Goal: Transaction & Acquisition: Book appointment/travel/reservation

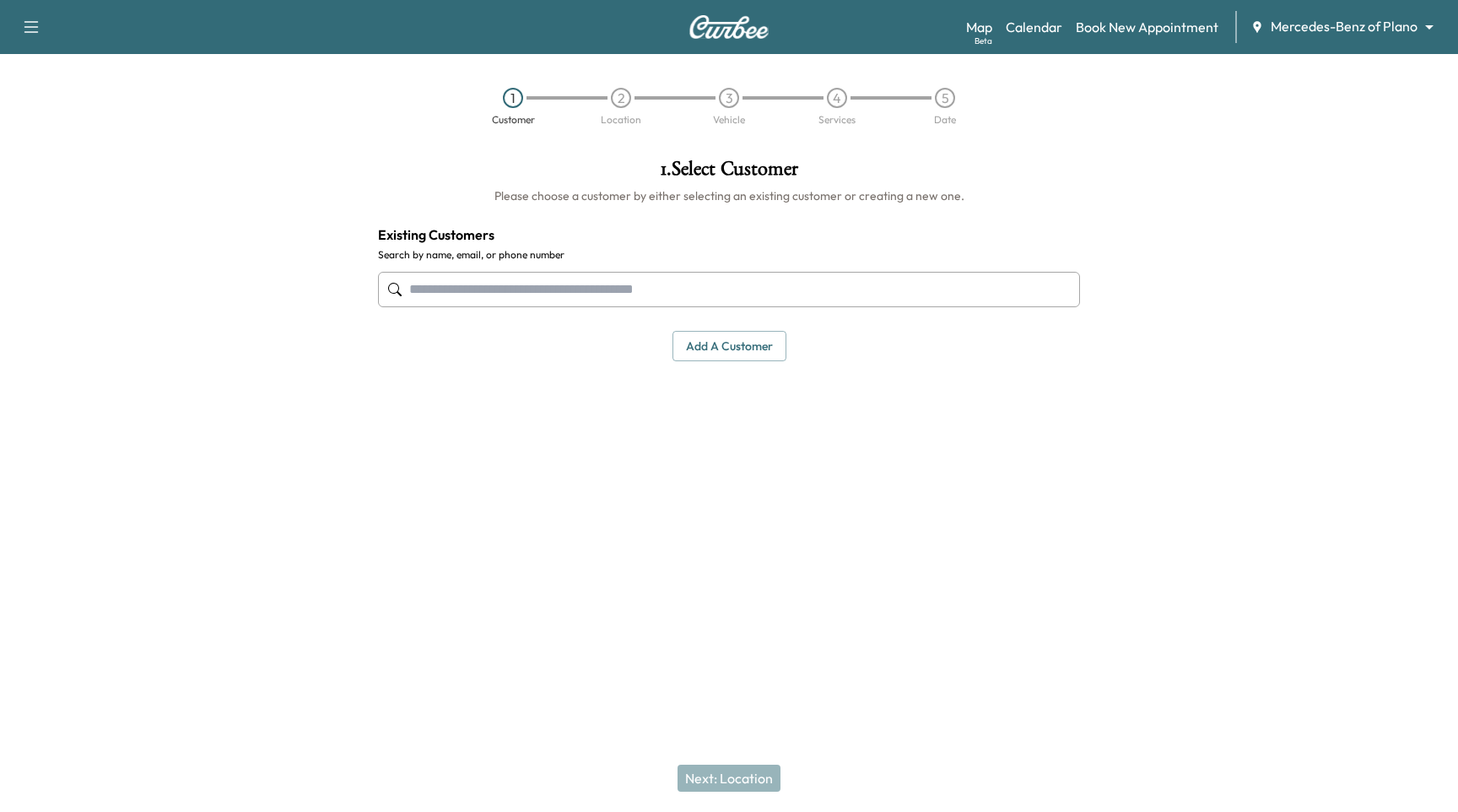
click at [1368, 39] on div "Map Beta Calendar Book New Appointment Mercedes-Benz of Plano ******** ​" at bounding box center [1205, 27] width 478 height 32
click at [1372, 32] on body "Support Log Out Map Beta Calendar Book New Appointment Mercedes-Benz of Plano *…" at bounding box center [729, 406] width 1458 height 812
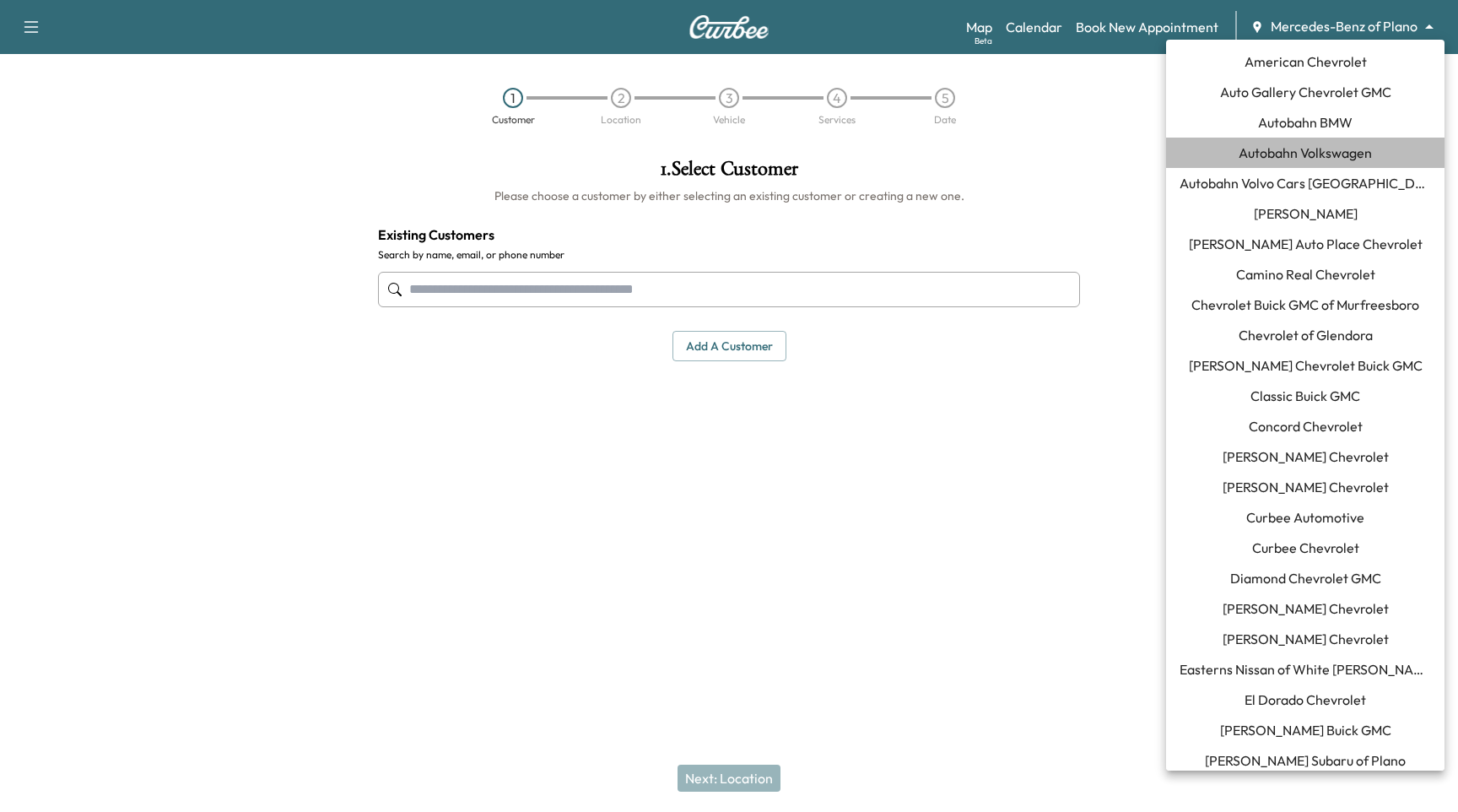
click at [1339, 156] on span "Autobahn Volkswagen" at bounding box center [1305, 152] width 133 height 20
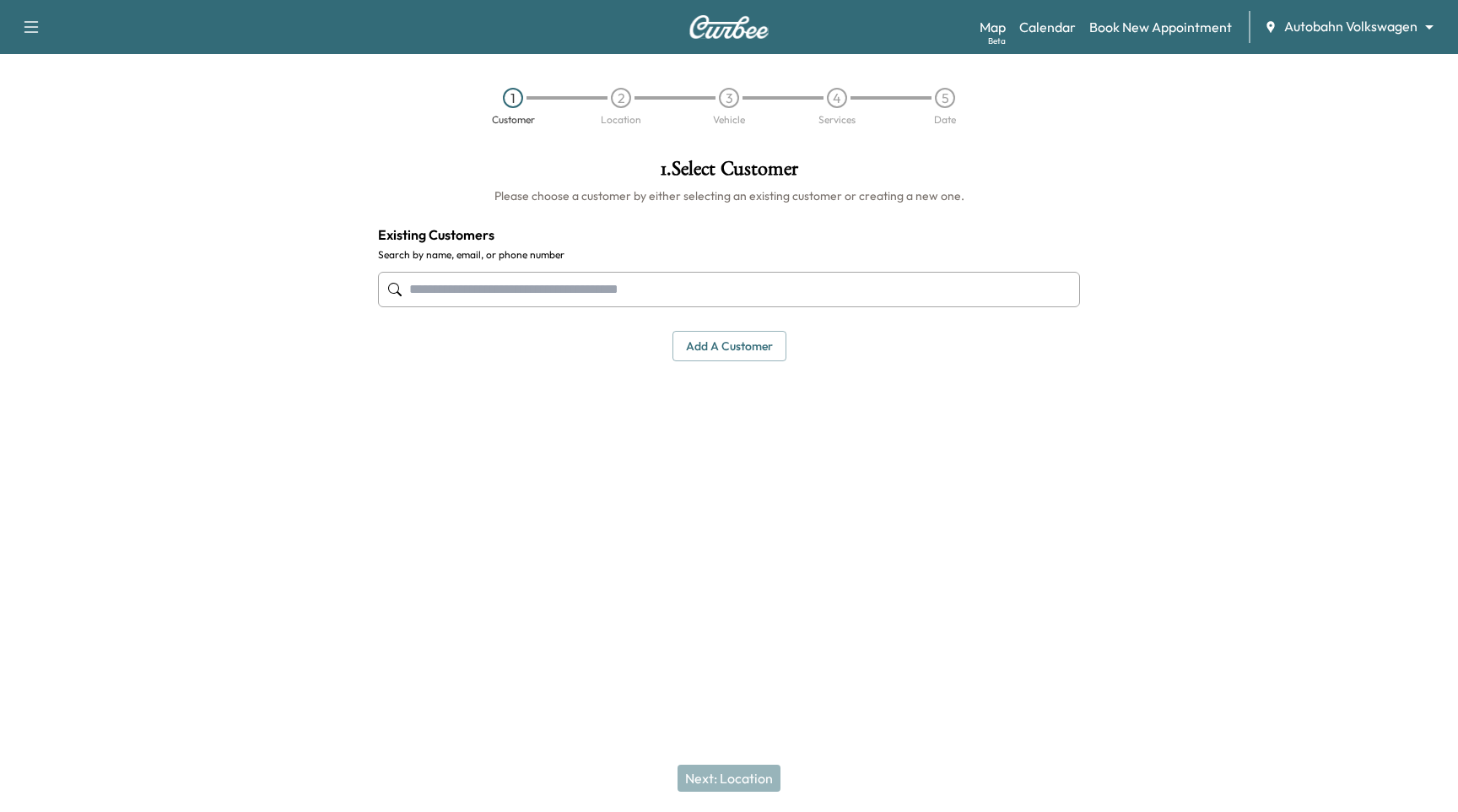
click at [521, 292] on input "text" at bounding box center [729, 289] width 702 height 35
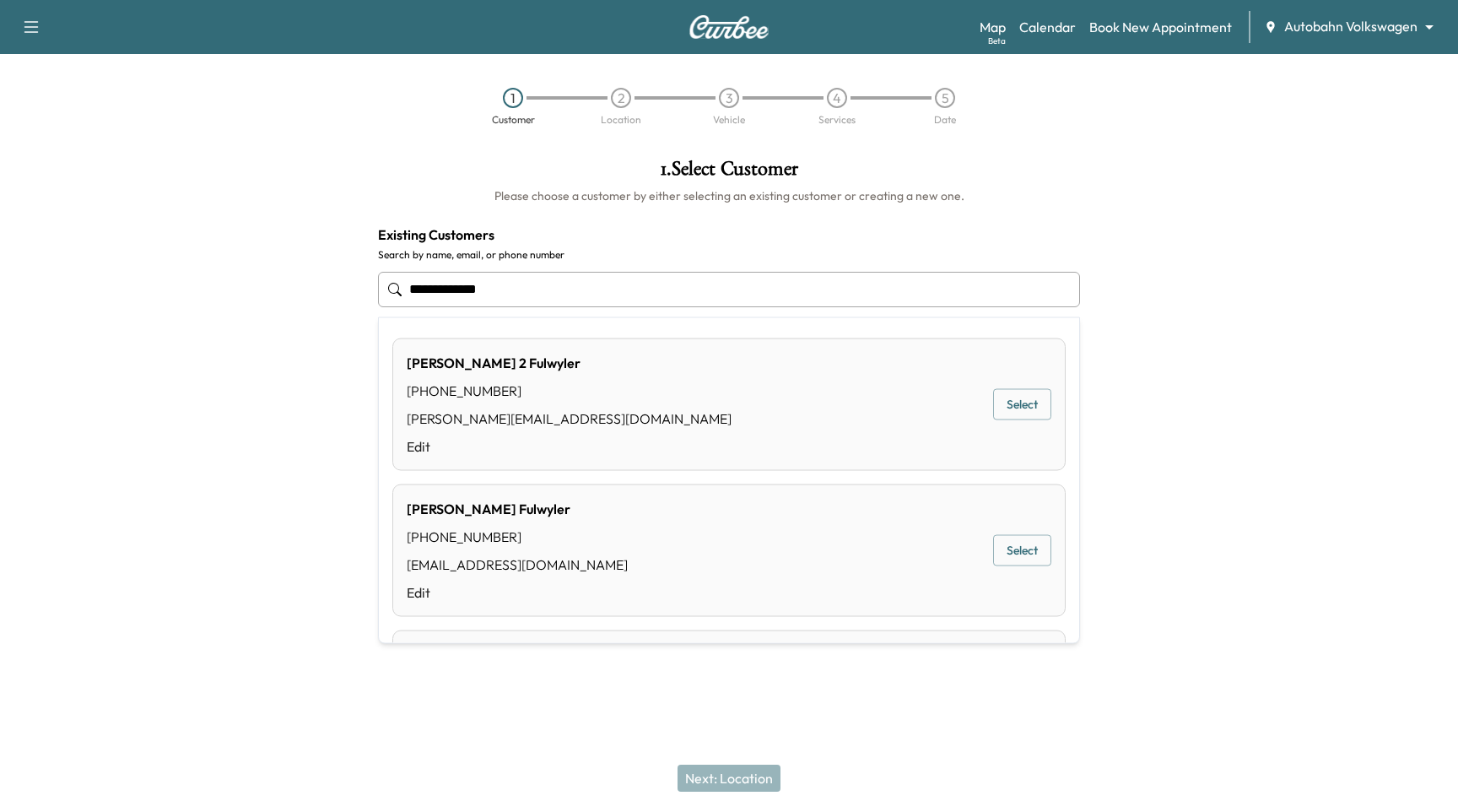
click at [552, 393] on div "[PERSON_NAME] 2 [PERSON_NAME] [PHONE_NUMBER] [PERSON_NAME][EMAIL_ADDRESS][DOMAI…" at bounding box center [729, 404] width 674 height 132
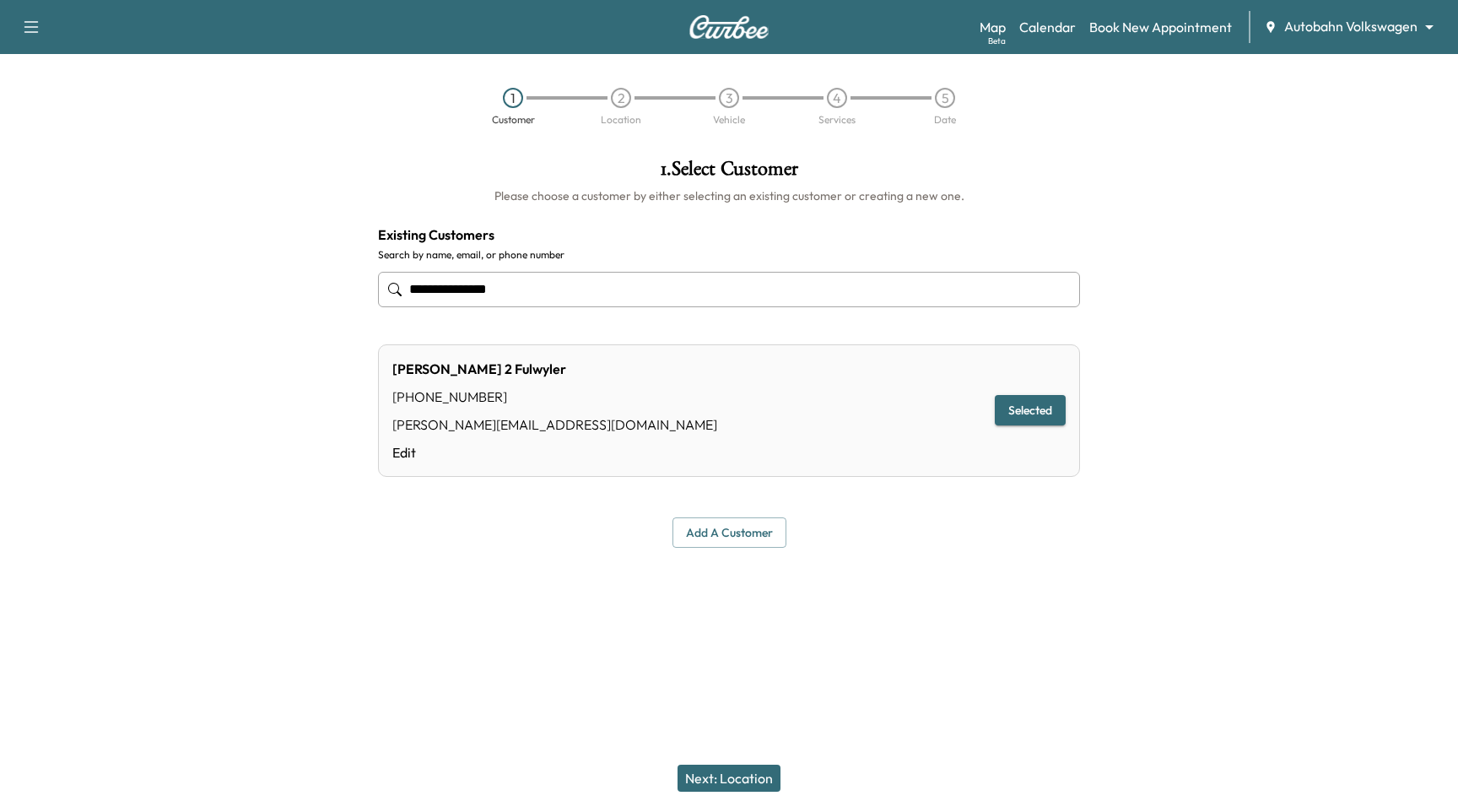
type input "**********"
click at [713, 766] on button "Next: Location" at bounding box center [729, 777] width 103 height 27
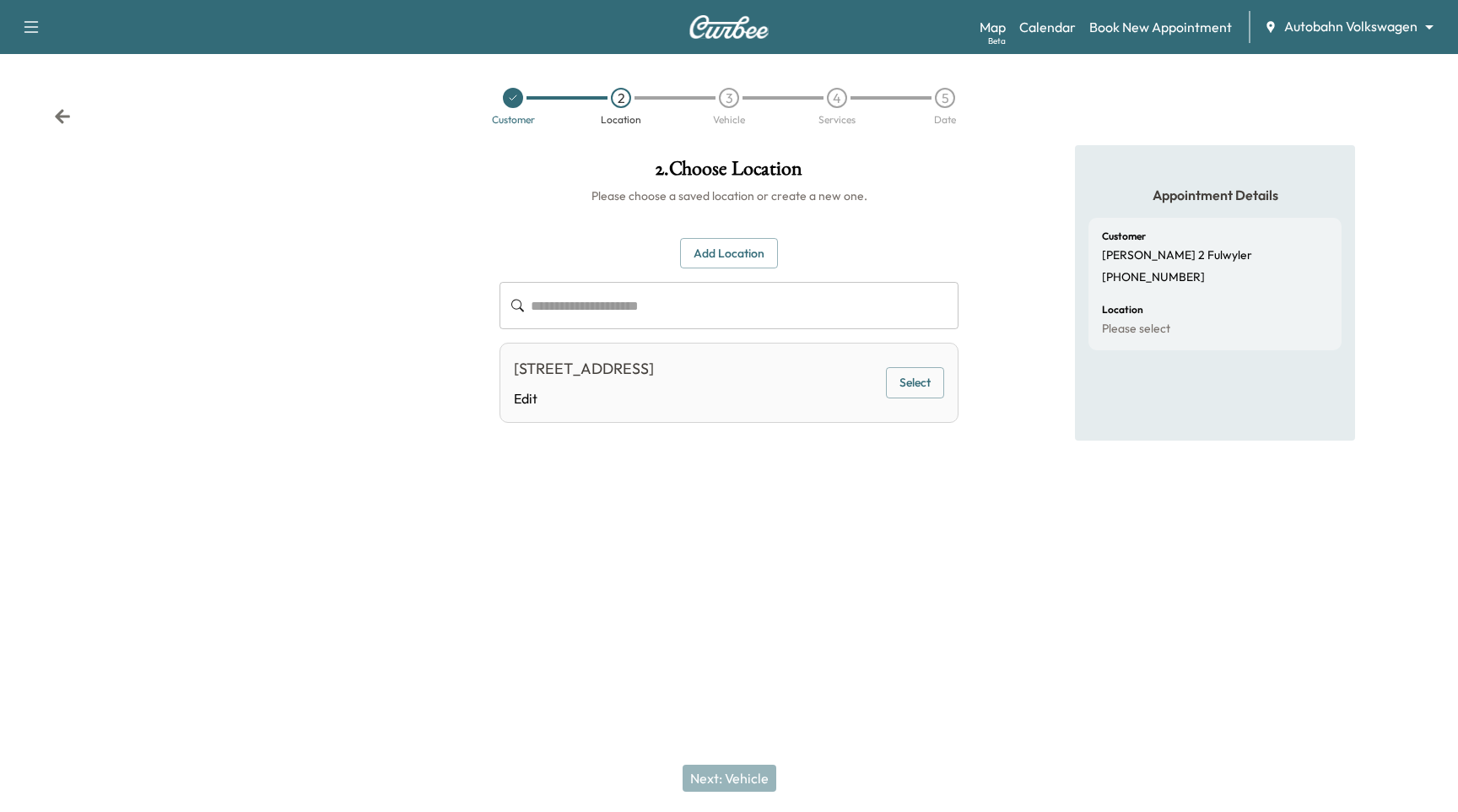
click at [916, 395] on button "Select" at bounding box center [915, 382] width 58 height 31
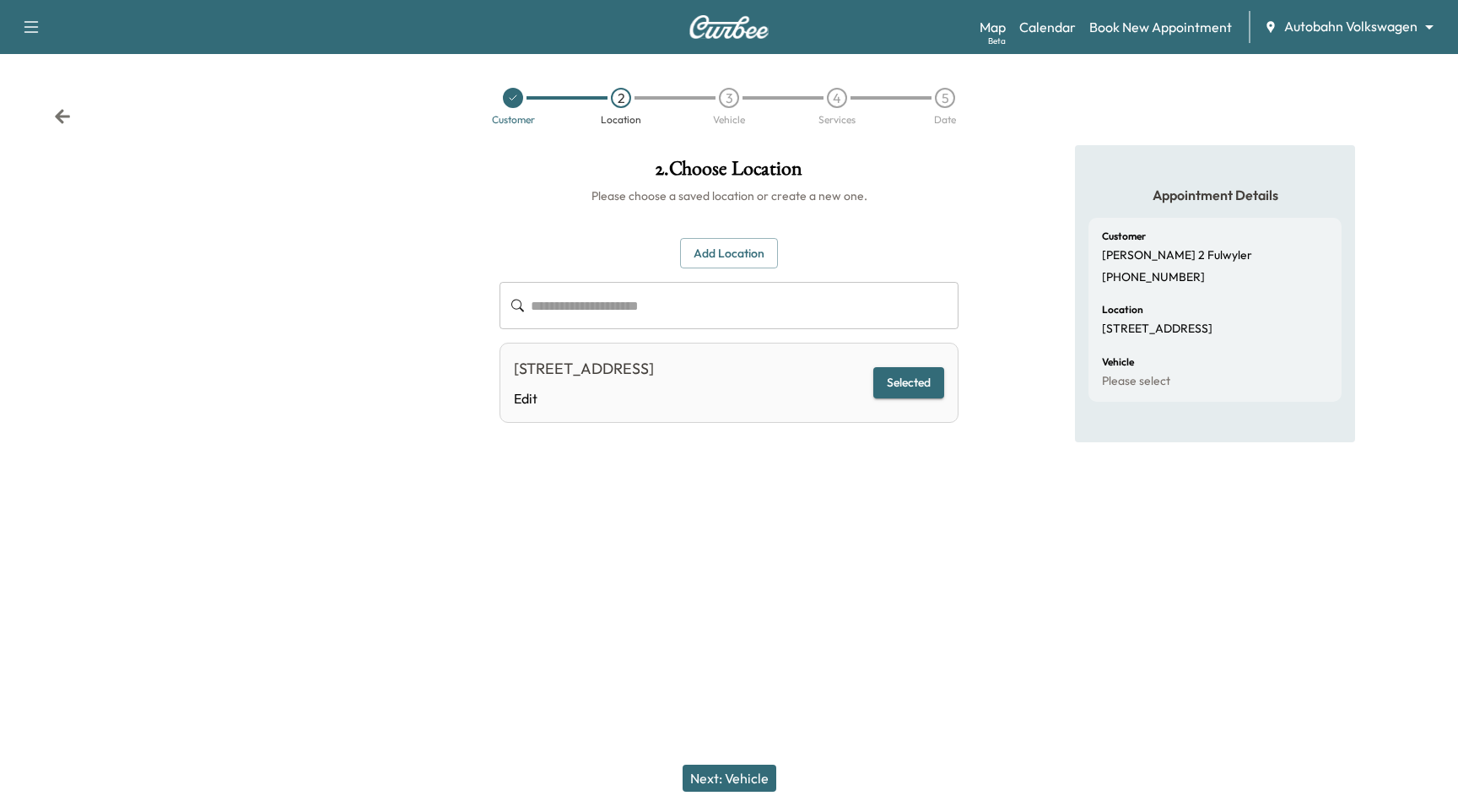
click at [739, 778] on button "Next: Vehicle" at bounding box center [729, 777] width 93 height 27
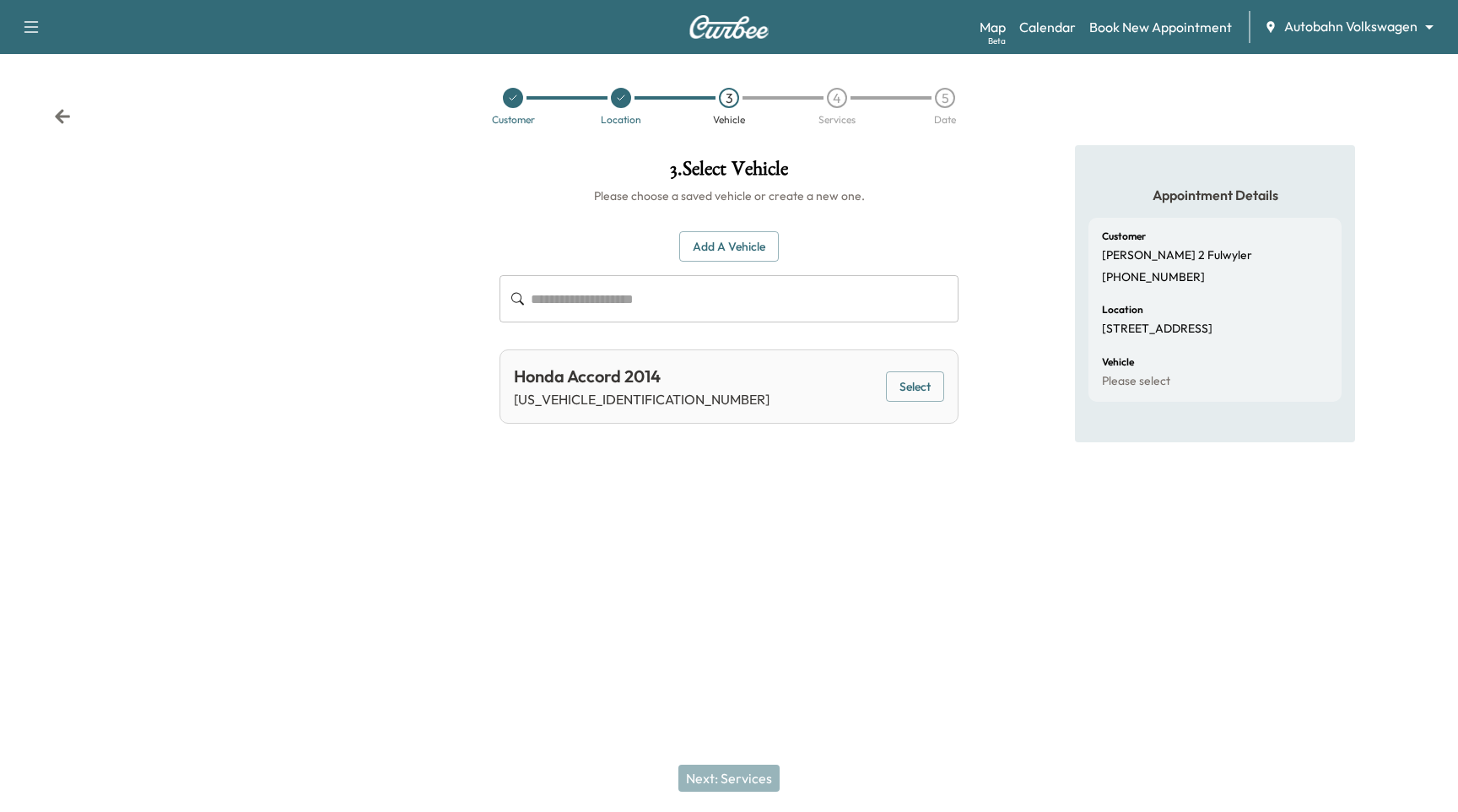
click at [926, 409] on div "Honda Accord 2014 1HGCR2F32EA215298 Select" at bounding box center [729, 387] width 459 height 74
click at [921, 393] on button "Select" at bounding box center [915, 387] width 58 height 31
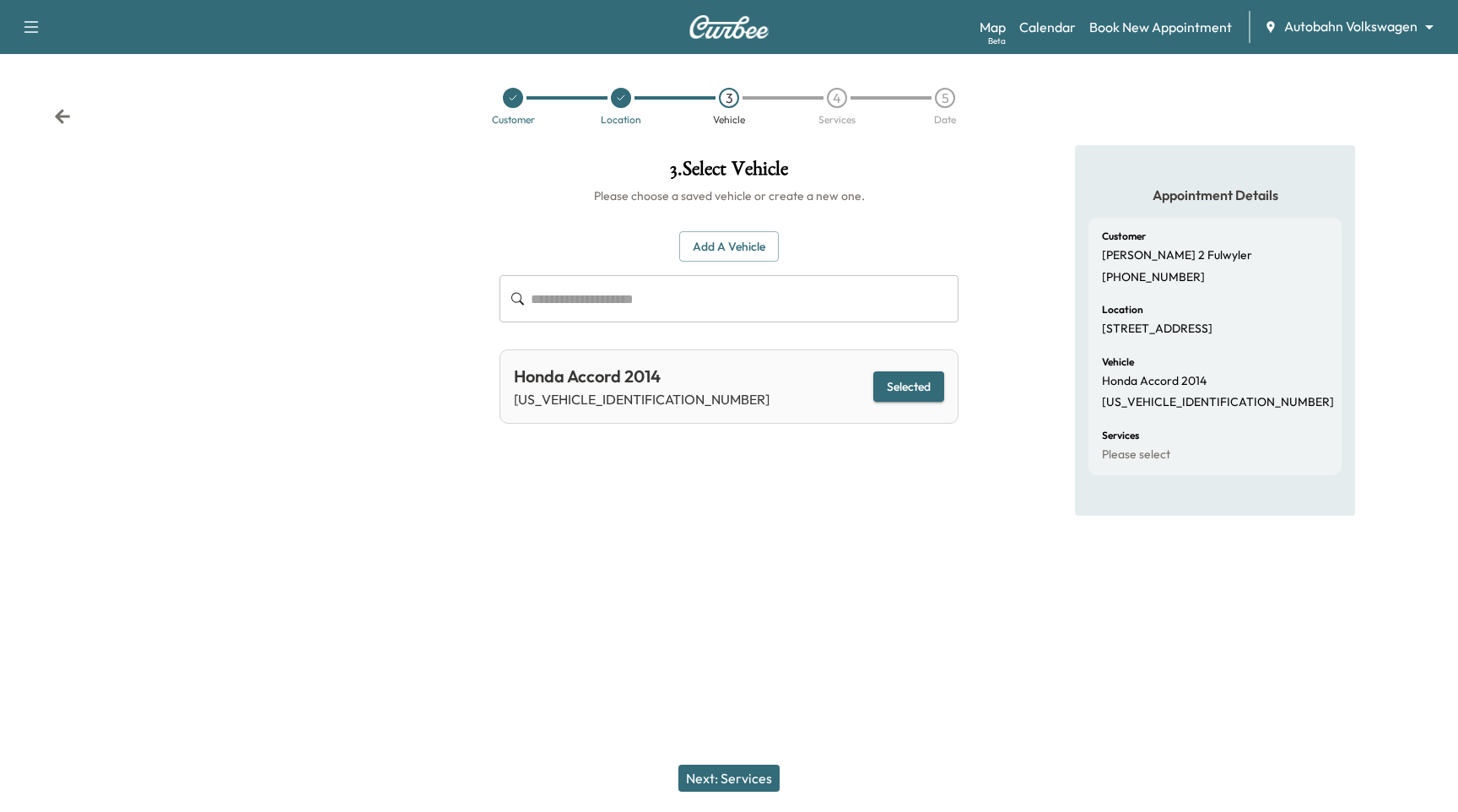
click at [758, 790] on button "Next: Services" at bounding box center [728, 777] width 101 height 27
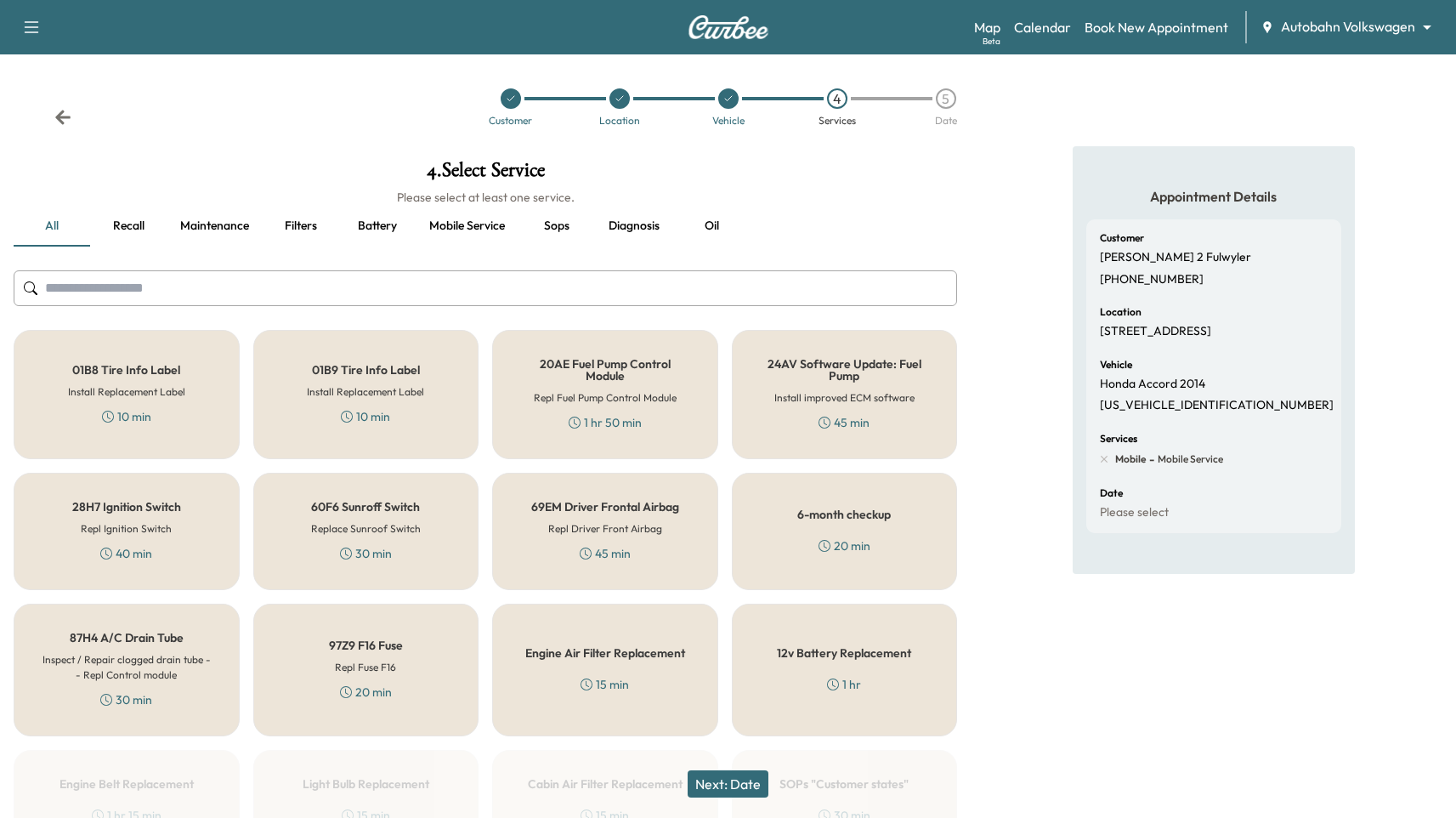
click at [442, 218] on button "Mobile service" at bounding box center [467, 226] width 103 height 41
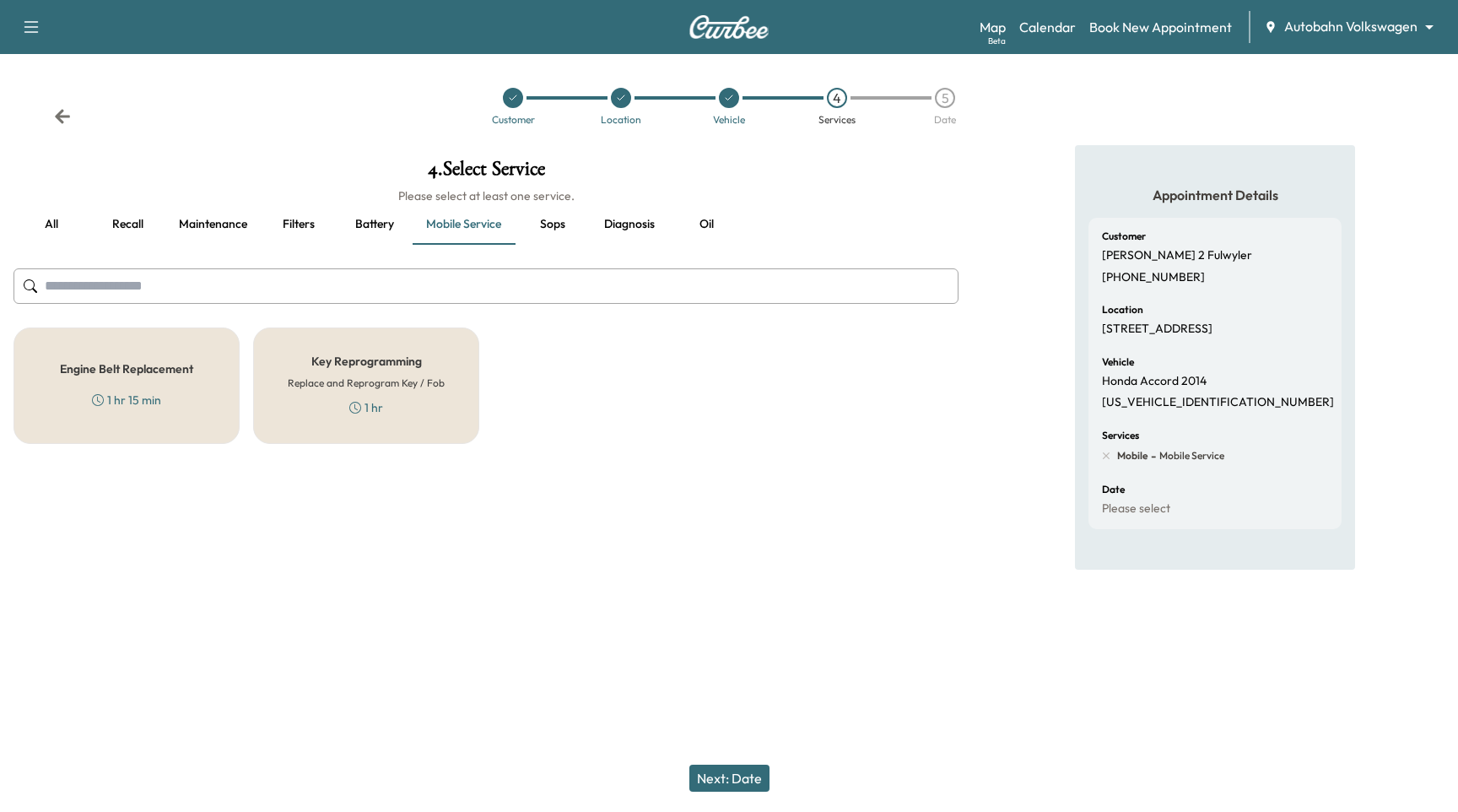
click at [343, 221] on button "Battery" at bounding box center [374, 224] width 76 height 41
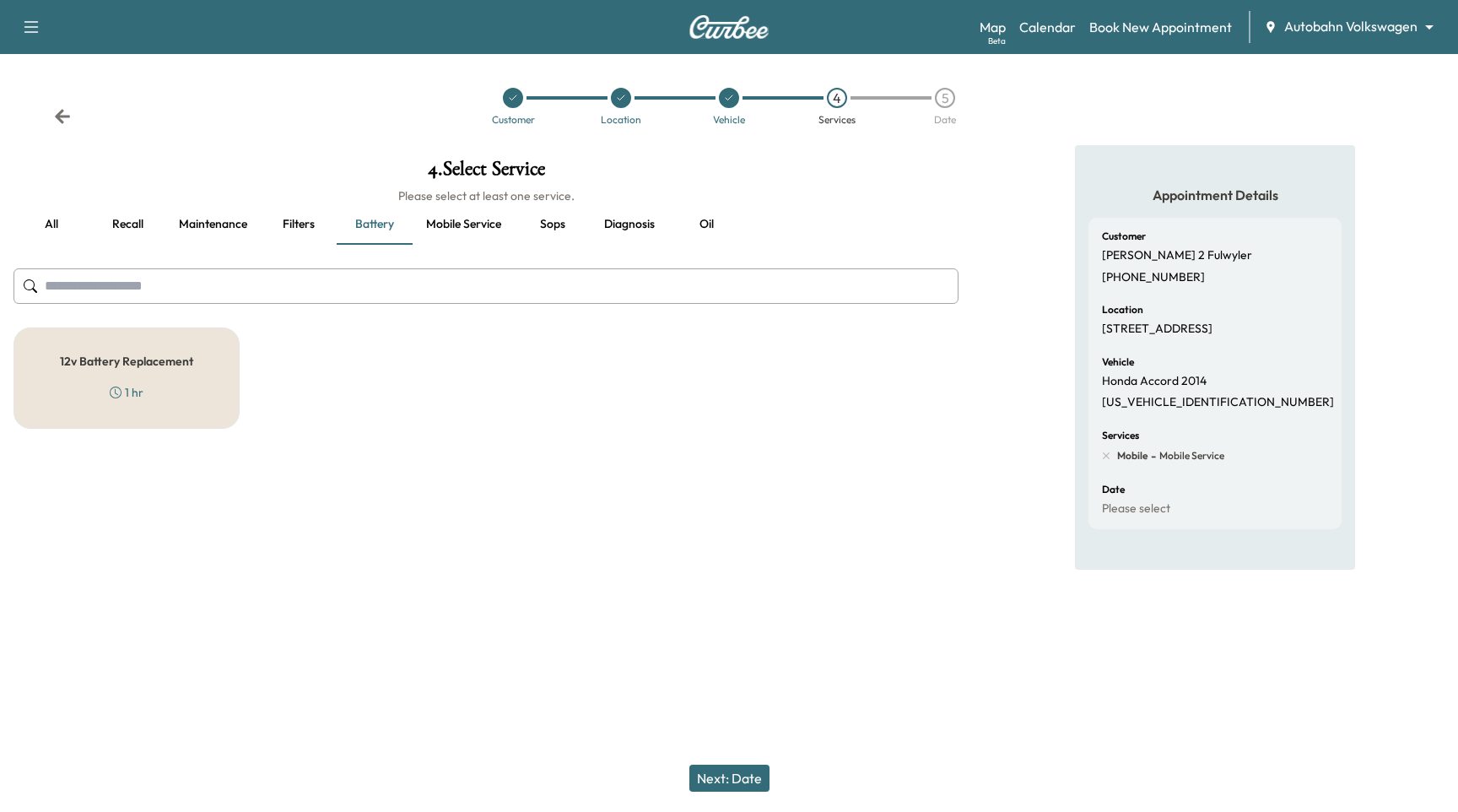
click at [282, 221] on button "Filters" at bounding box center [299, 224] width 76 height 41
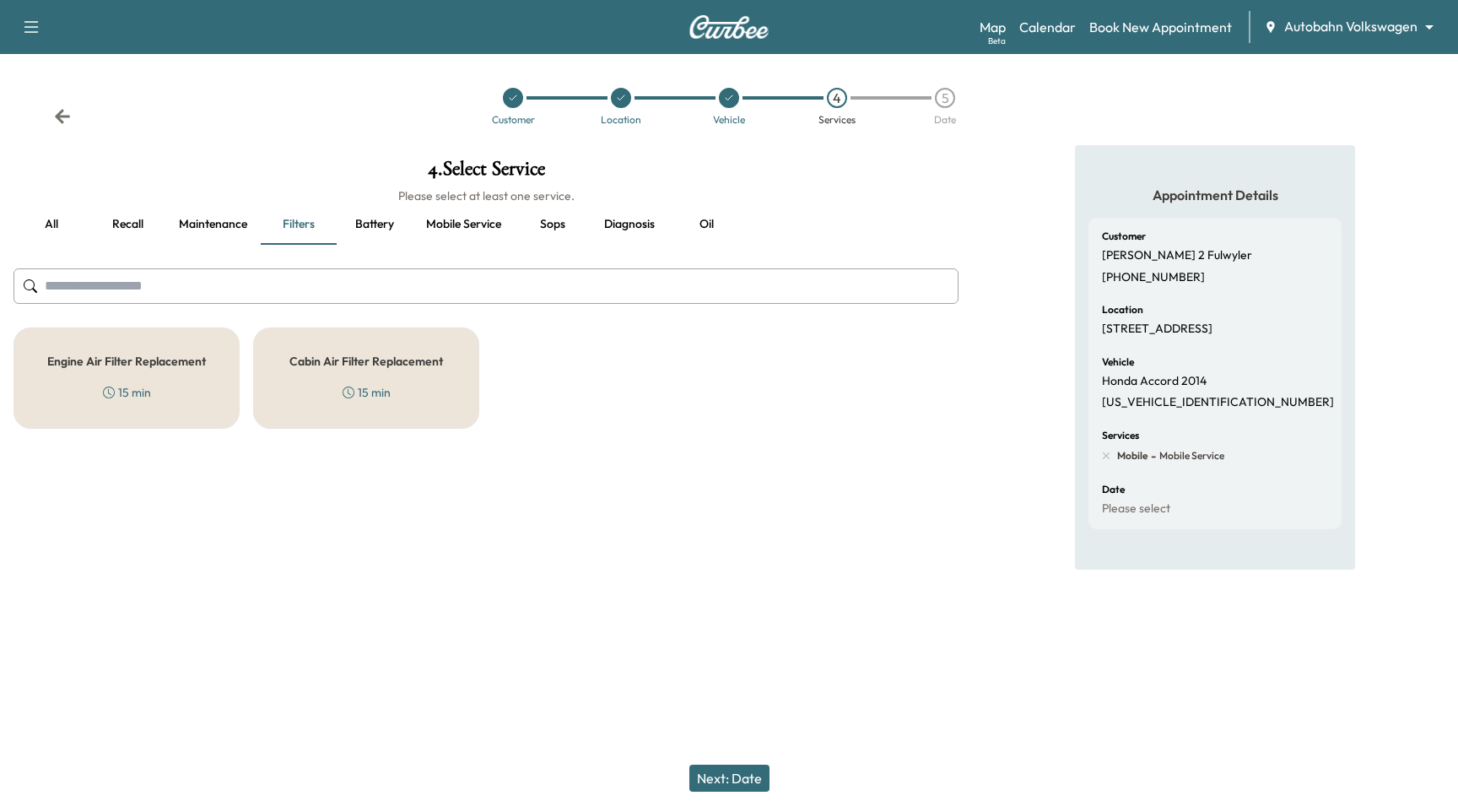
click at [57, 227] on button "all" at bounding box center [52, 224] width 76 height 41
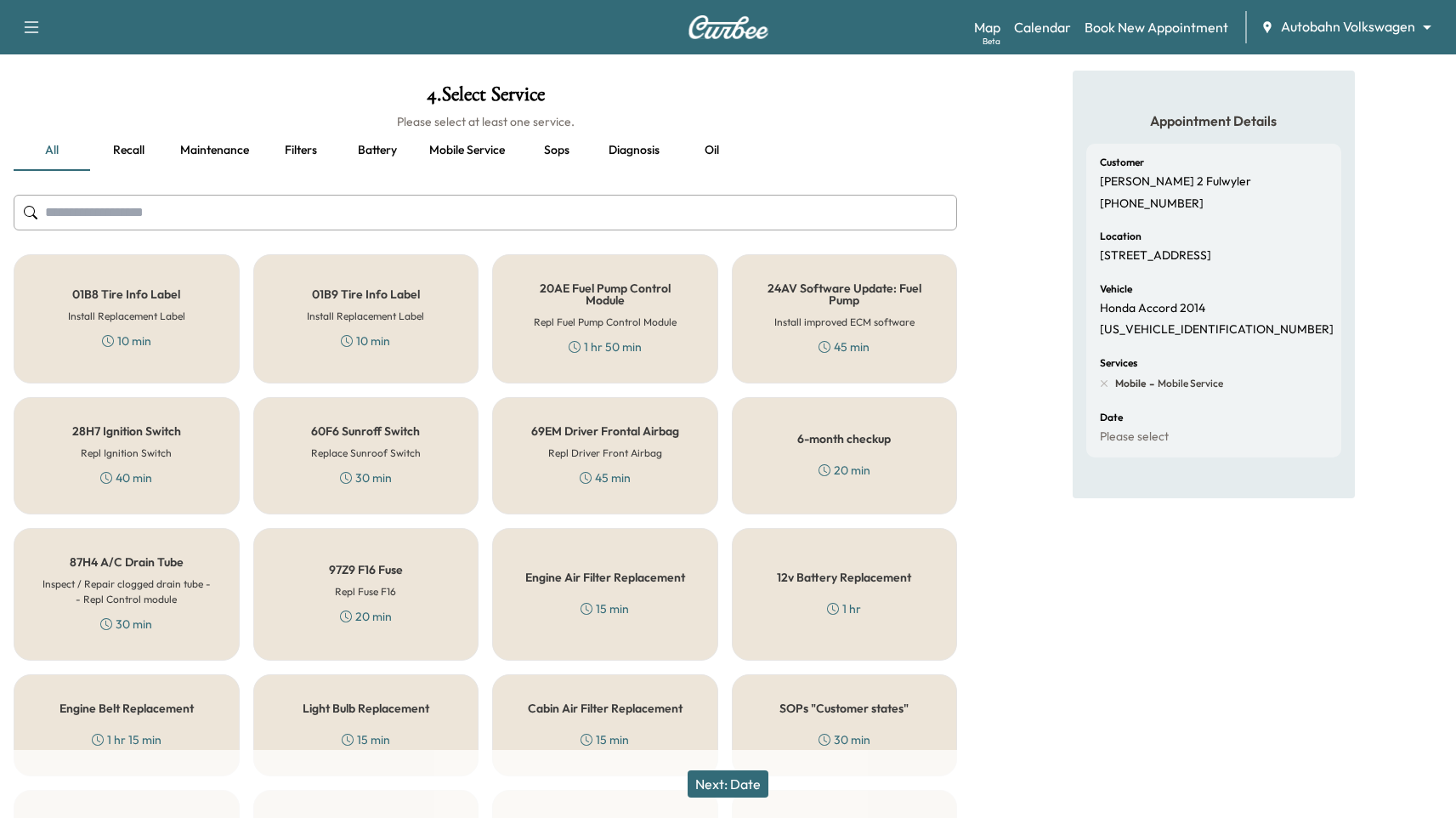
scroll to position [111, 0]
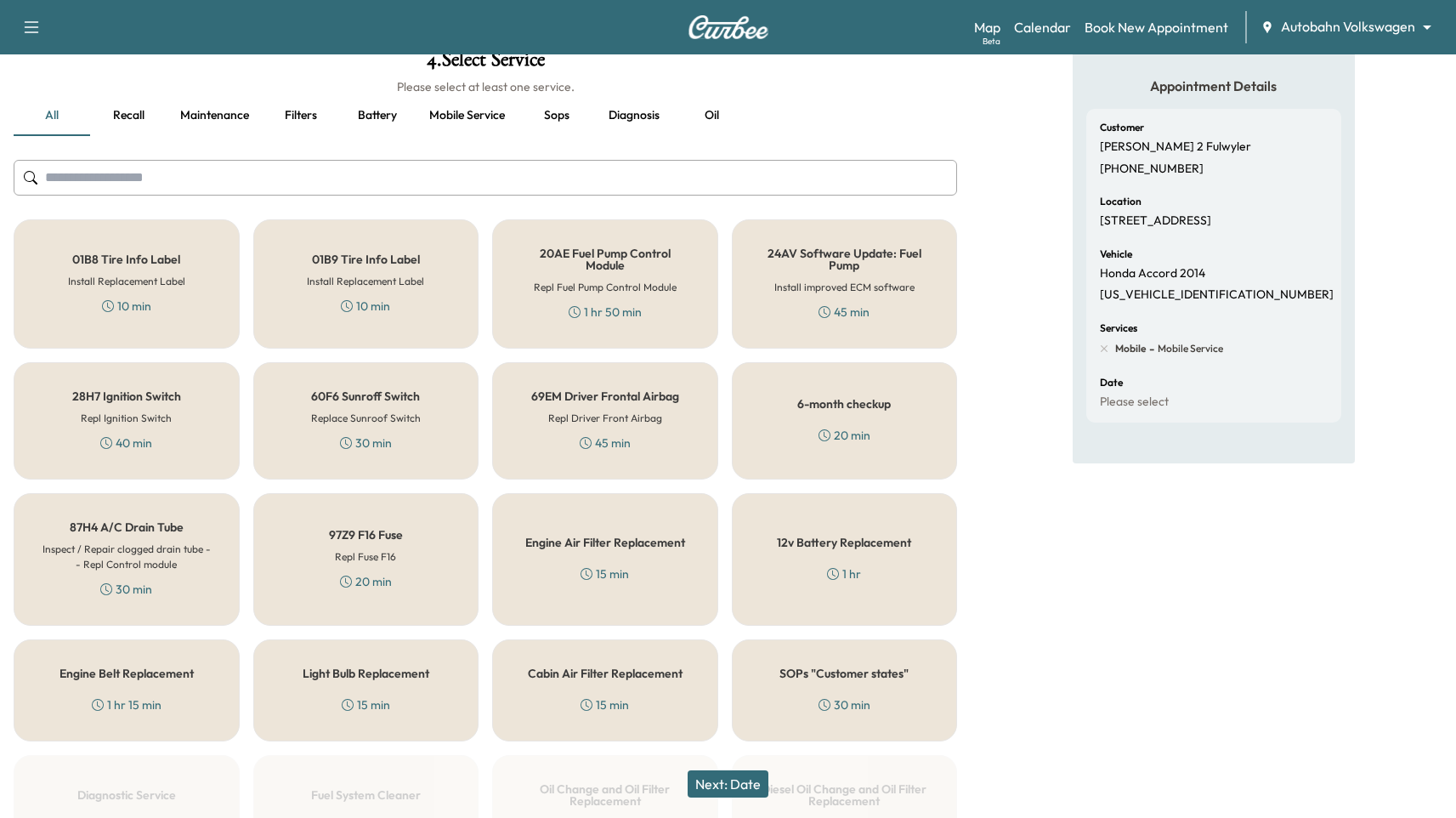
click at [898, 409] on div "6-month checkup 20 min" at bounding box center [845, 421] width 227 height 118
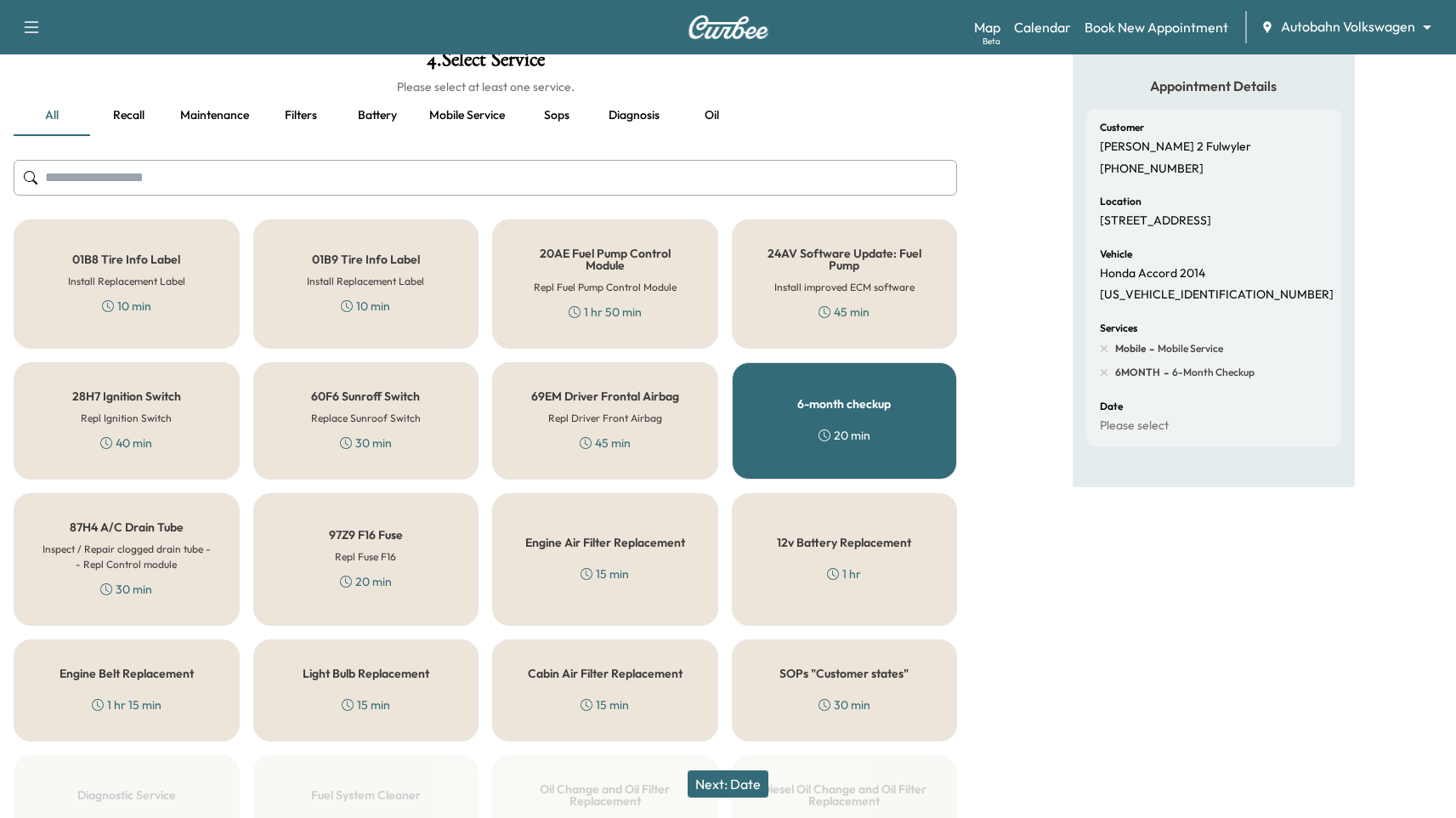
click at [740, 788] on button "Next: Date" at bounding box center [728, 783] width 81 height 27
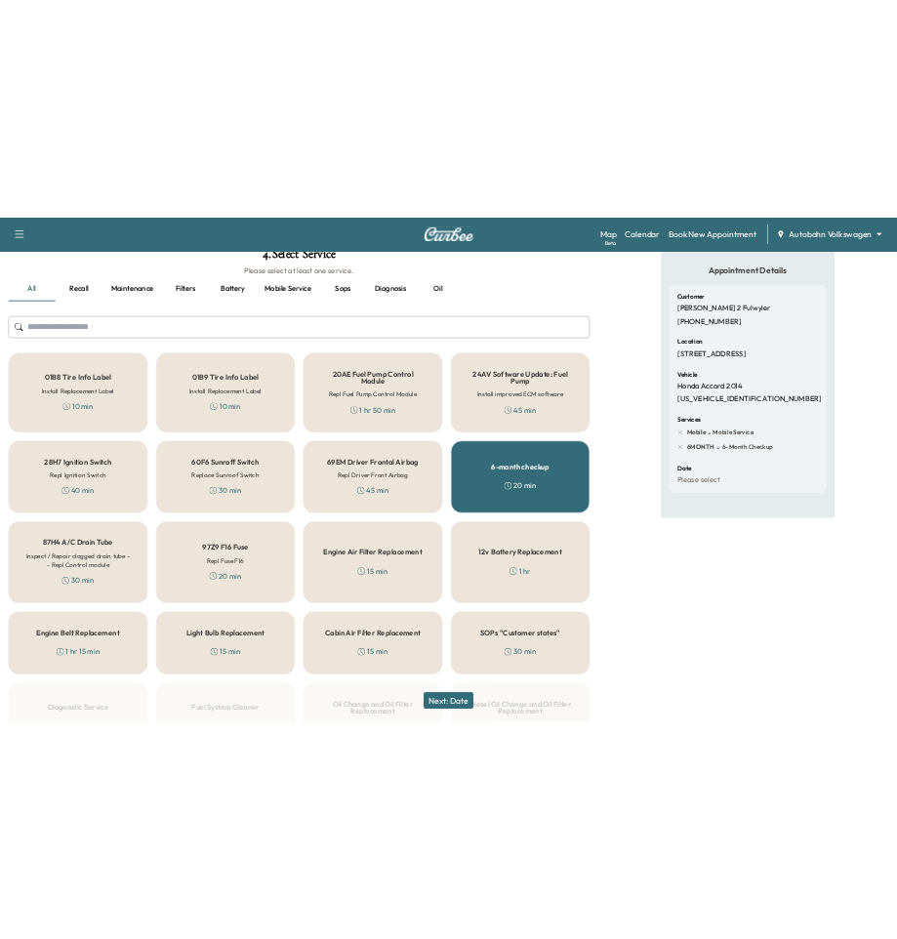
scroll to position [0, 0]
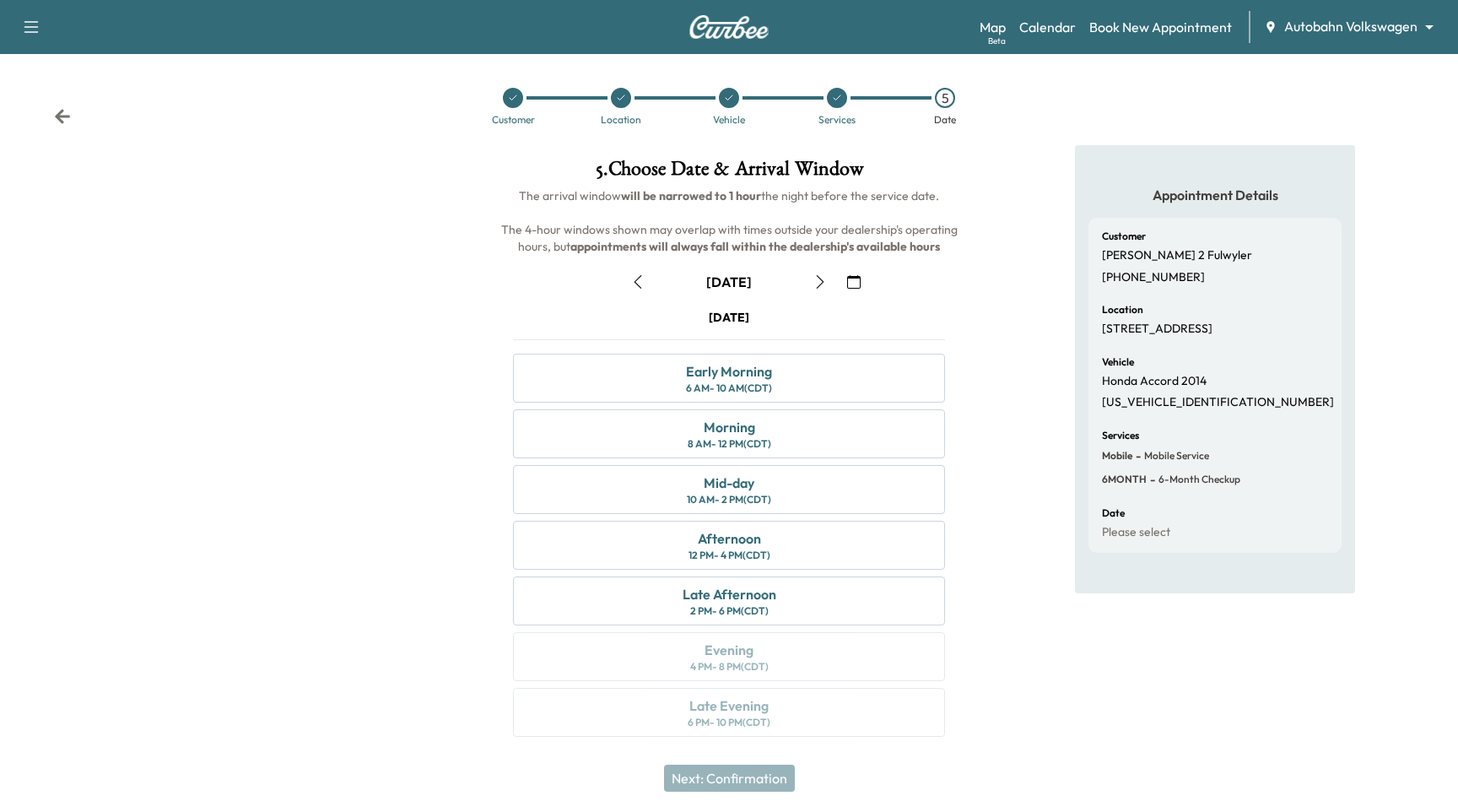
click at [848, 287] on icon "button" at bounding box center [854, 282] width 14 height 14
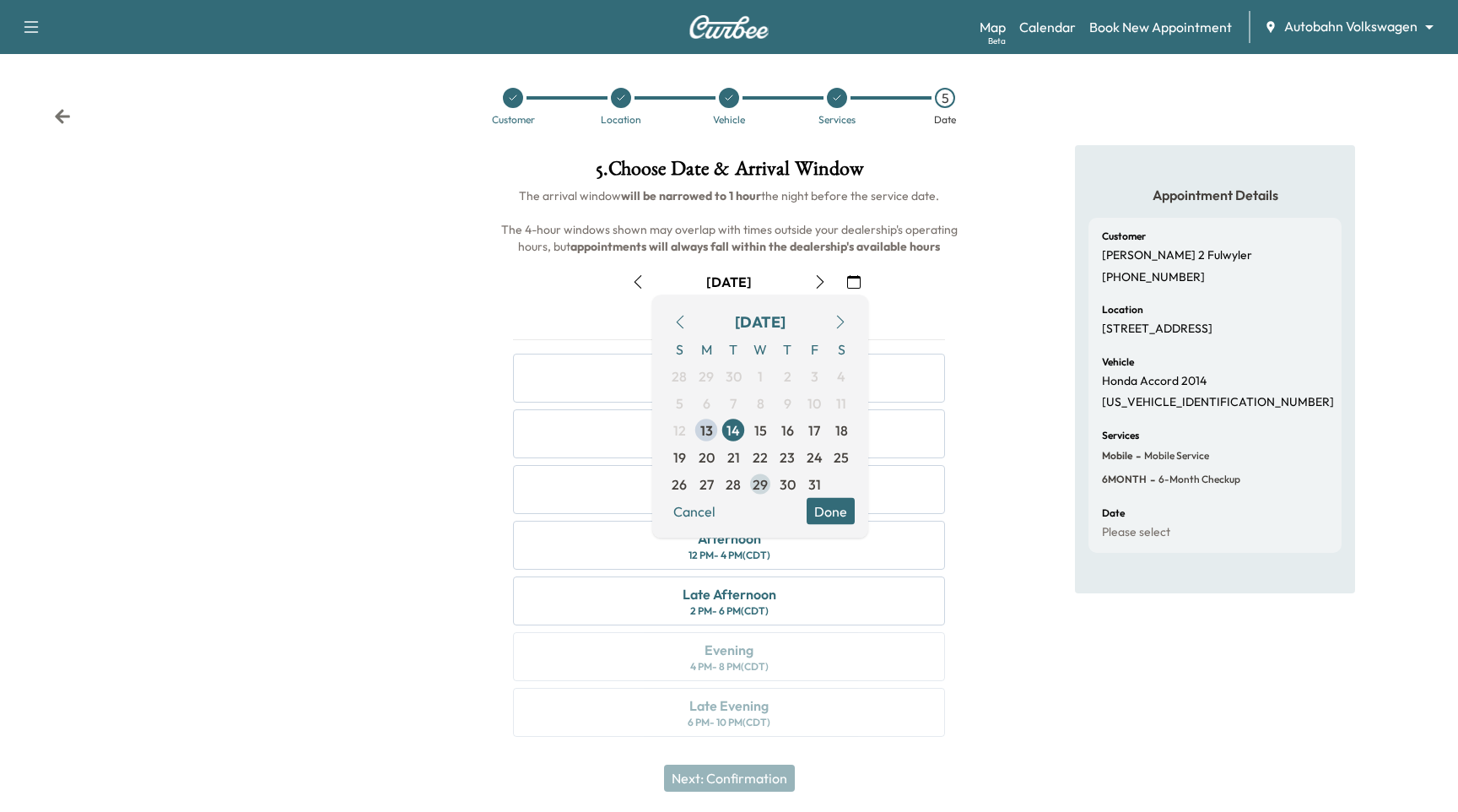
click at [757, 488] on span "29" at bounding box center [760, 483] width 16 height 20
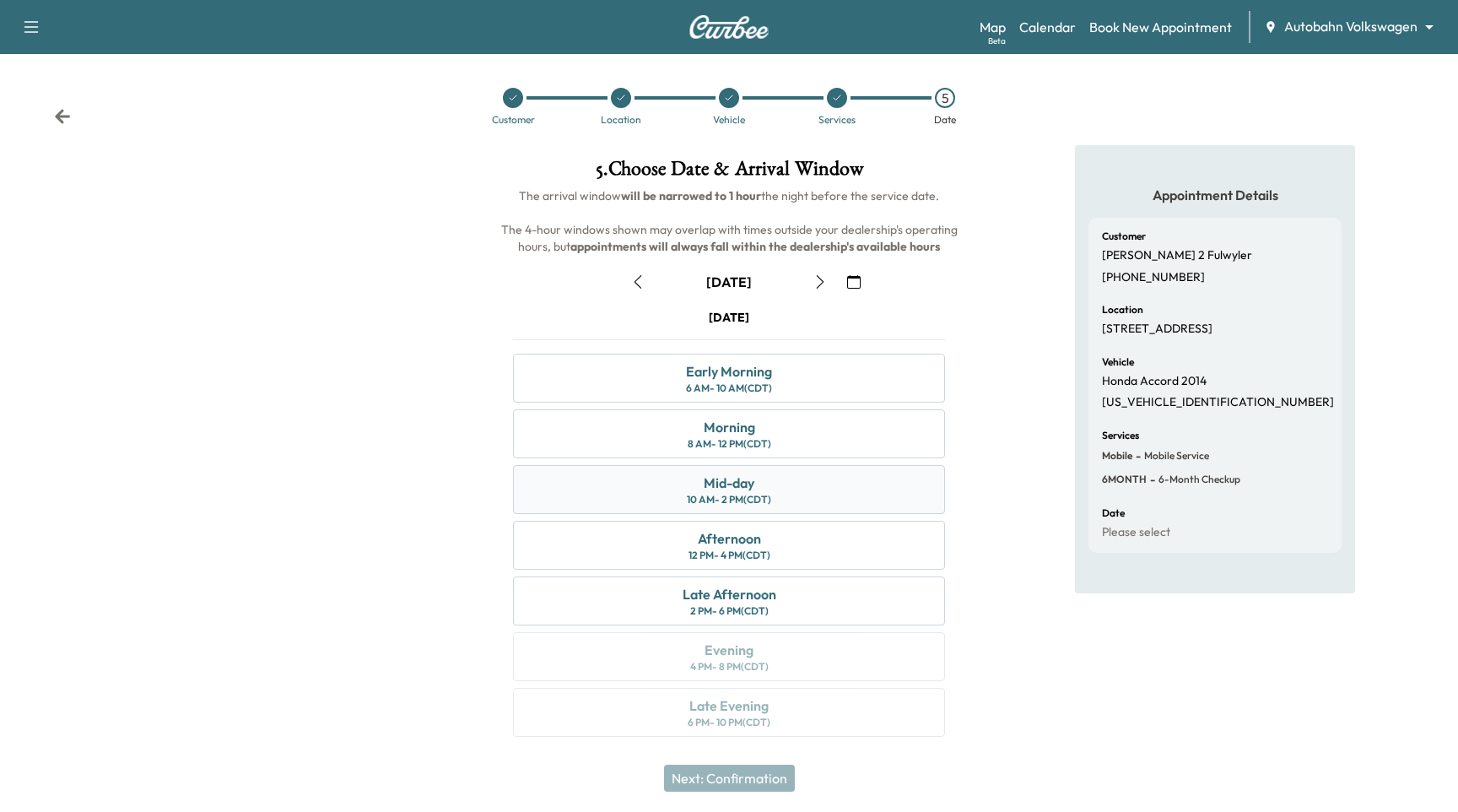
click at [754, 495] on div "10 AM - 2 PM (CDT)" at bounding box center [729, 500] width 85 height 14
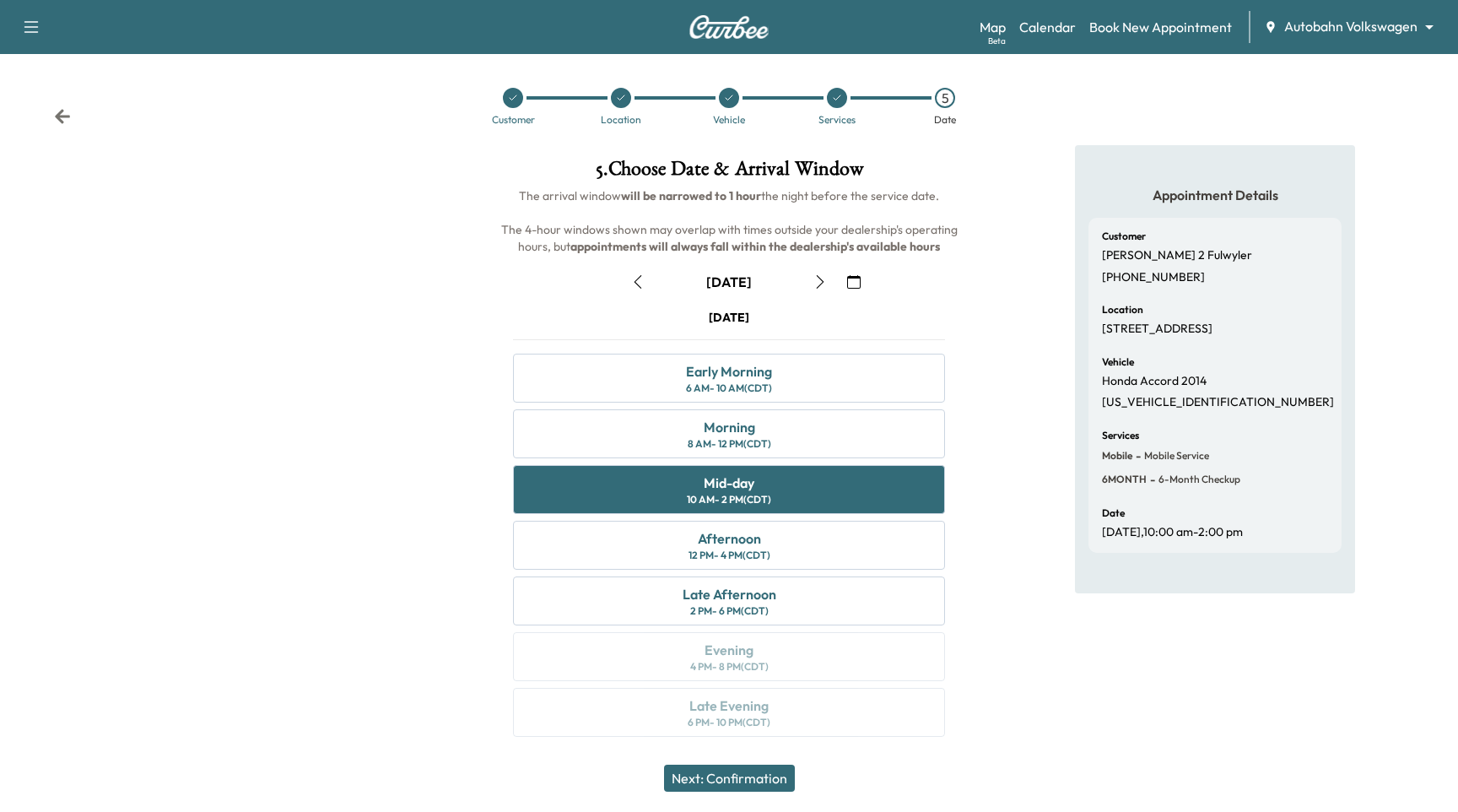
click at [758, 782] on button "Next: Confirmation" at bounding box center [729, 777] width 131 height 27
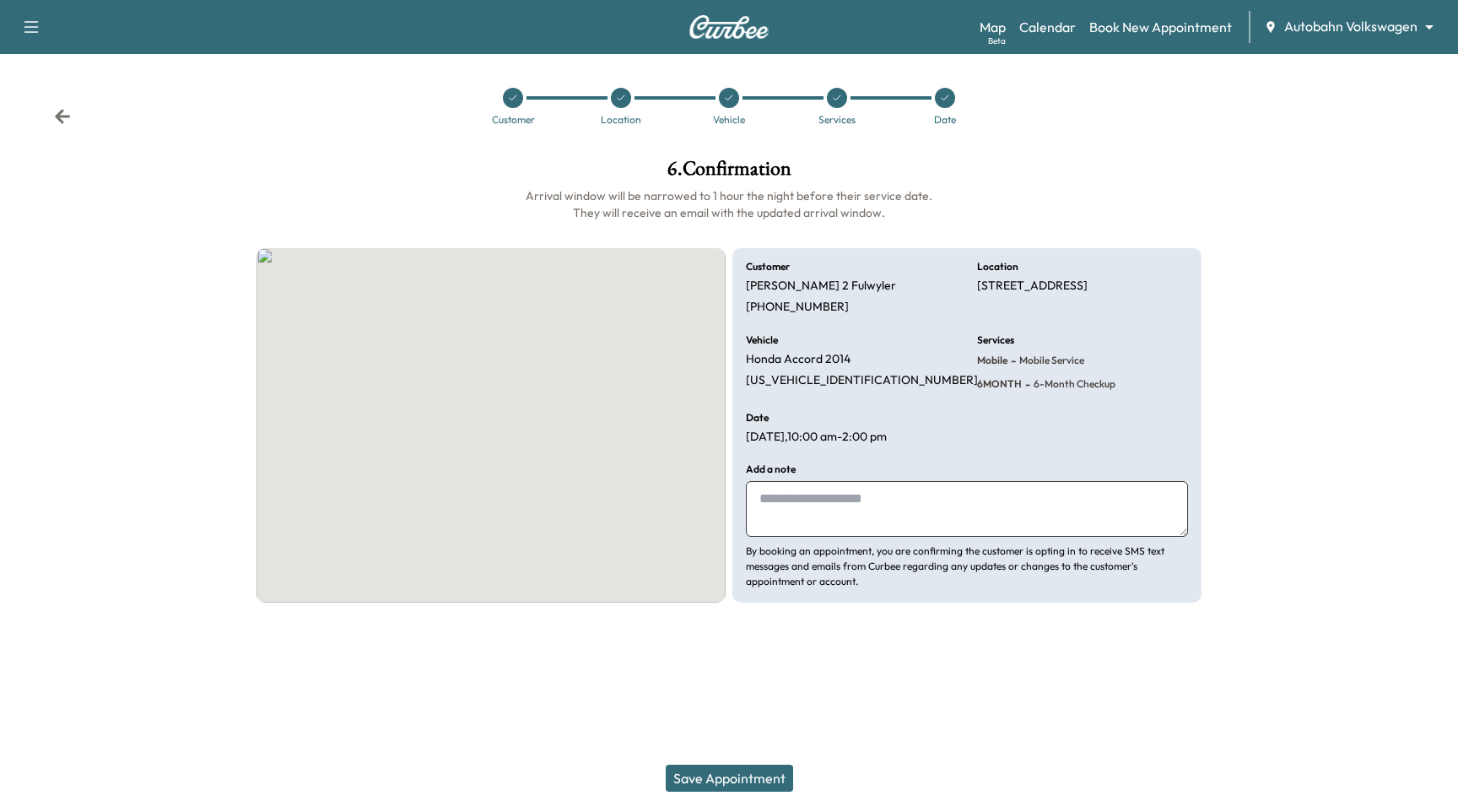
click at [761, 780] on button "Save Appointment" at bounding box center [729, 777] width 127 height 27
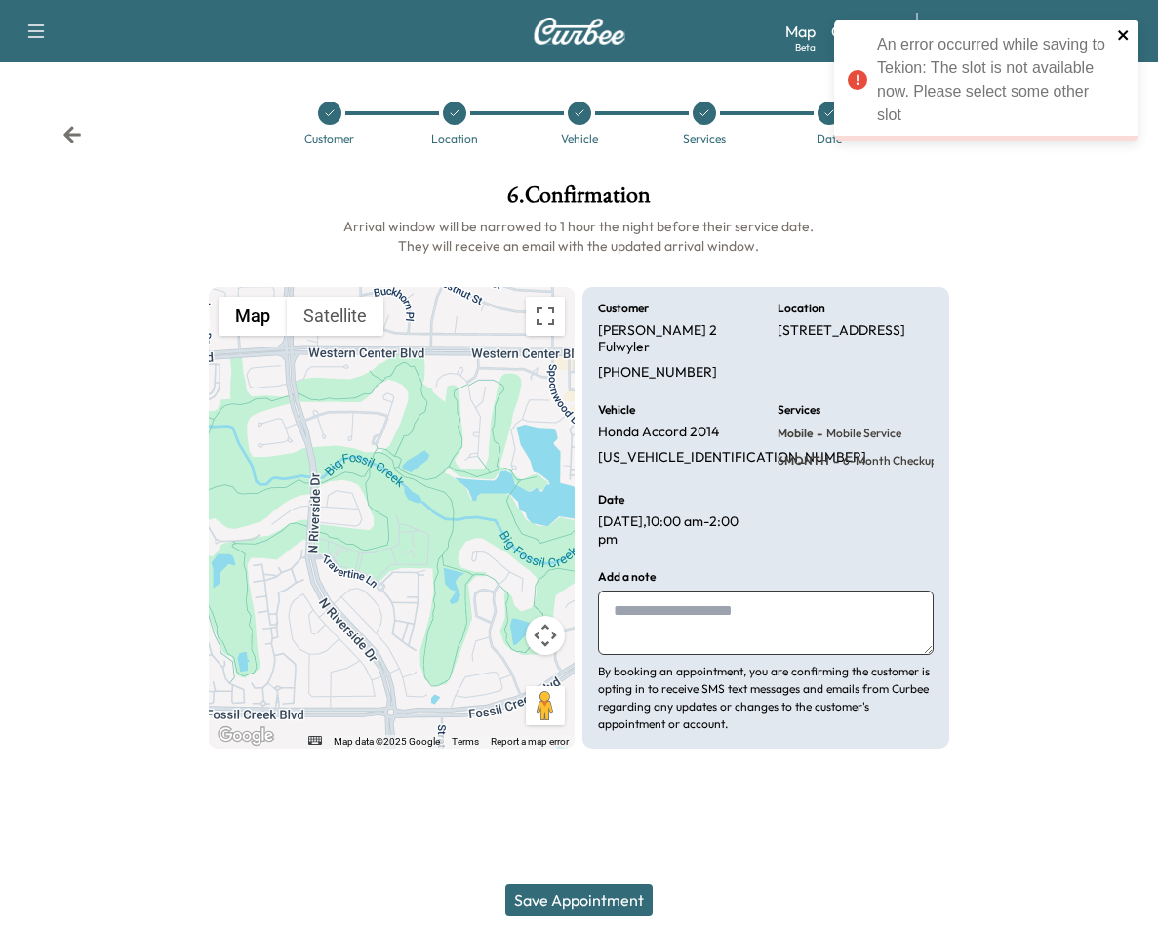
click at [1124, 37] on icon "close" at bounding box center [1123, 35] width 10 height 10
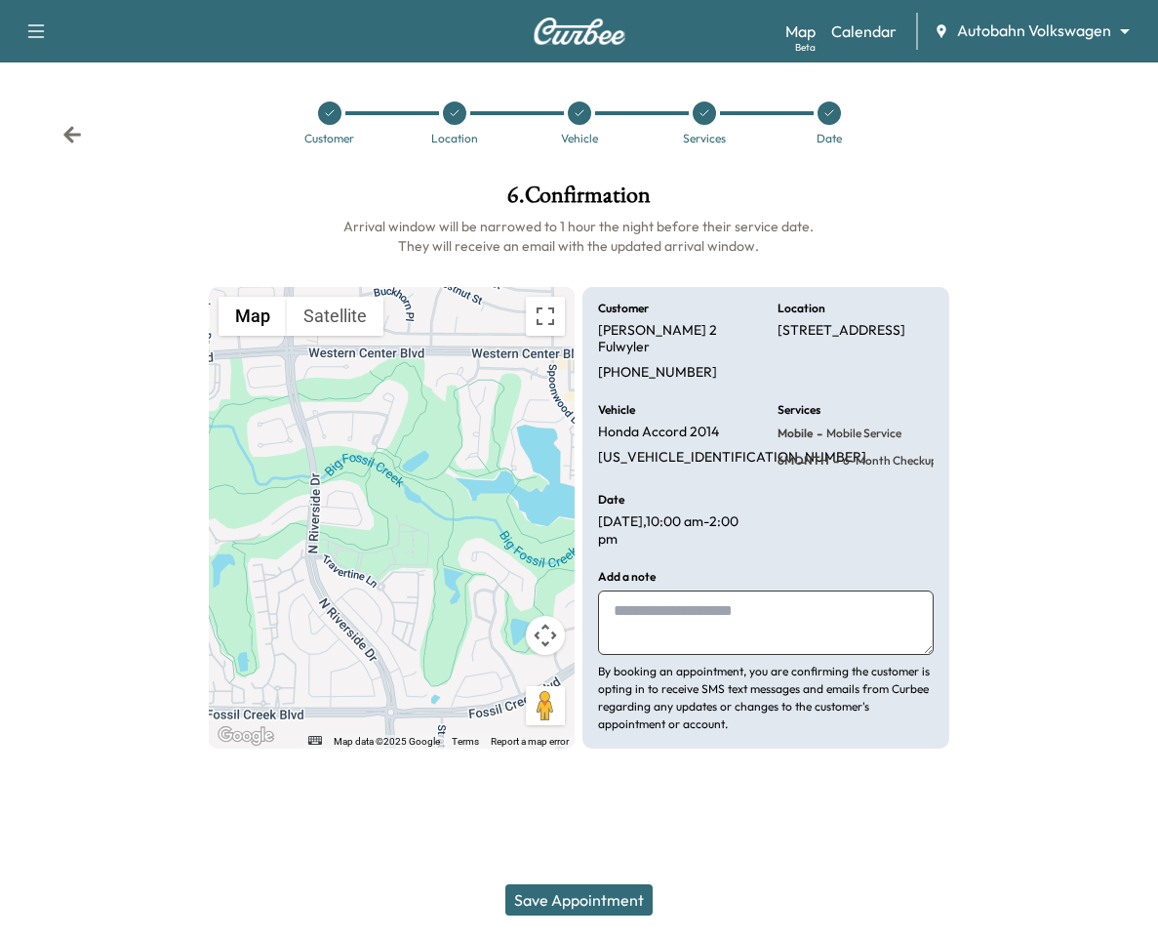
click at [569, 918] on div "Save Appointment" at bounding box center [579, 900] width 1158 height 78
click at [593, 902] on button "Save Appointment" at bounding box center [578, 899] width 147 height 31
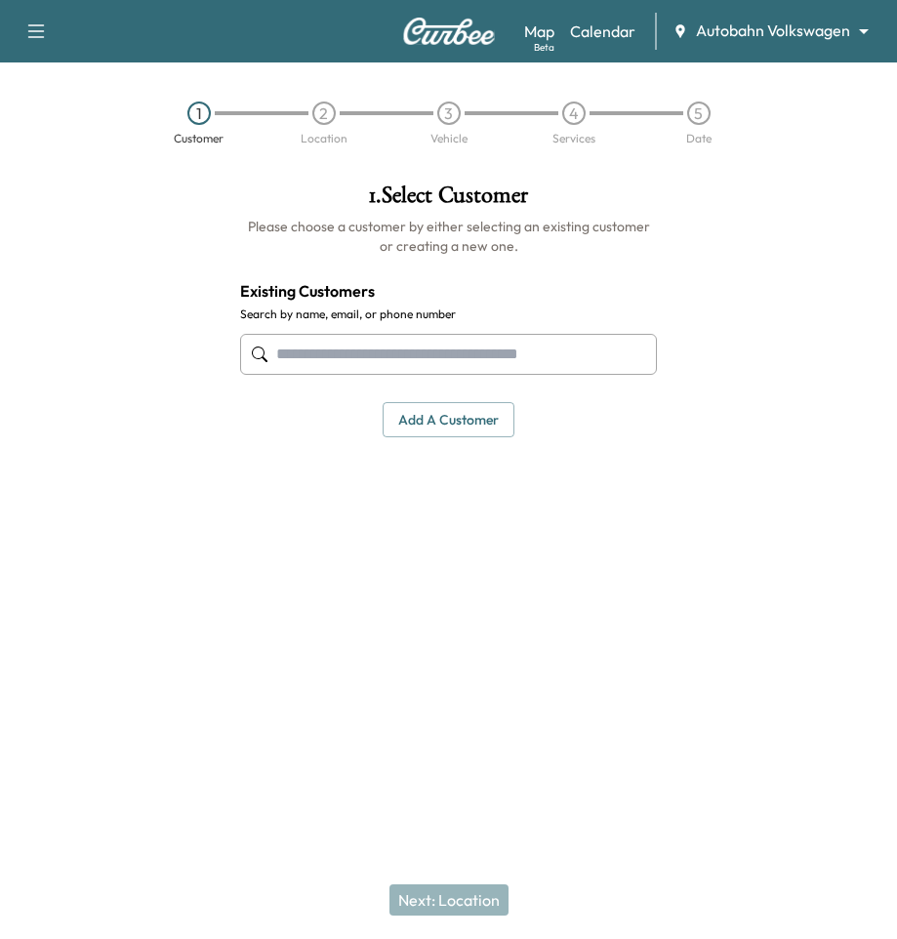
click at [477, 364] on input "text" at bounding box center [449, 354] width 418 height 41
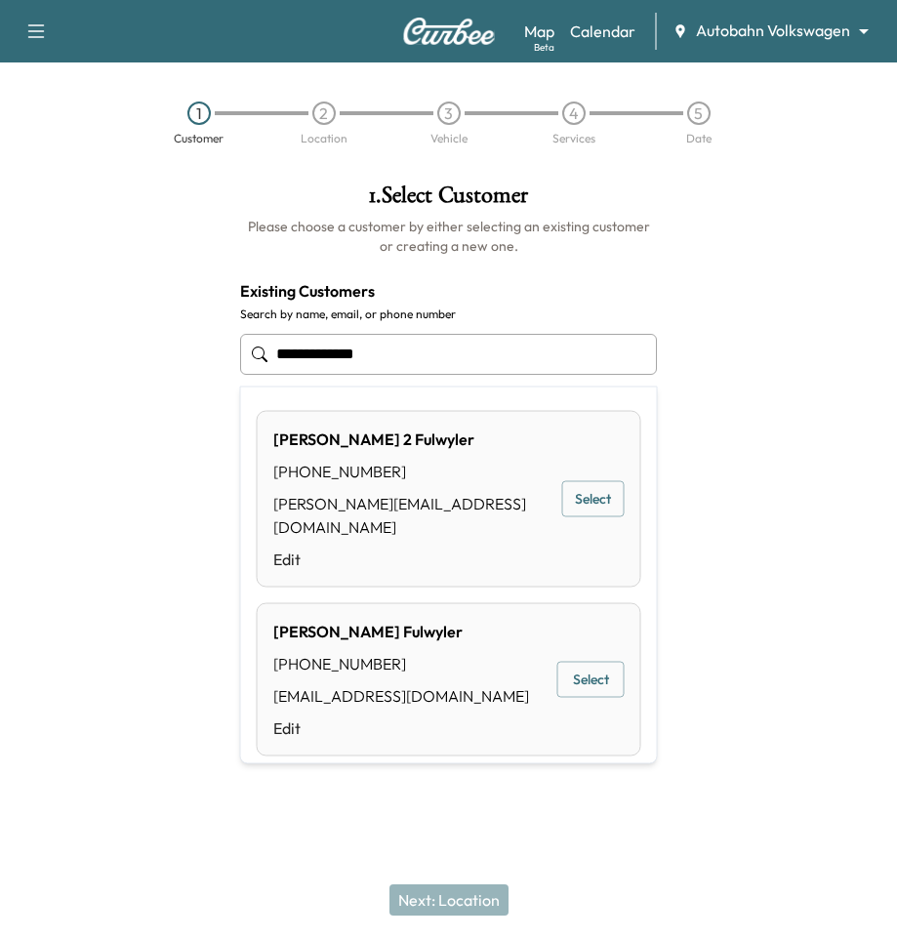
click at [586, 483] on button "Select" at bounding box center [593, 499] width 62 height 36
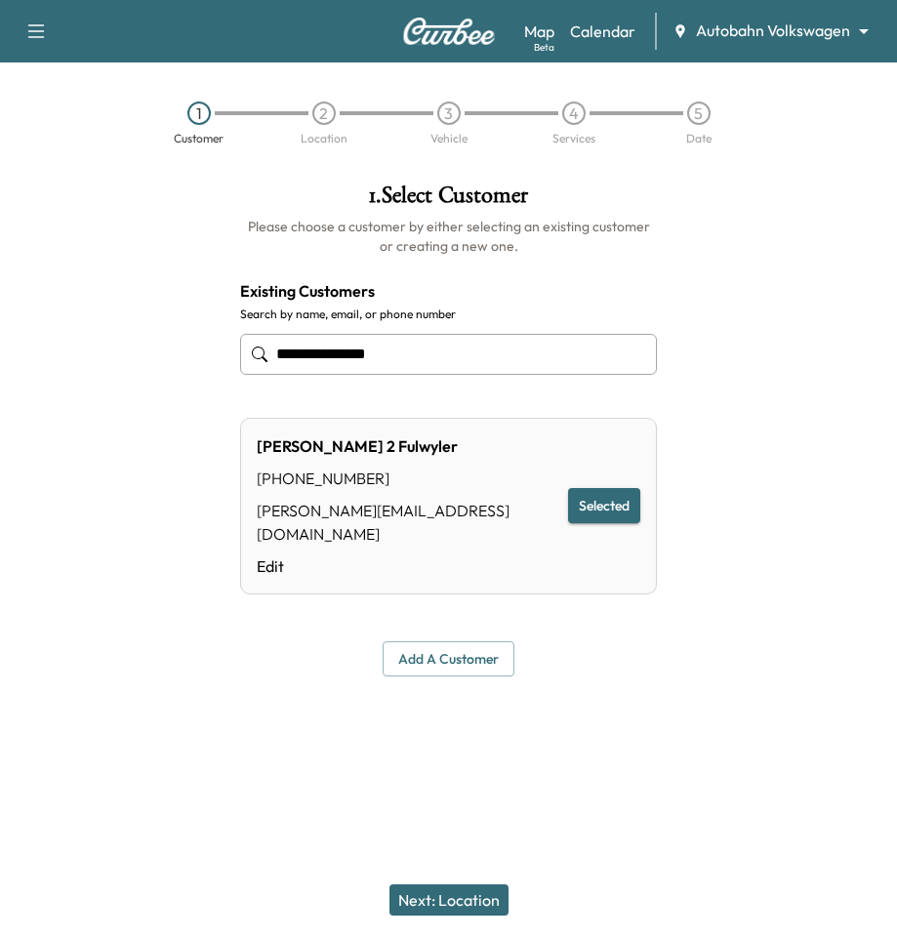
type input "**********"
click at [477, 880] on div "Next: Location" at bounding box center [448, 900] width 897 height 78
click at [479, 893] on button "Next: Location" at bounding box center [448, 899] width 119 height 31
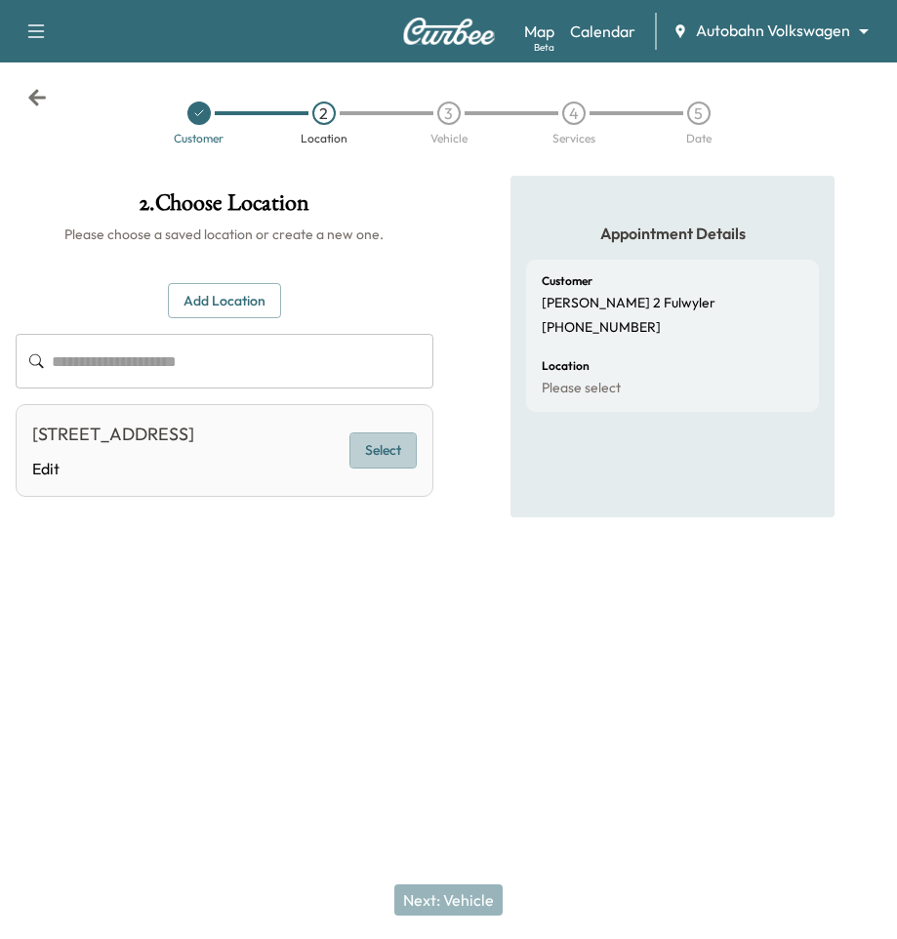
drag, startPoint x: 381, startPoint y: 446, endPoint x: 378, endPoint y: 632, distance: 186.4
click at [380, 447] on button "Select" at bounding box center [382, 450] width 67 height 36
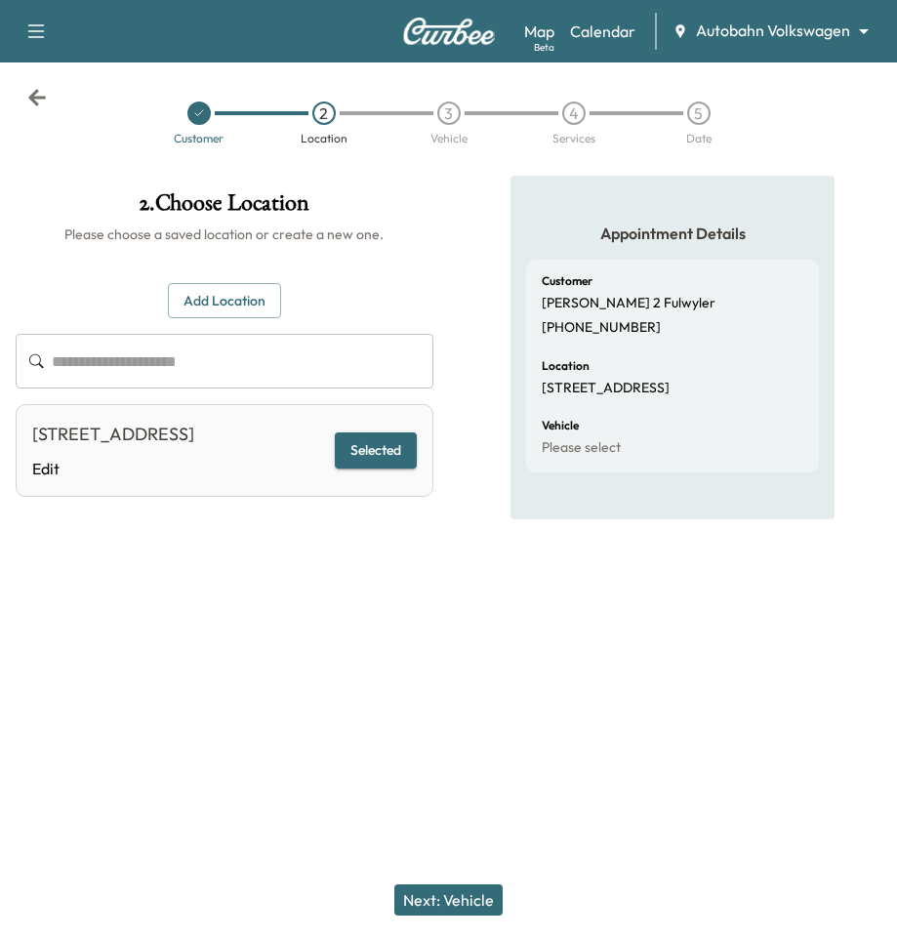
click at [425, 913] on button "Next: Vehicle" at bounding box center [448, 899] width 108 height 31
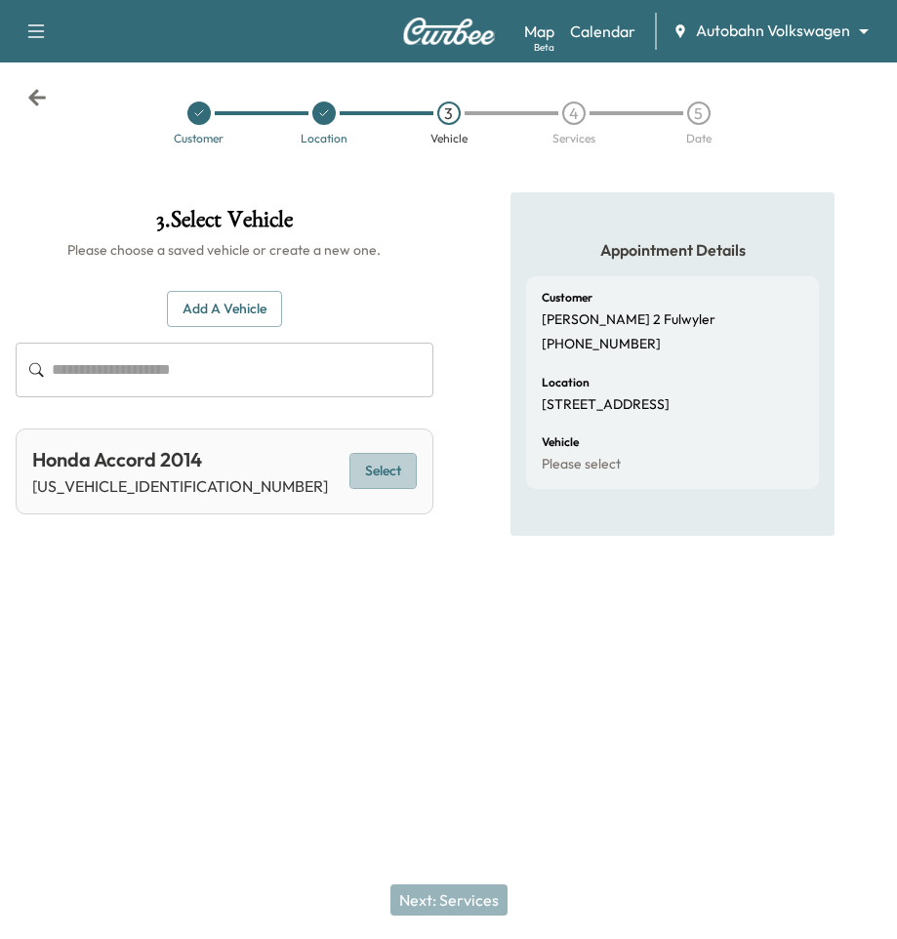
click at [394, 466] on button "Select" at bounding box center [382, 471] width 67 height 36
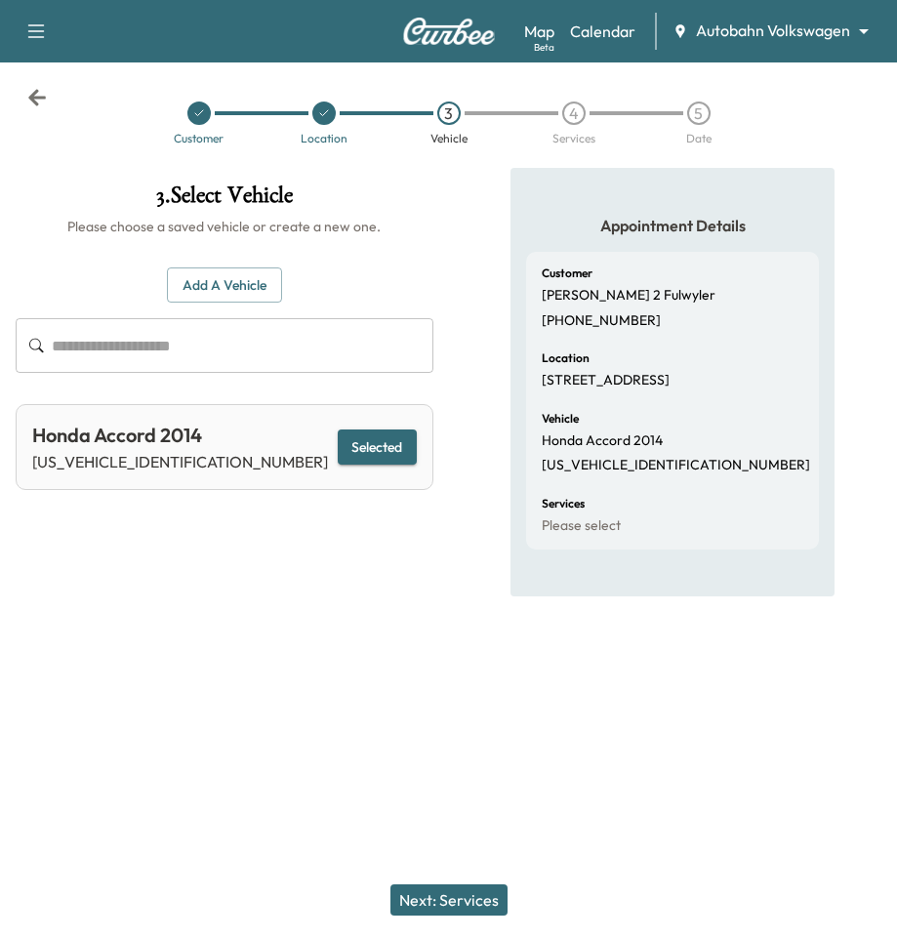
click at [434, 892] on button "Next: Services" at bounding box center [448, 899] width 117 height 31
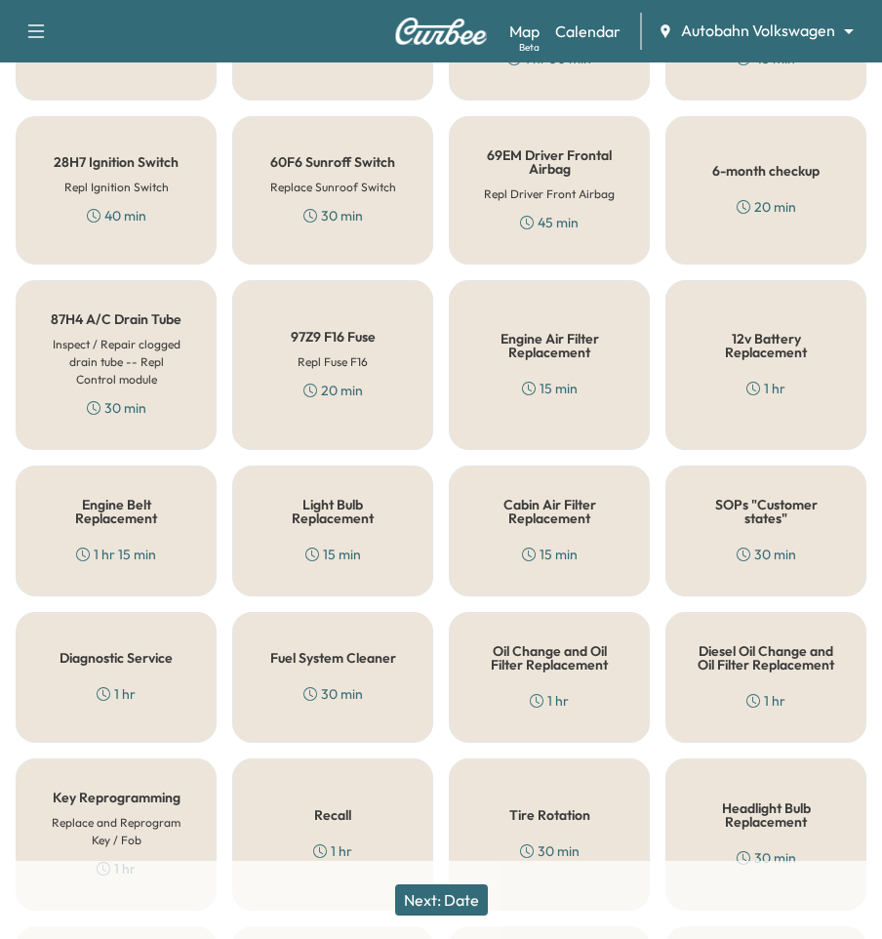
scroll to position [448, 0]
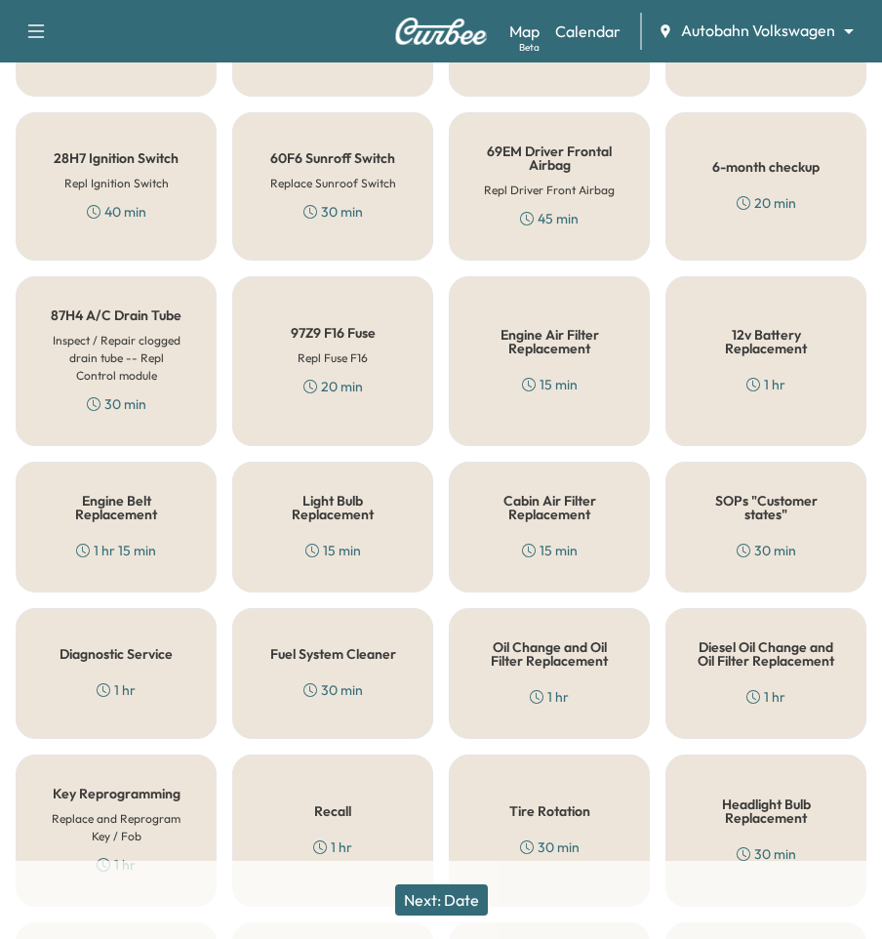
click at [787, 181] on div "6-month checkup 20 min" at bounding box center [765, 186] width 201 height 148
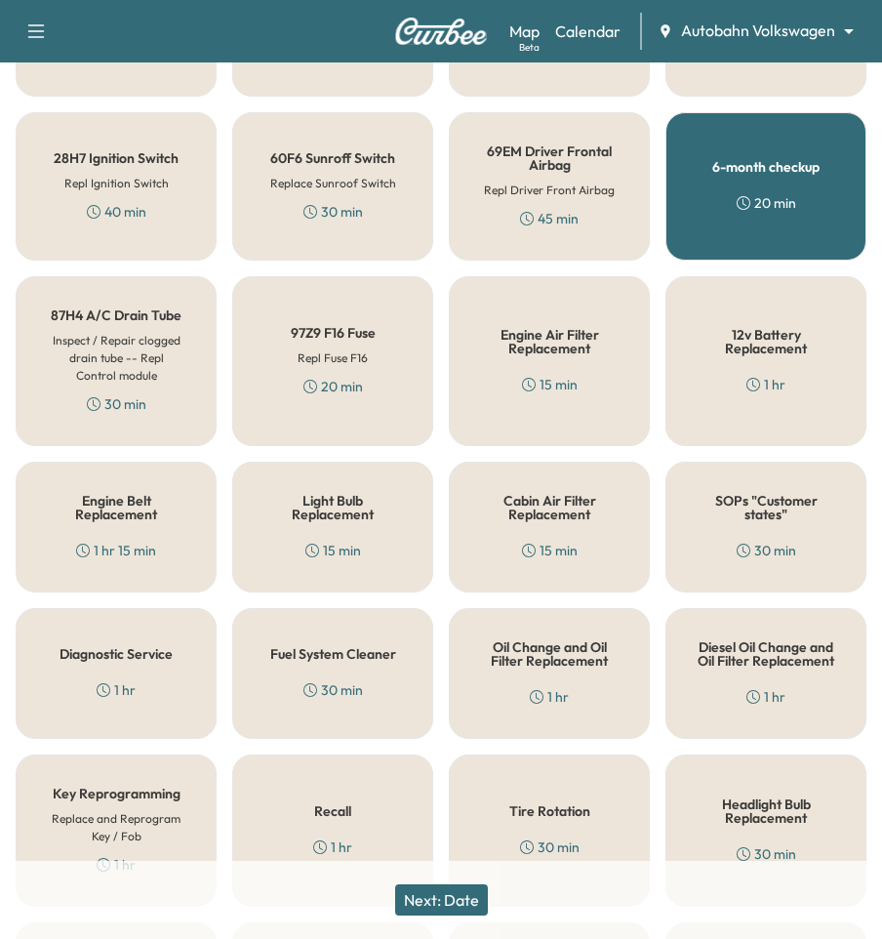
click at [460, 910] on button "Next: Date" at bounding box center [441, 899] width 93 height 31
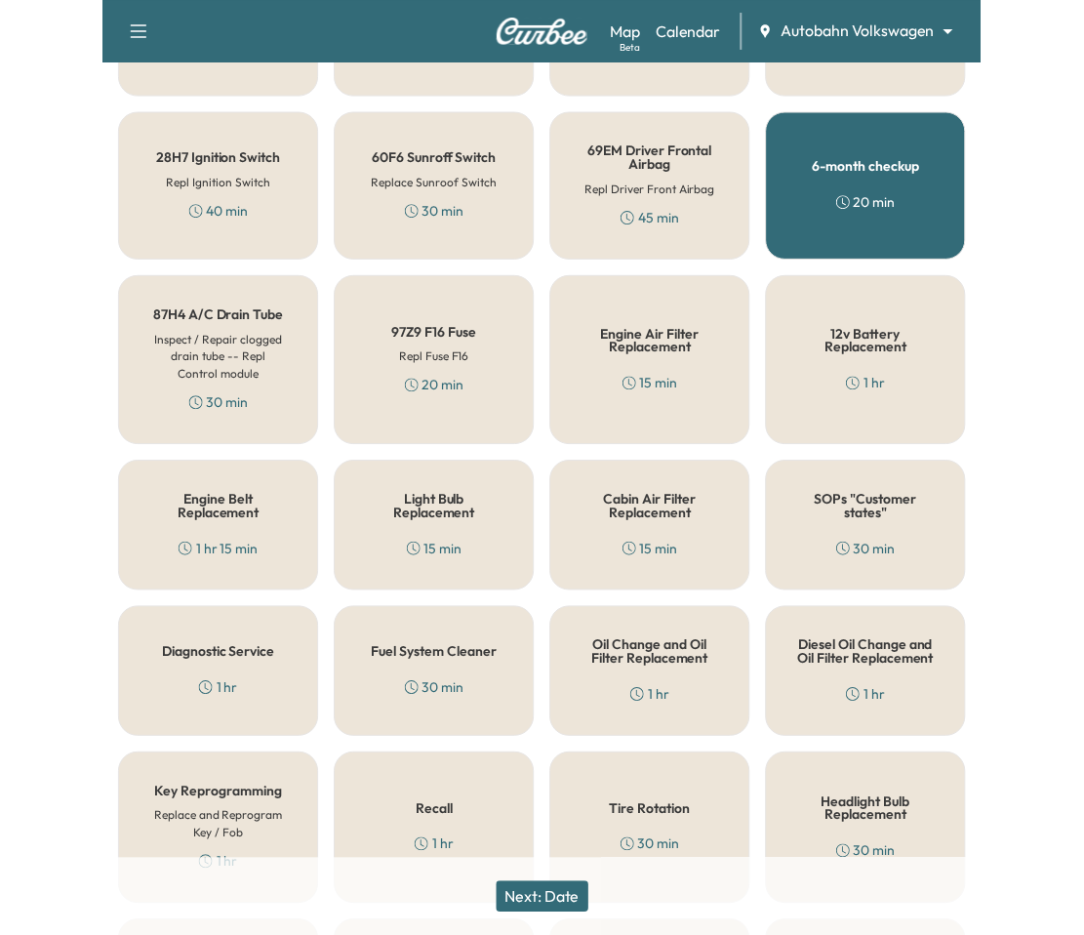
scroll to position [0, 0]
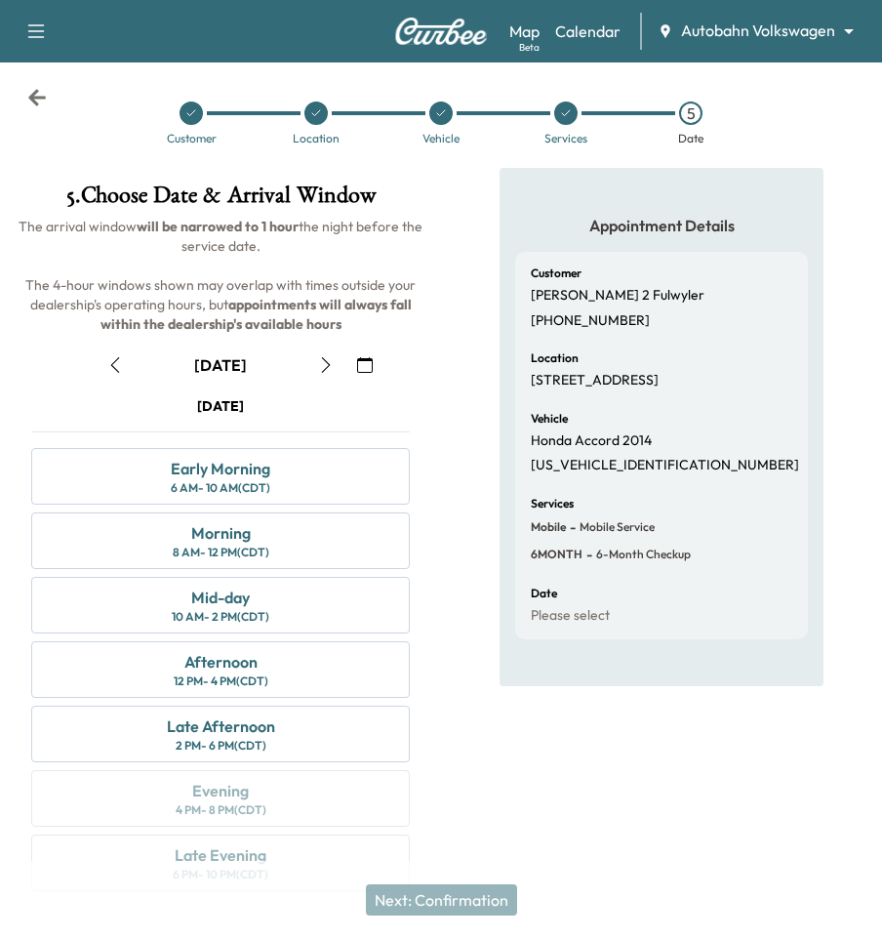
click at [327, 365] on icon "button" at bounding box center [326, 365] width 16 height 16
click at [368, 359] on icon "button" at bounding box center [365, 365] width 16 height 16
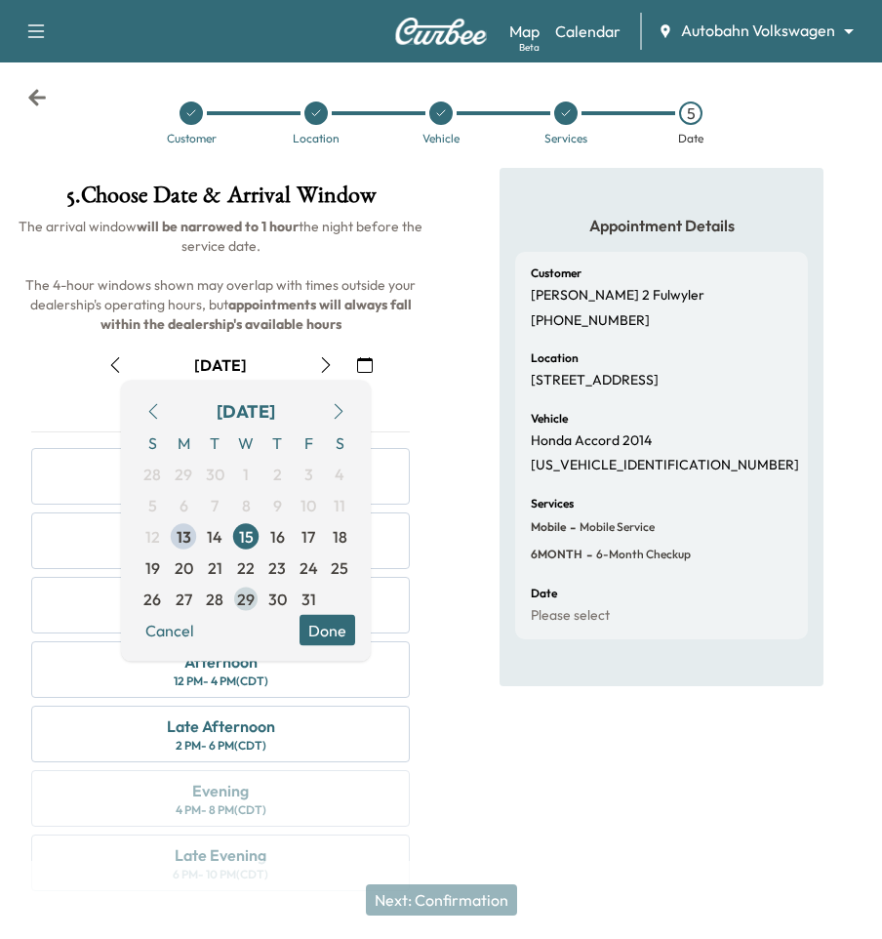
click at [246, 594] on span "29" at bounding box center [246, 598] width 18 height 23
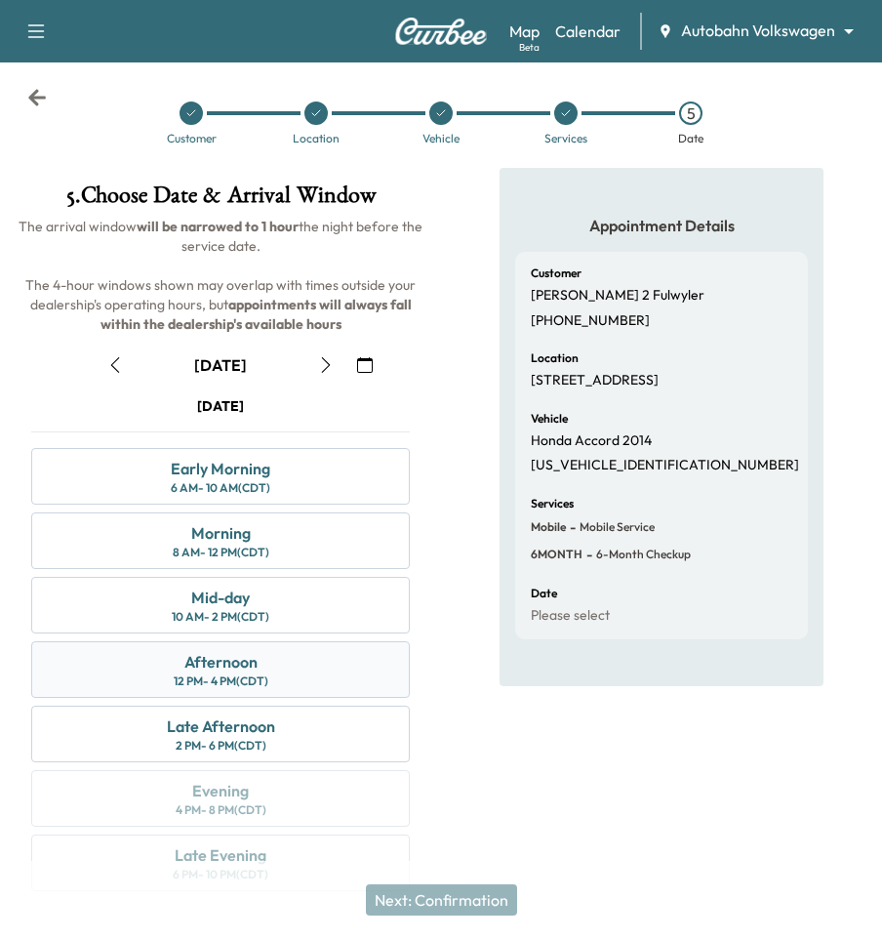
click at [272, 658] on div "Afternoon 12 PM - 4 PM (CDT)" at bounding box center [220, 669] width 379 height 57
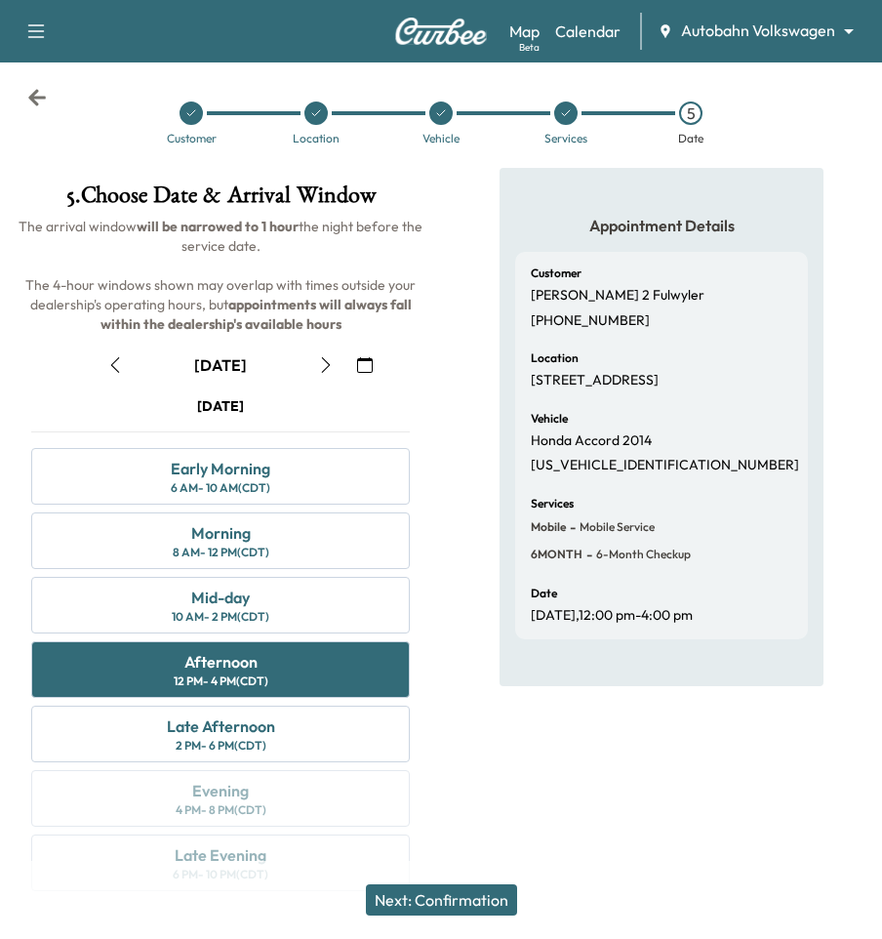
click at [446, 909] on button "Next: Confirmation" at bounding box center [441, 899] width 151 height 31
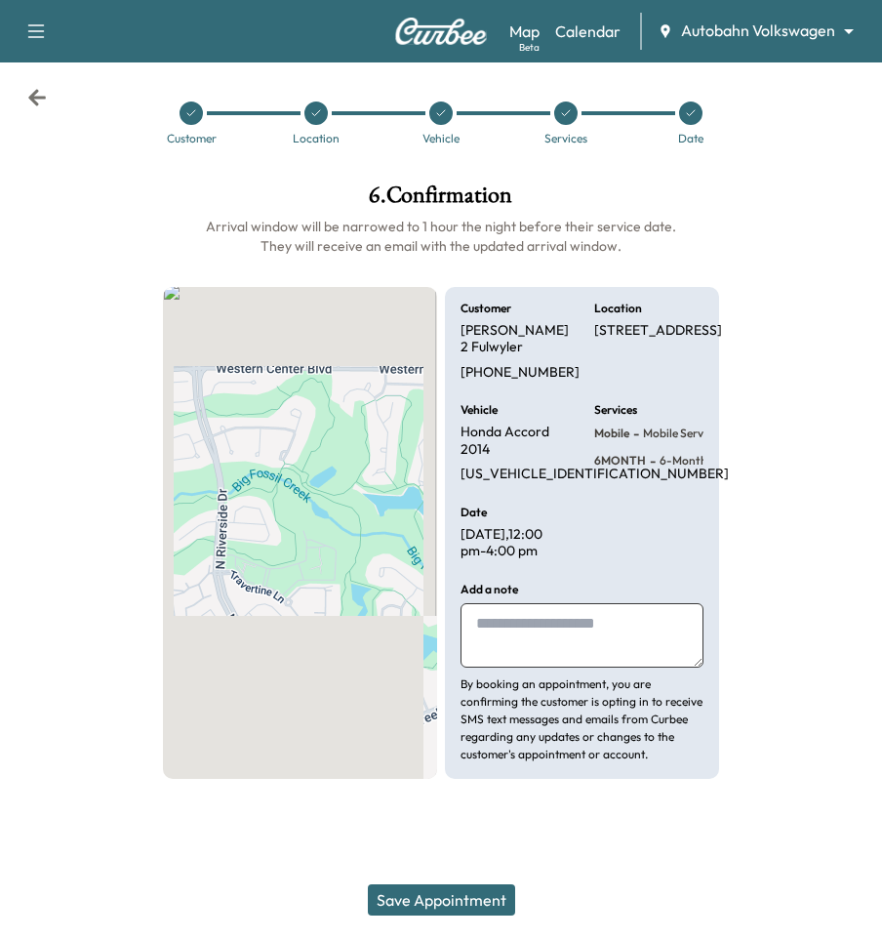
drag, startPoint x: 446, startPoint y: 908, endPoint x: 490, endPoint y: 887, distance: 48.9
click at [446, 909] on button "Save Appointment" at bounding box center [441, 899] width 147 height 31
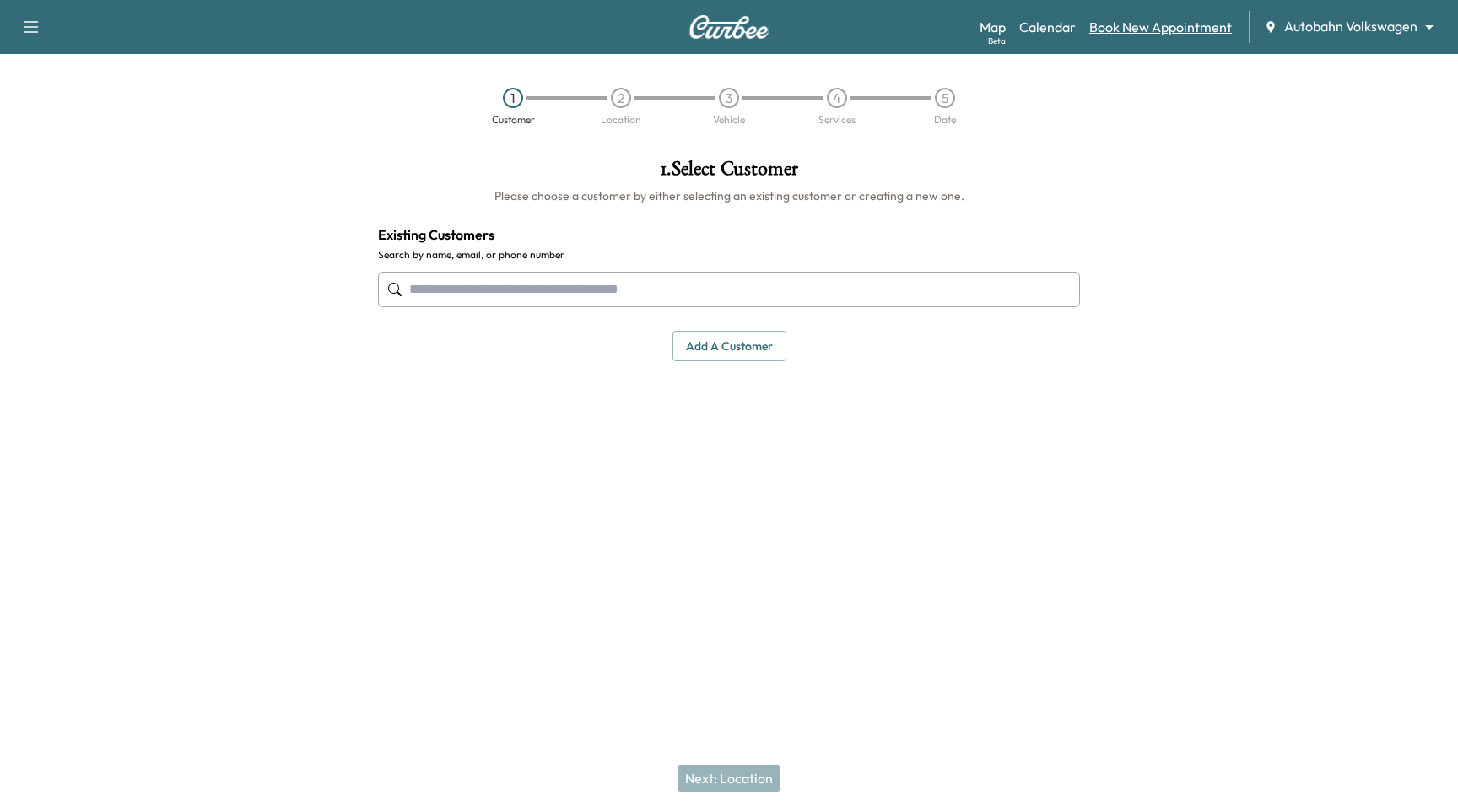
click at [1170, 22] on link "Book New Appointment" at bounding box center [1161, 27] width 143 height 20
click at [1062, 19] on link "Calendar" at bounding box center [1047, 27] width 56 height 20
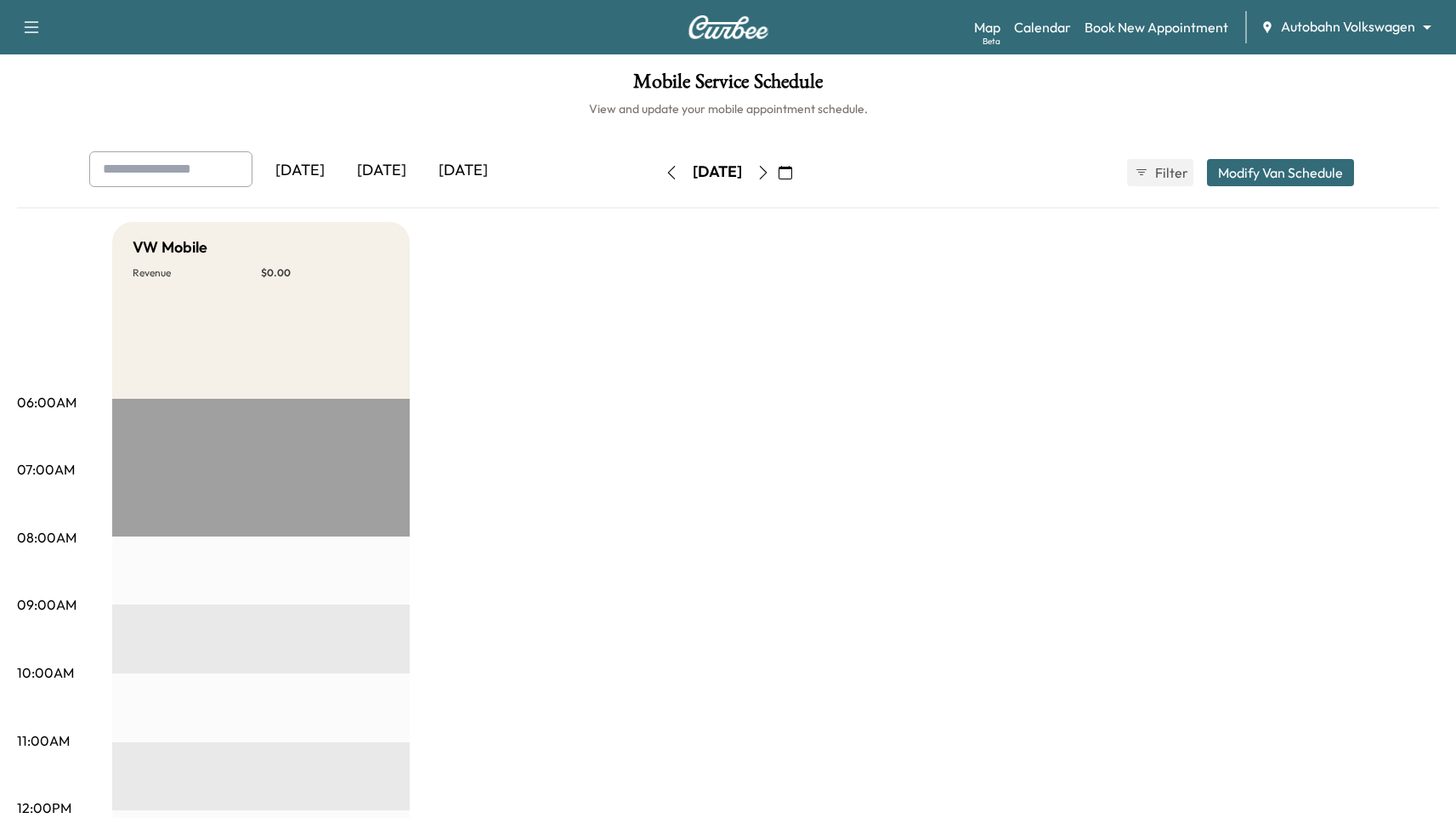
click at [792, 174] on icon "button" at bounding box center [786, 172] width 14 height 14
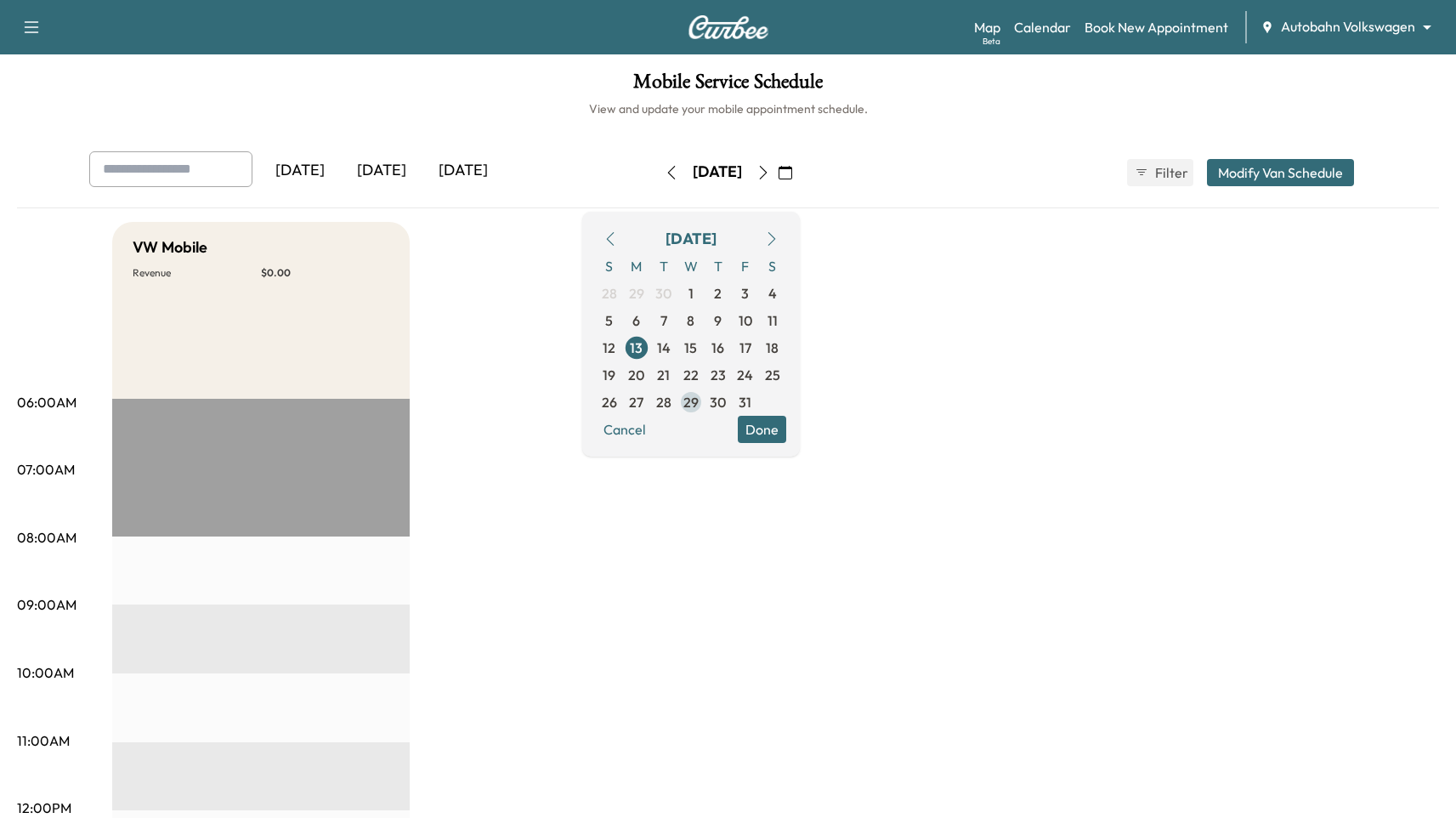
click at [699, 399] on span "29" at bounding box center [691, 402] width 16 height 20
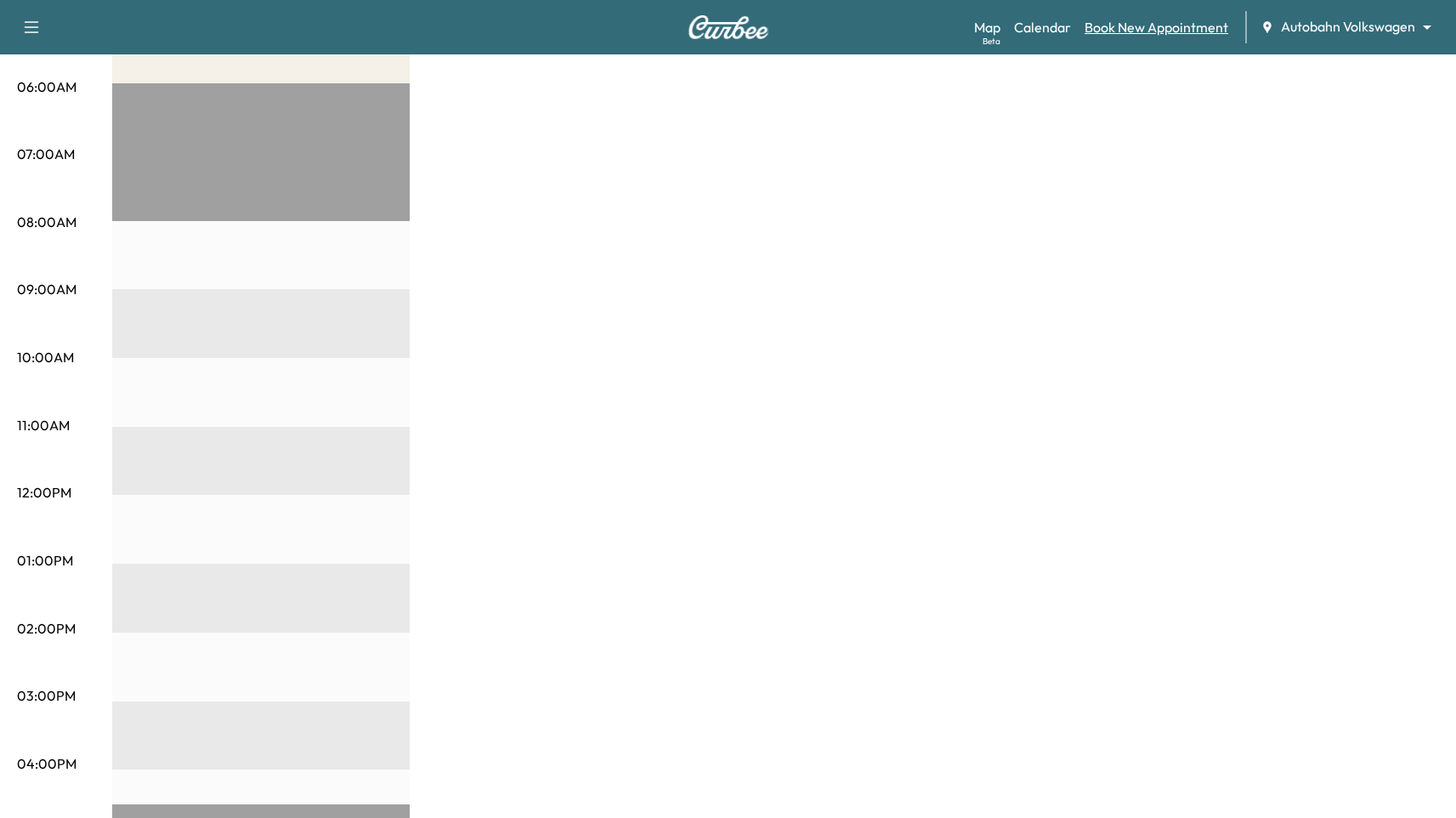
scroll to position [17, 0]
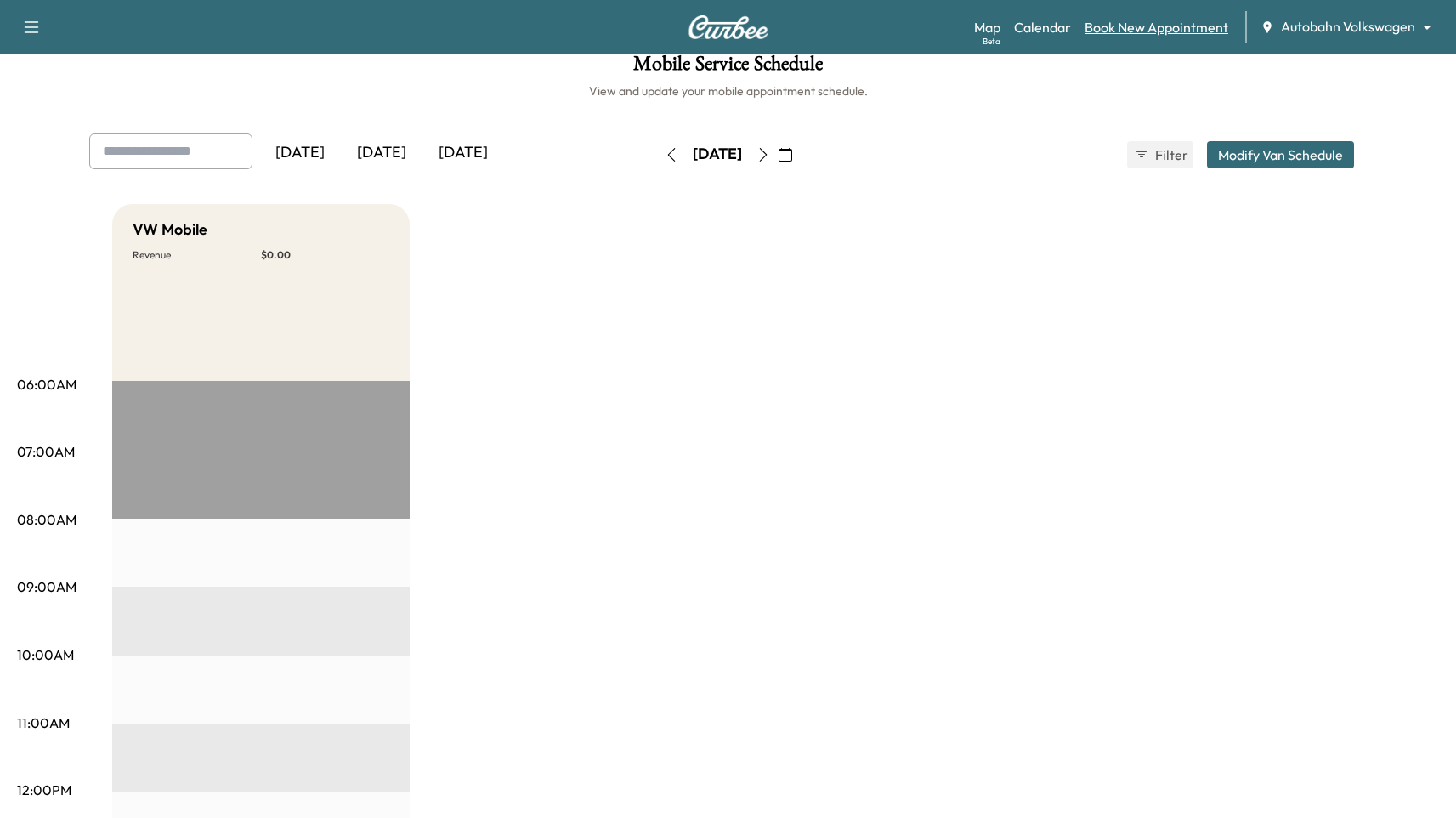
click at [1123, 30] on link "Book New Appointment" at bounding box center [1156, 27] width 144 height 20
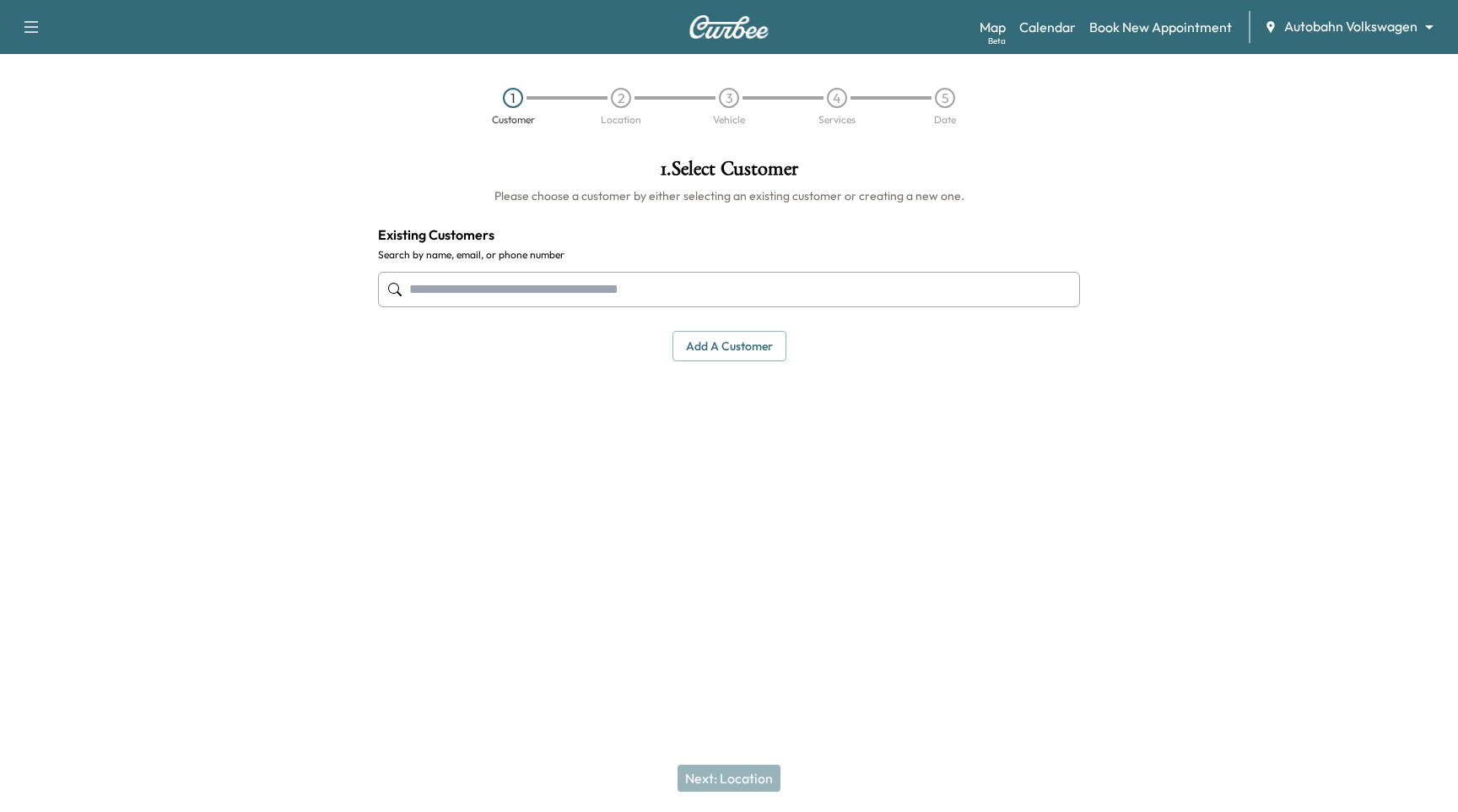
click at [677, 289] on input "text" at bounding box center [729, 289] width 702 height 35
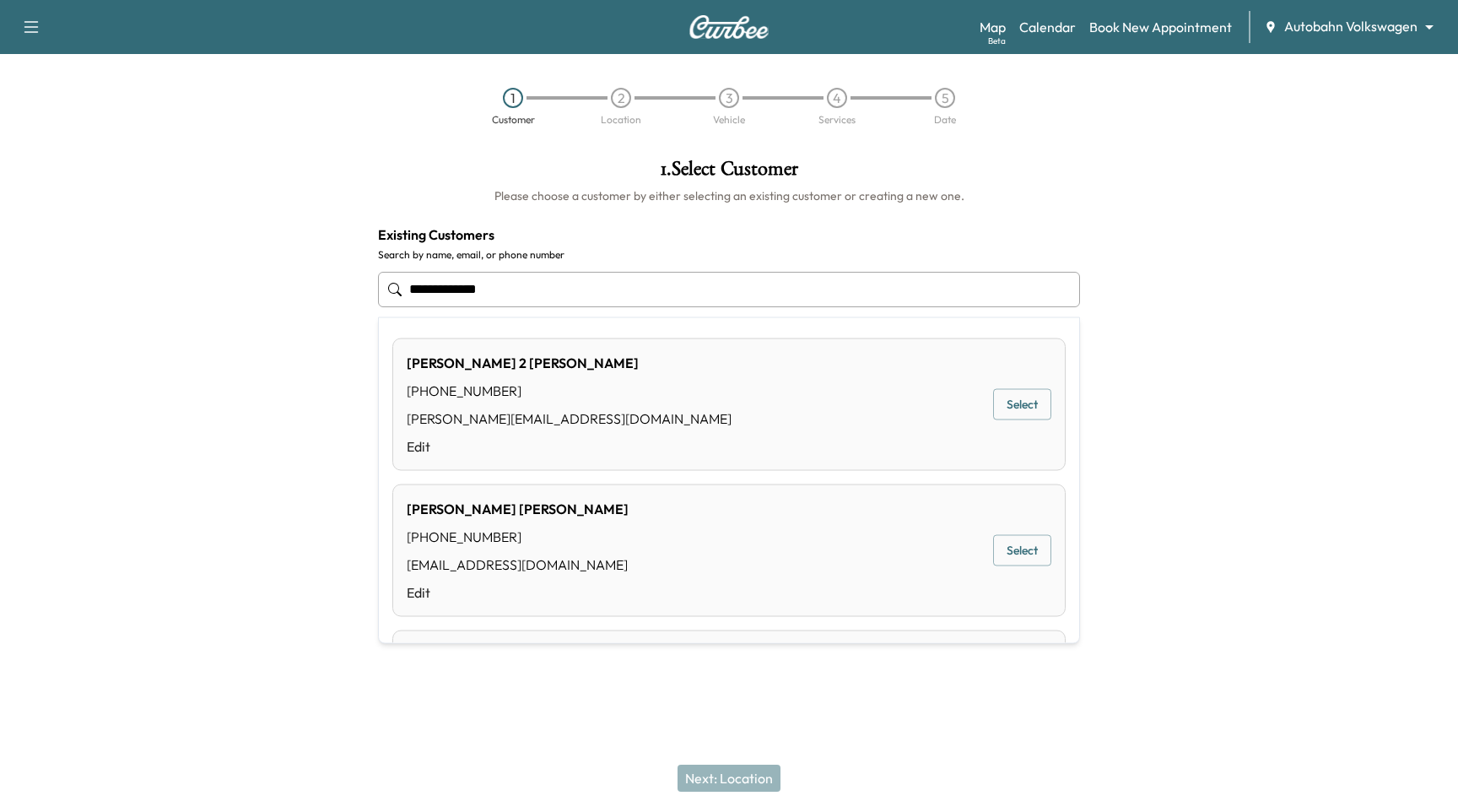
click at [987, 386] on div "[PERSON_NAME] 2 [PERSON_NAME] [PHONE_NUMBER] [PERSON_NAME][EMAIL_ADDRESS][DOMAI…" at bounding box center [729, 404] width 674 height 132
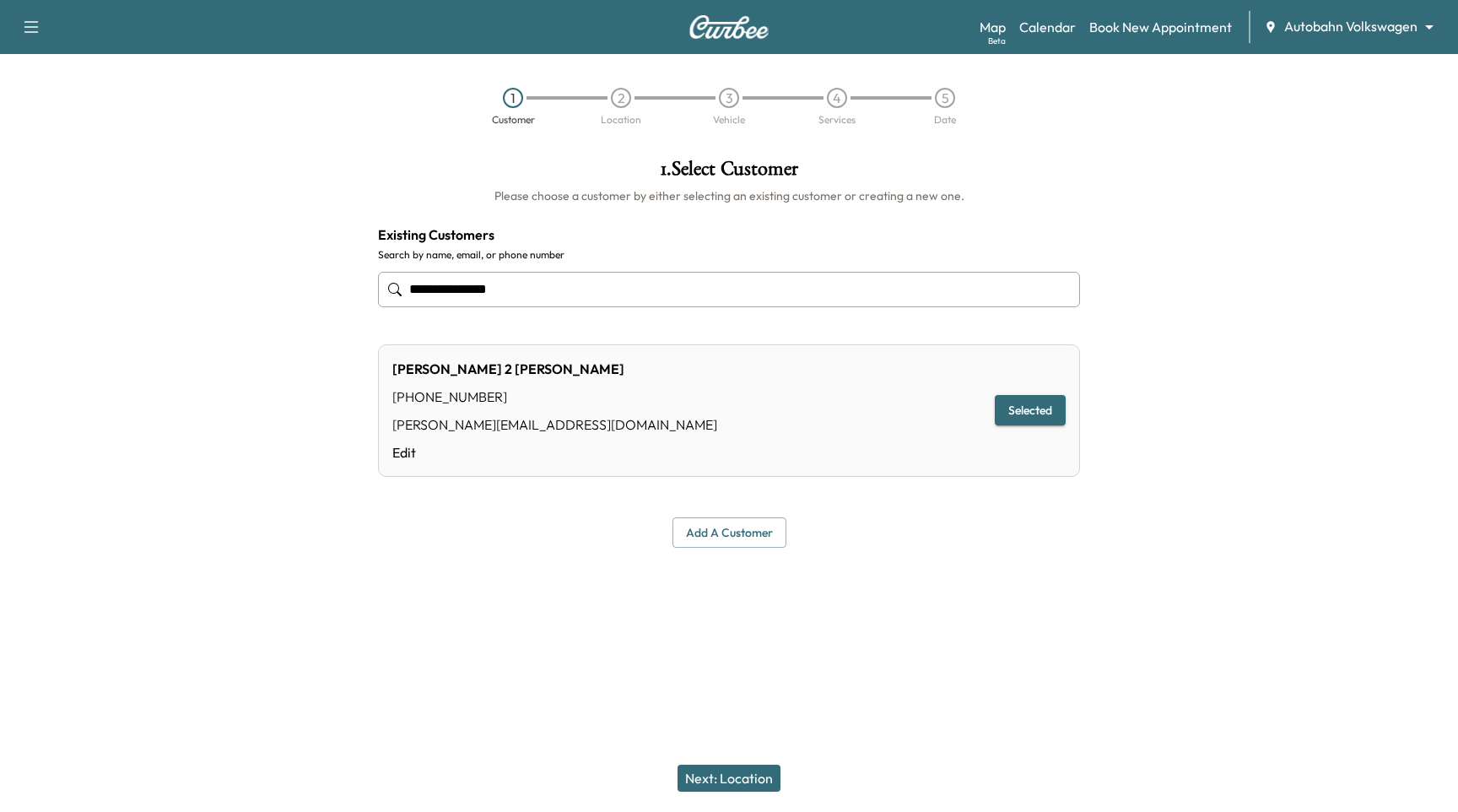
type input "**********"
click at [739, 776] on button "Next: Location" at bounding box center [729, 777] width 103 height 27
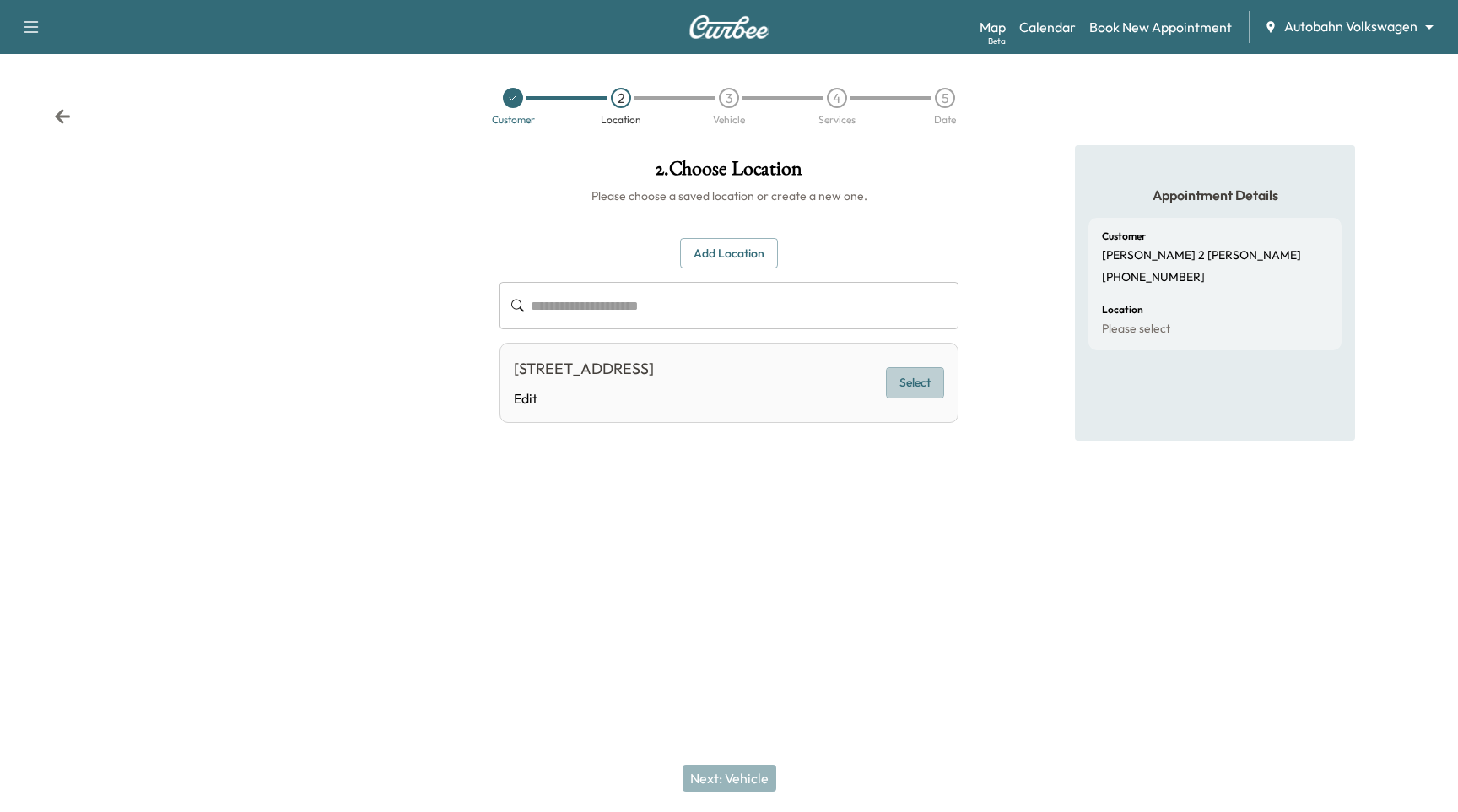
click at [906, 381] on button "Select" at bounding box center [915, 382] width 58 height 31
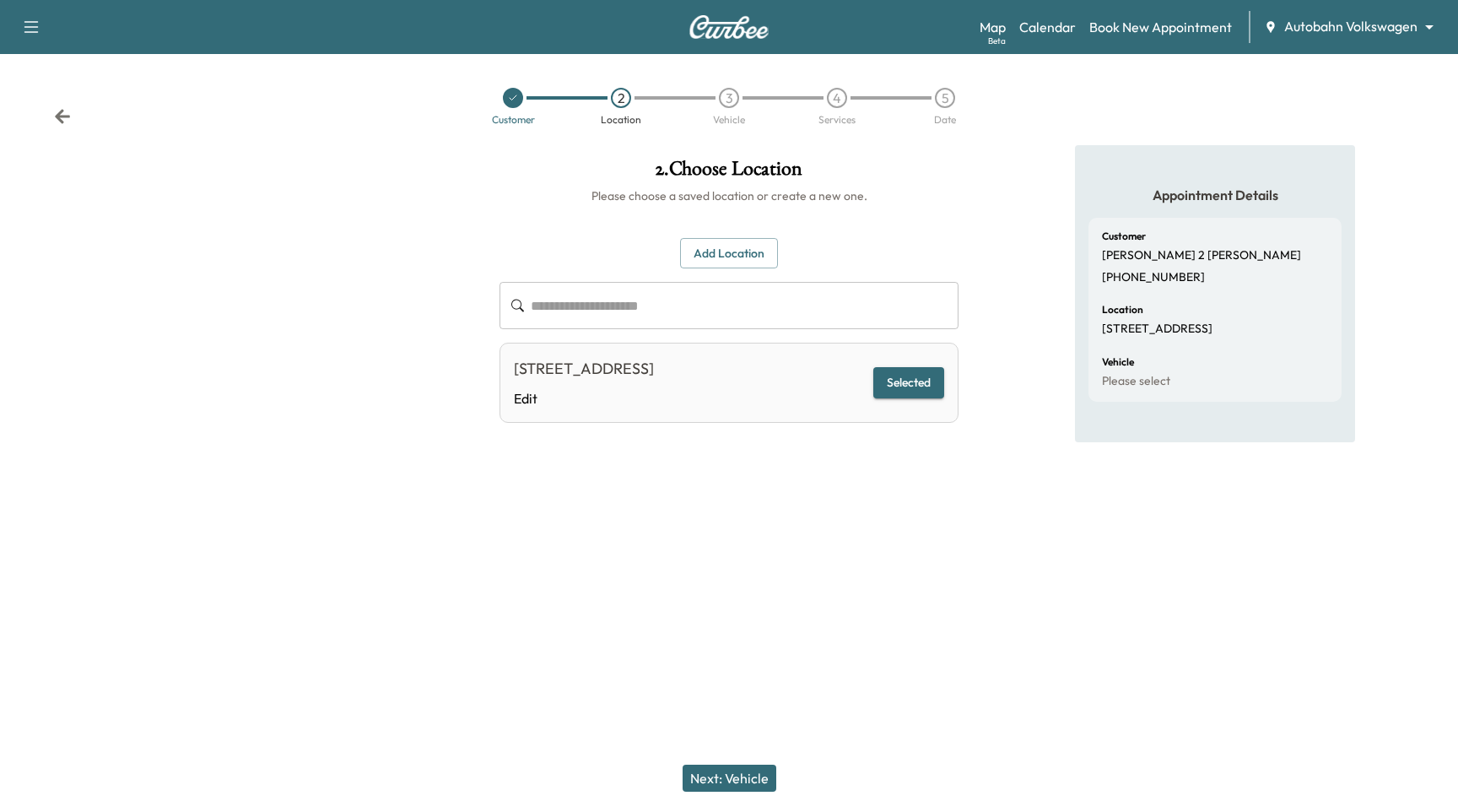
click at [750, 773] on button "Next: Vehicle" at bounding box center [729, 777] width 93 height 27
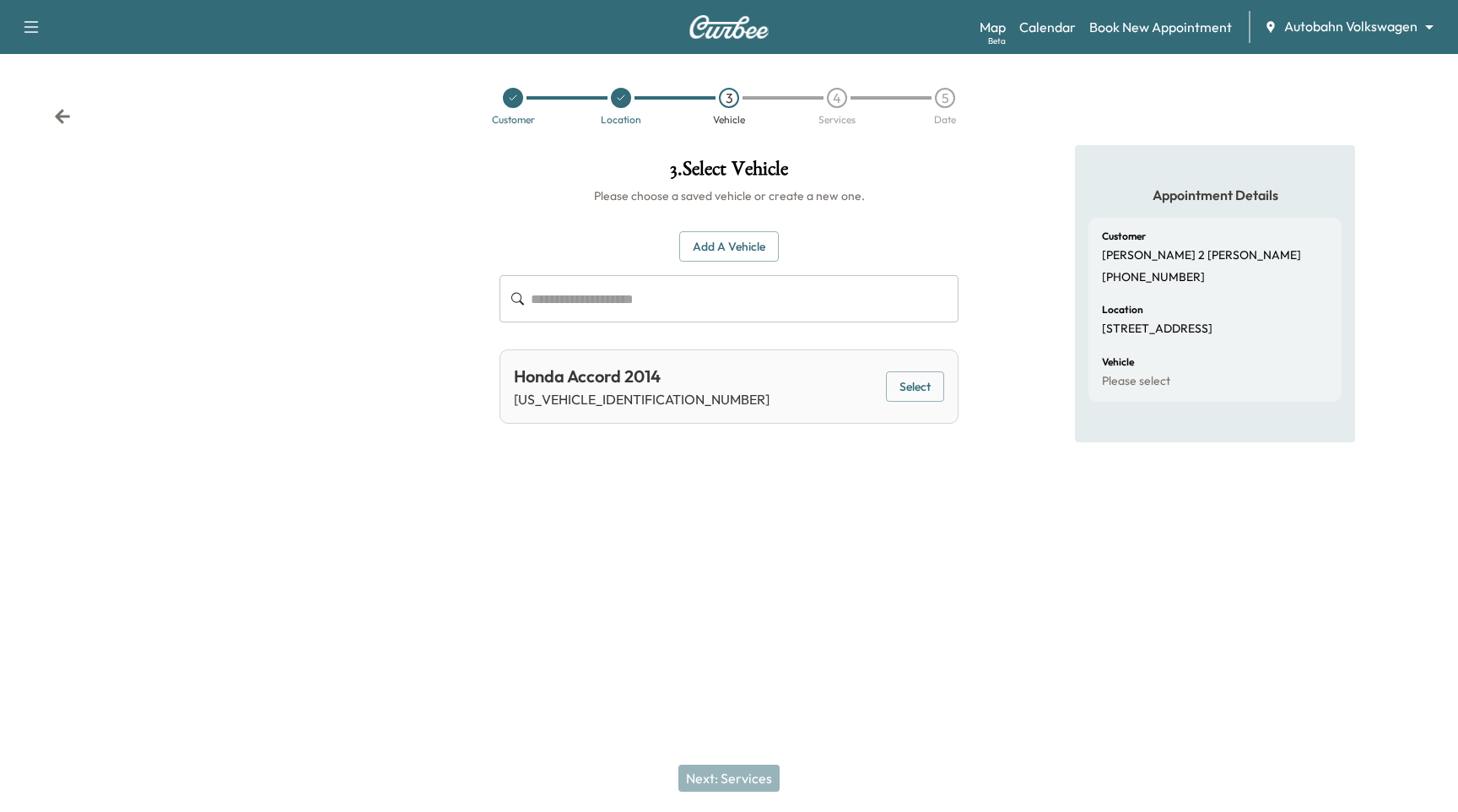
click at [921, 399] on button "Select" at bounding box center [915, 387] width 58 height 31
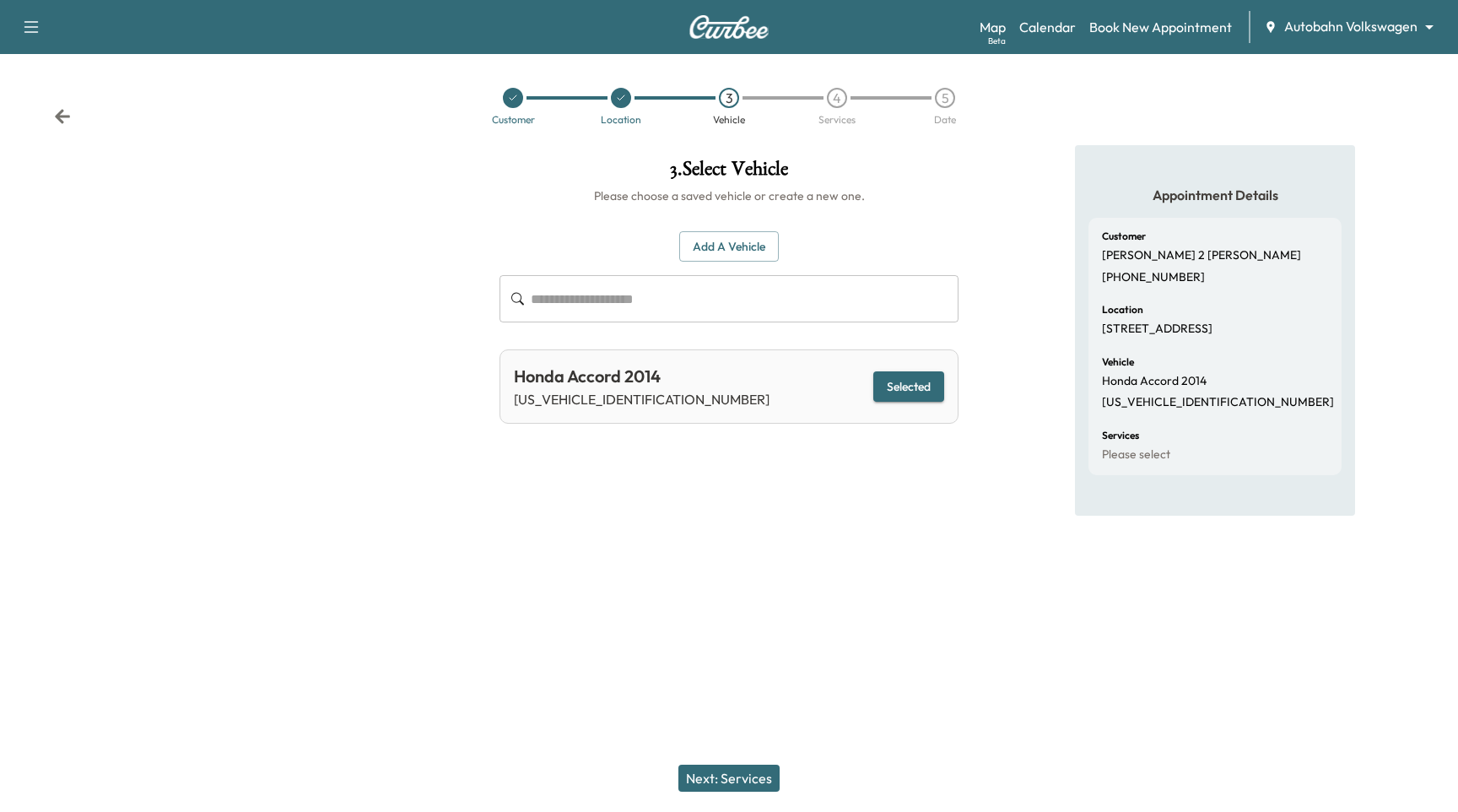
click at [758, 777] on button "Next: Services" at bounding box center [728, 777] width 101 height 27
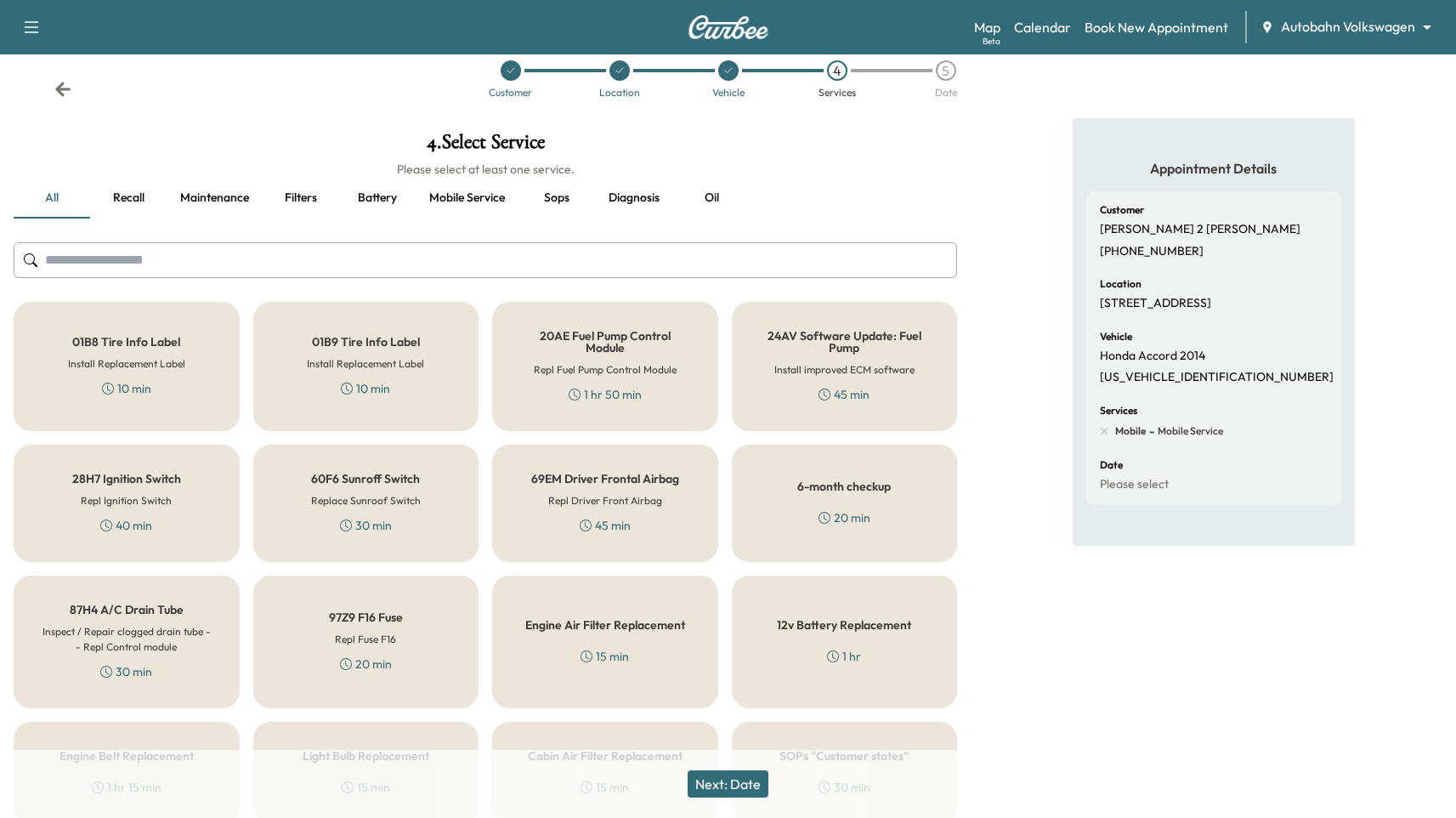
scroll to position [30, 0]
click at [670, 619] on h5 "Engine Air Filter Replacement" at bounding box center [605, 623] width 159 height 12
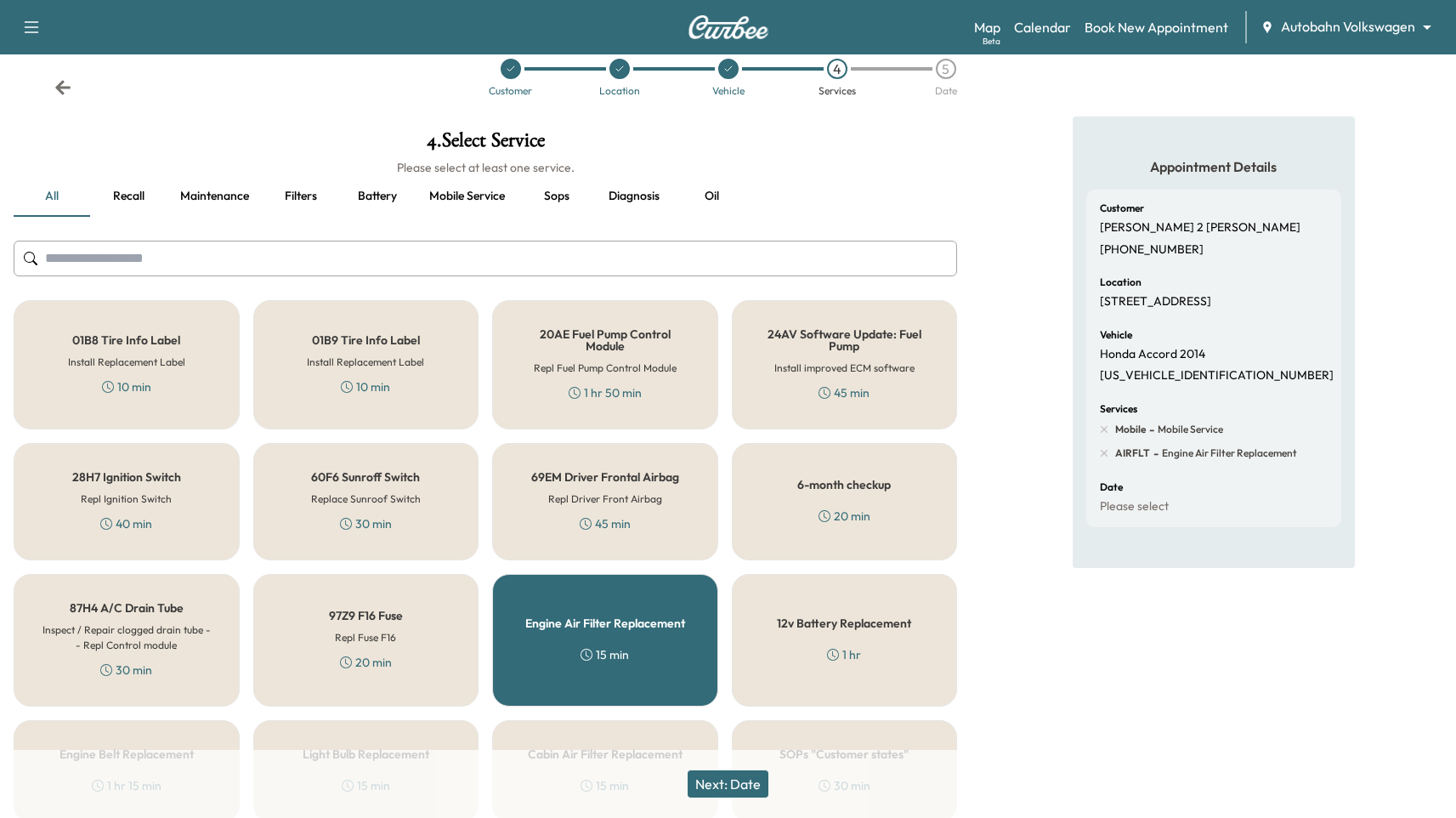
click at [745, 795] on button "Next: Date" at bounding box center [728, 783] width 81 height 27
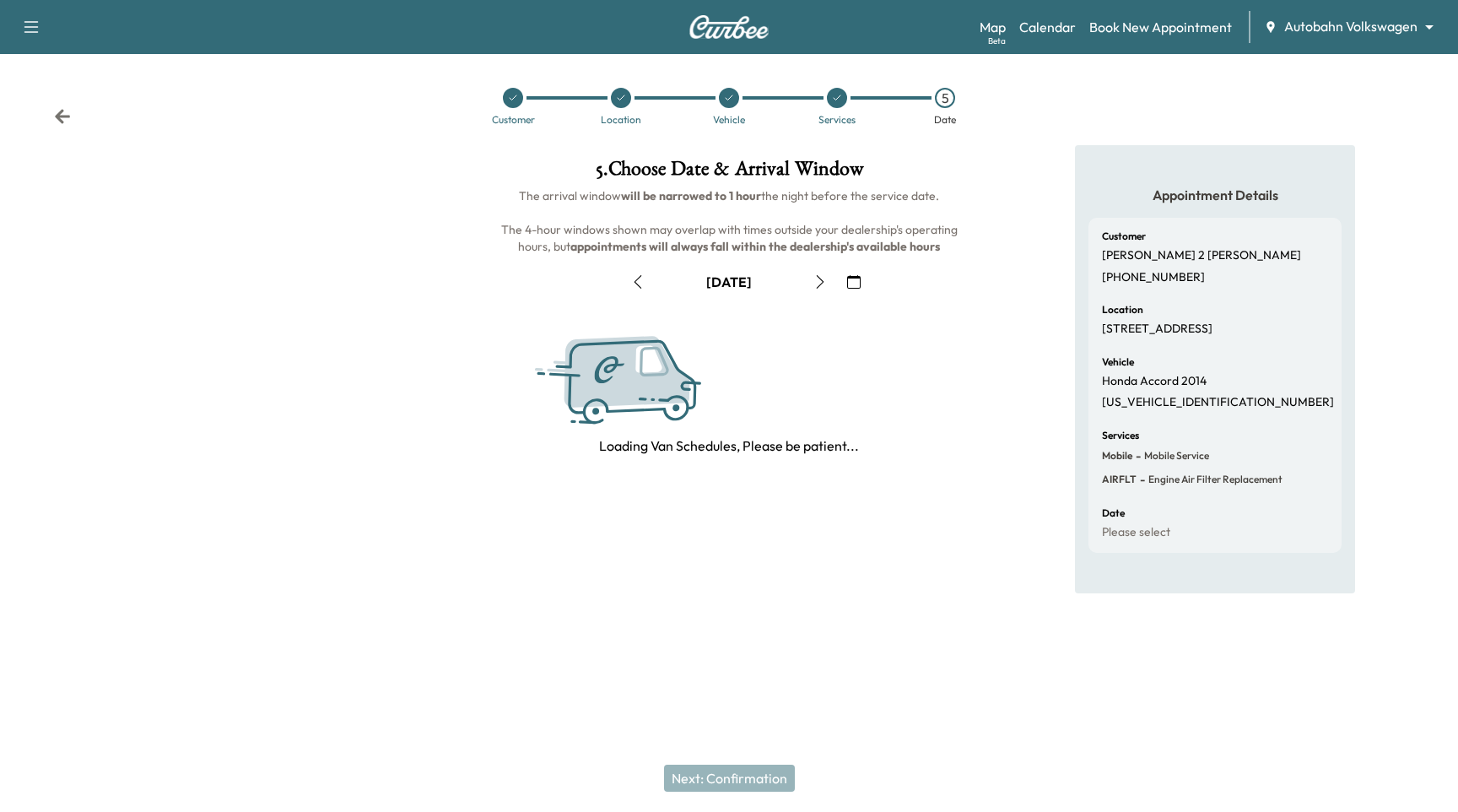
click at [848, 279] on icon "button" at bounding box center [854, 282] width 14 height 14
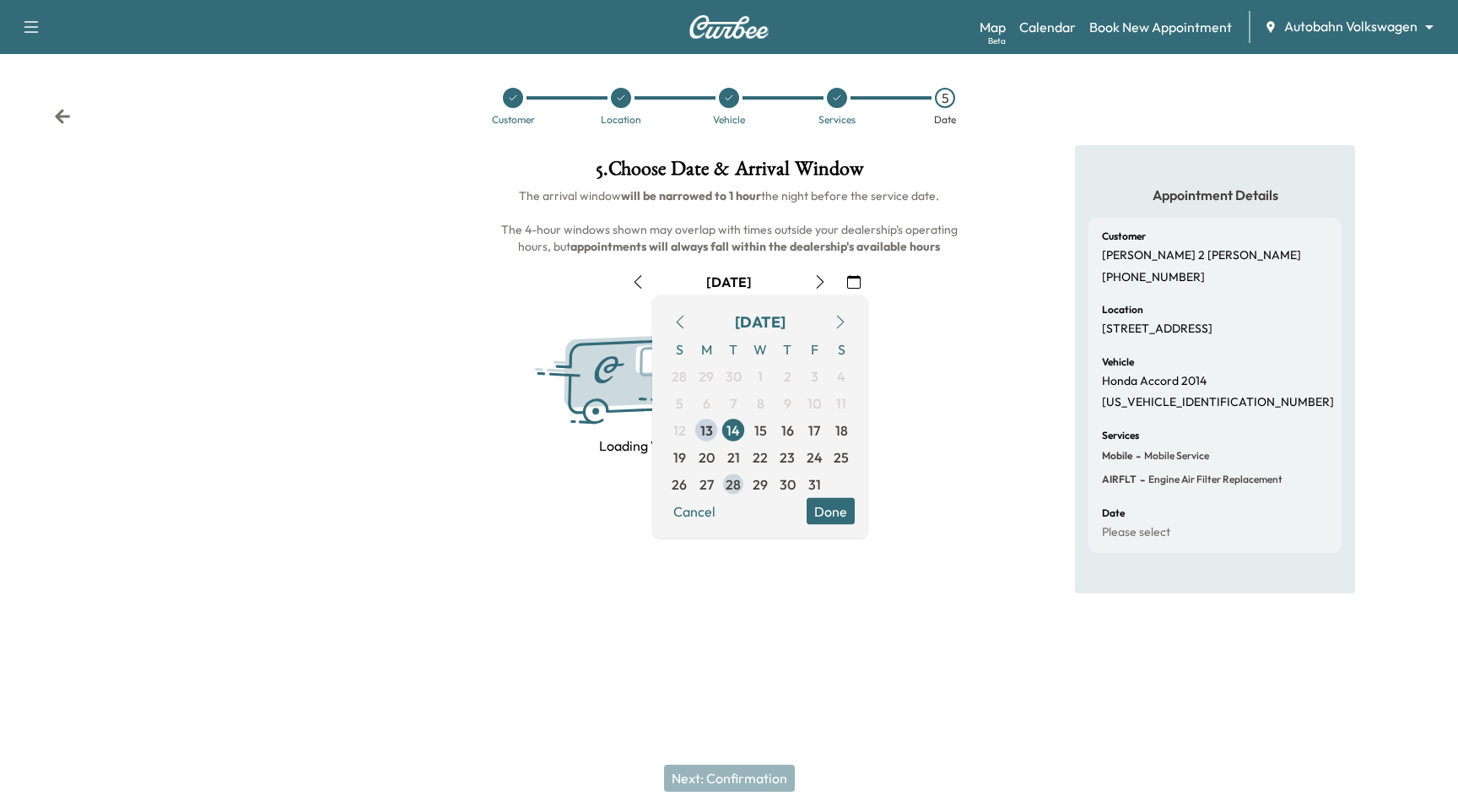
click at [745, 483] on span "28" at bounding box center [732, 483] width 27 height 27
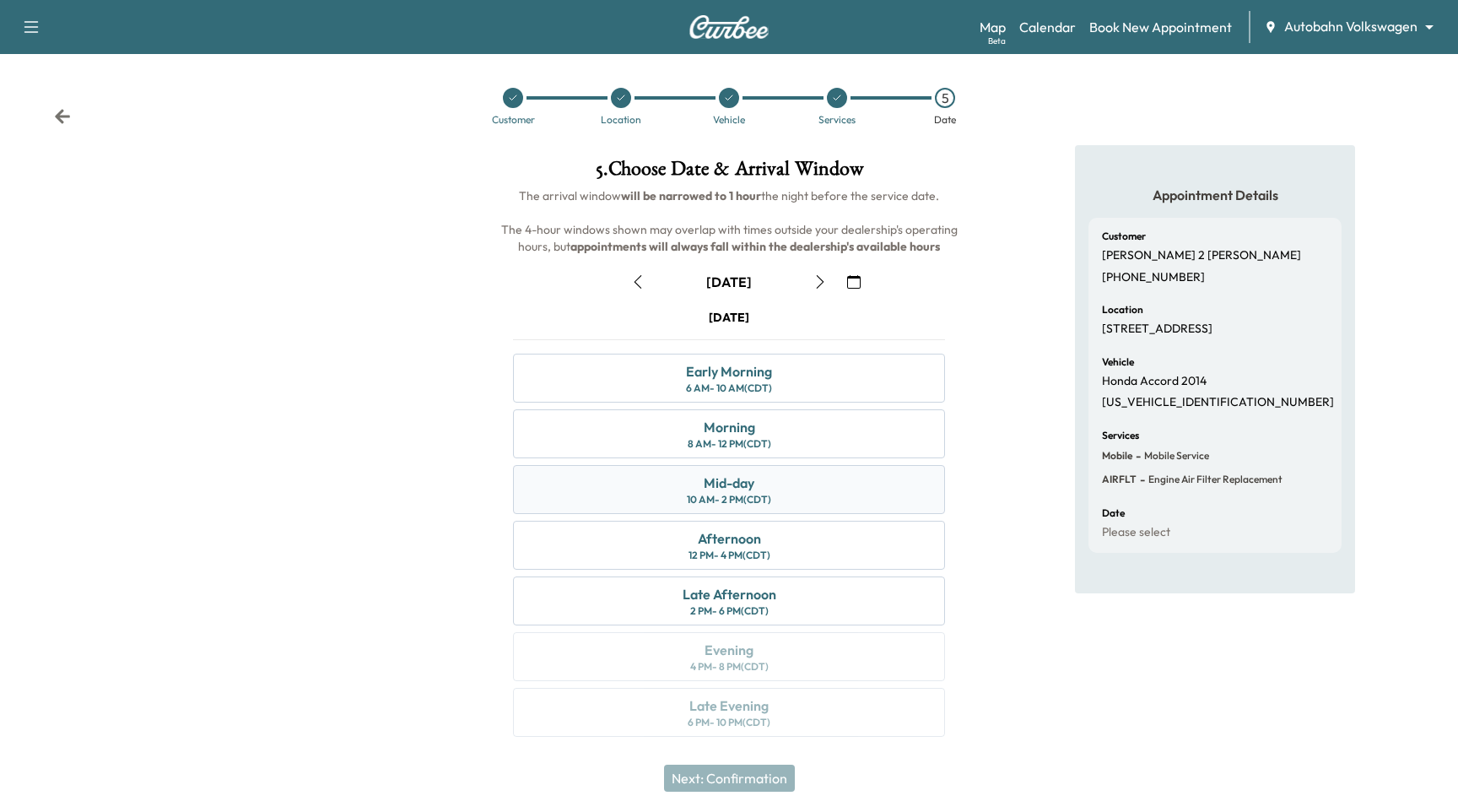
click at [841, 499] on div "Mid-day 10 AM - 2 PM (CDT)" at bounding box center [729, 489] width 432 height 49
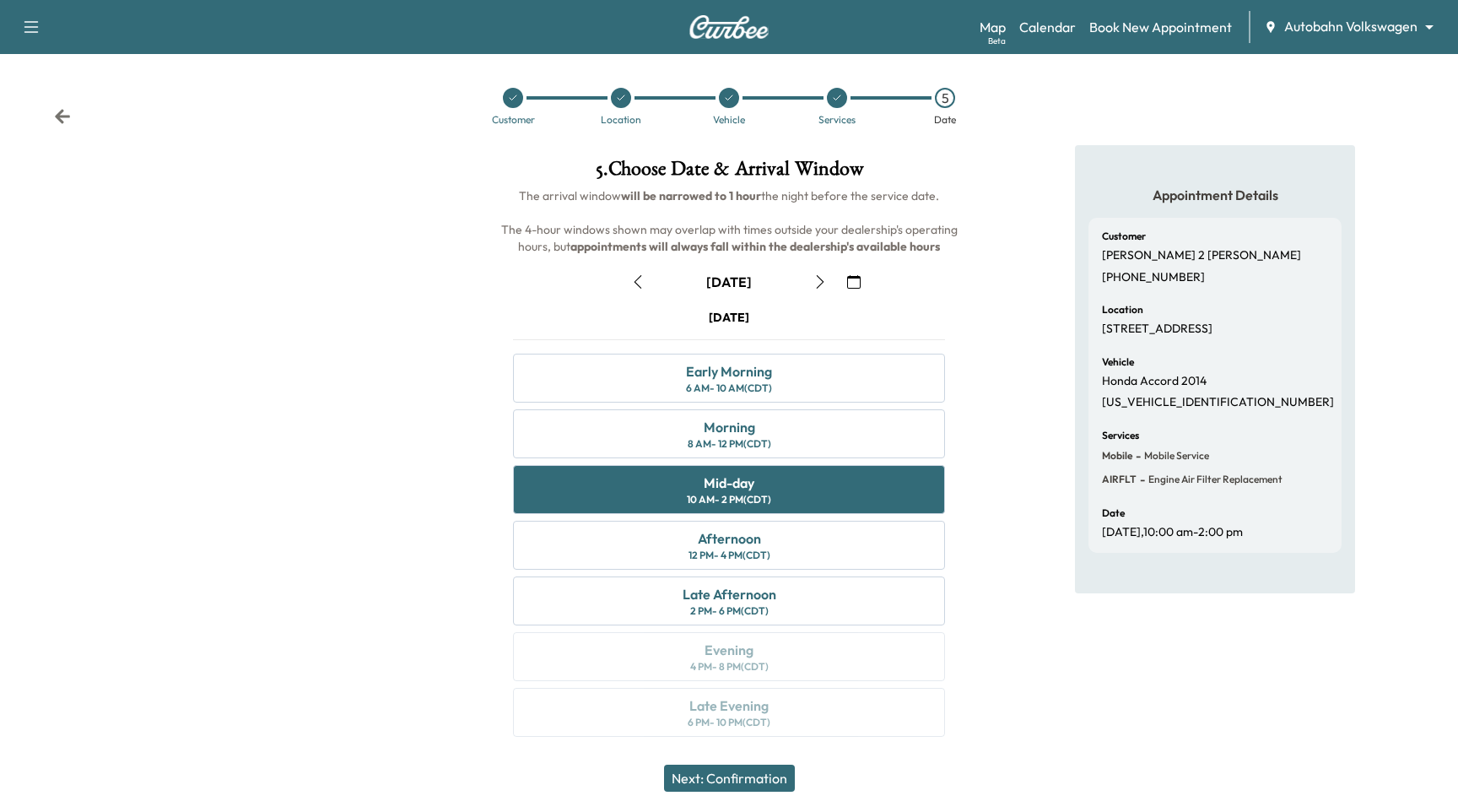
click at [764, 796] on div "Next: Confirmation" at bounding box center [729, 778] width 1458 height 67
click at [773, 777] on button "Next: Confirmation" at bounding box center [729, 777] width 131 height 27
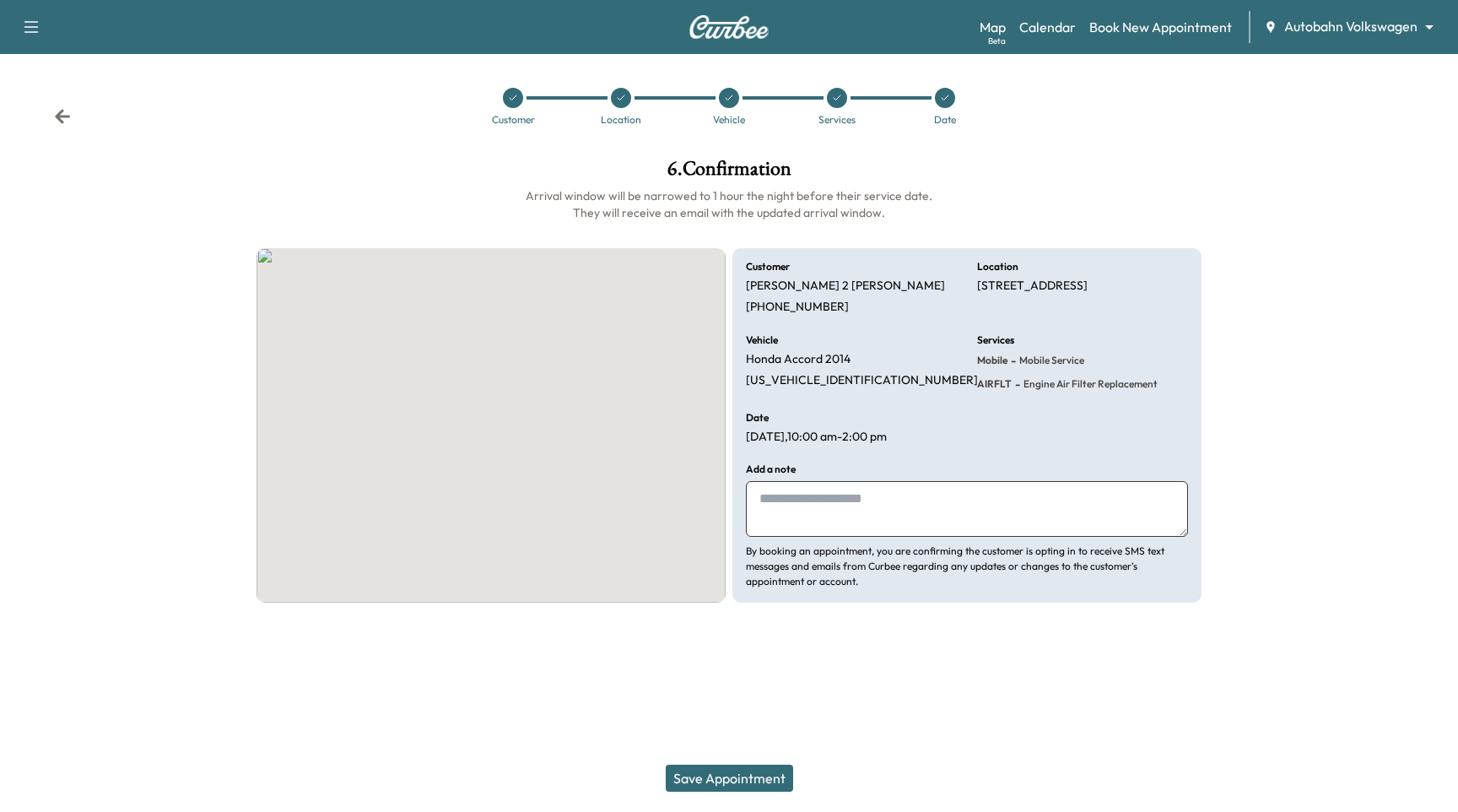
click at [772, 777] on button "Save Appointment" at bounding box center [729, 777] width 127 height 27
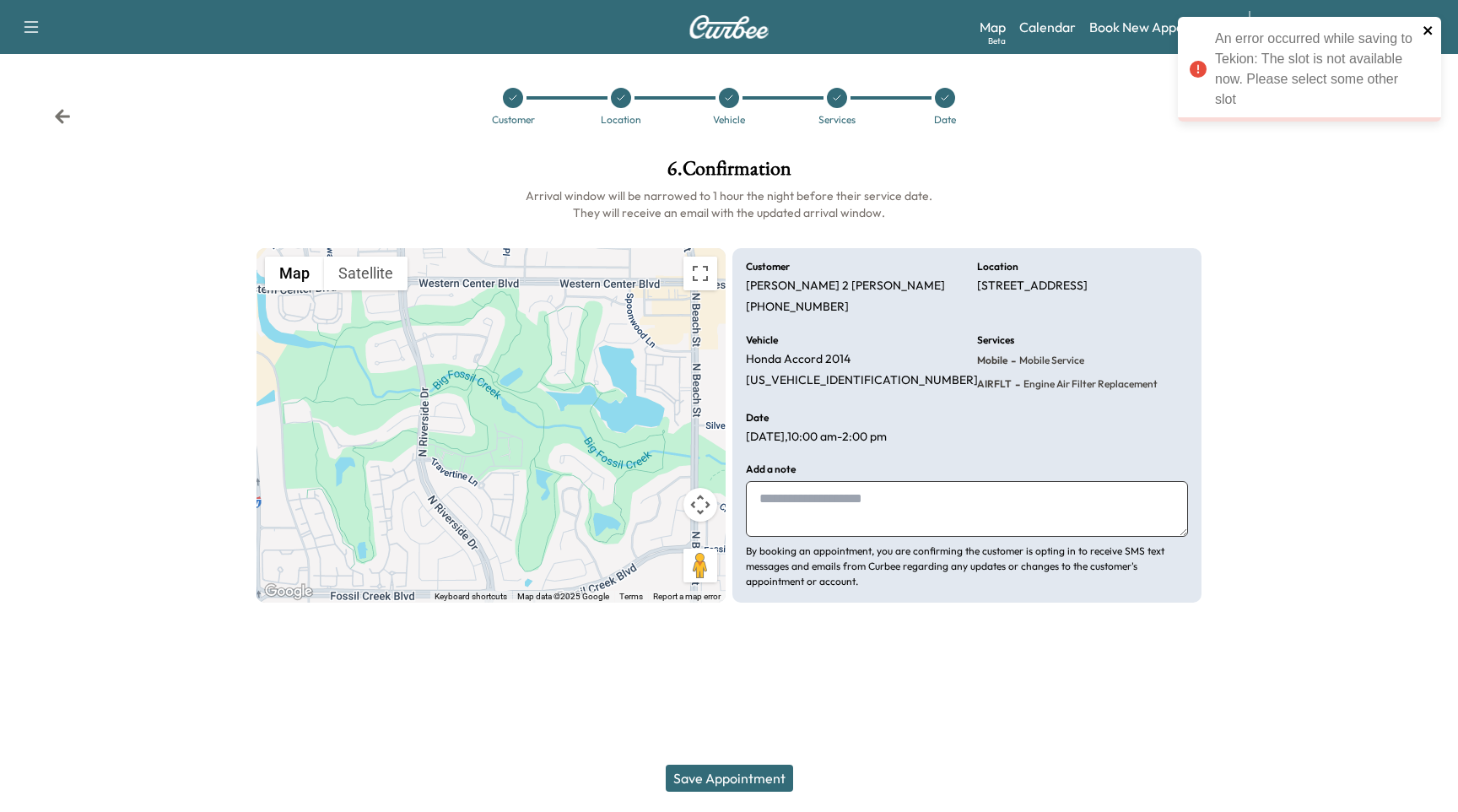
click at [1429, 28] on icon "close" at bounding box center [1428, 30] width 9 height 9
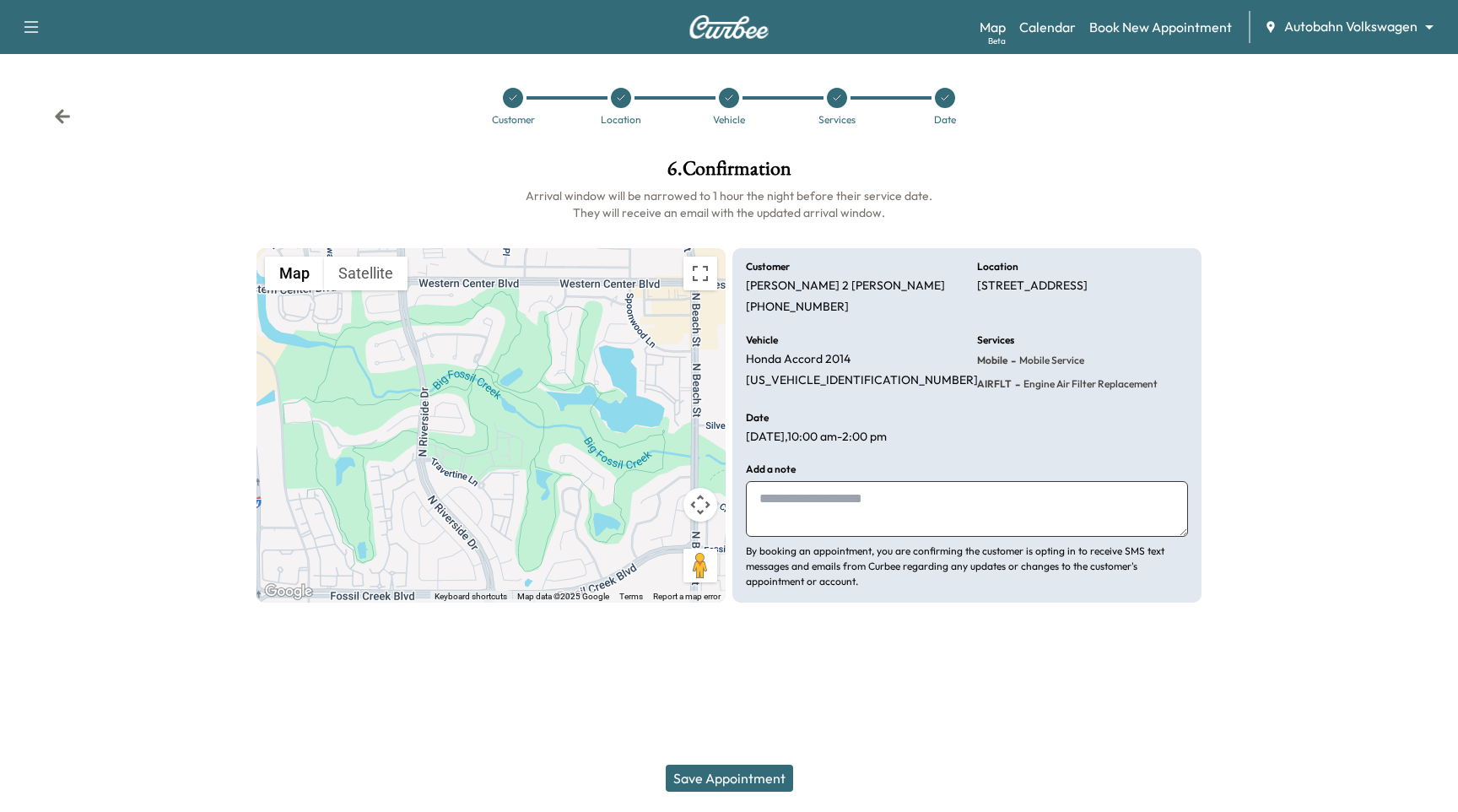
click at [834, 101] on icon at bounding box center [837, 98] width 10 height 10
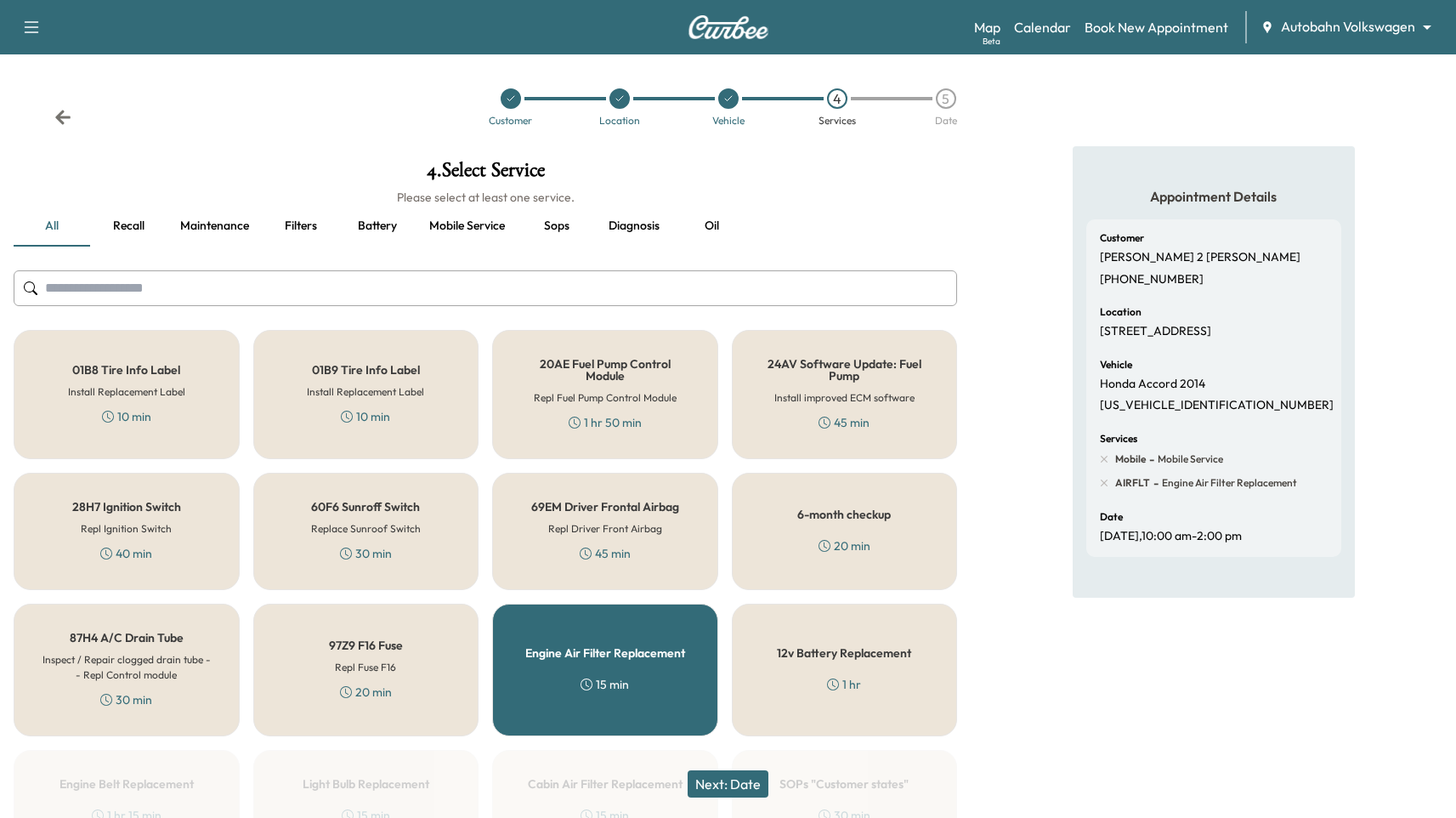
click at [634, 639] on div "Engine Air Filter Replacement 15 min" at bounding box center [606, 670] width 227 height 132
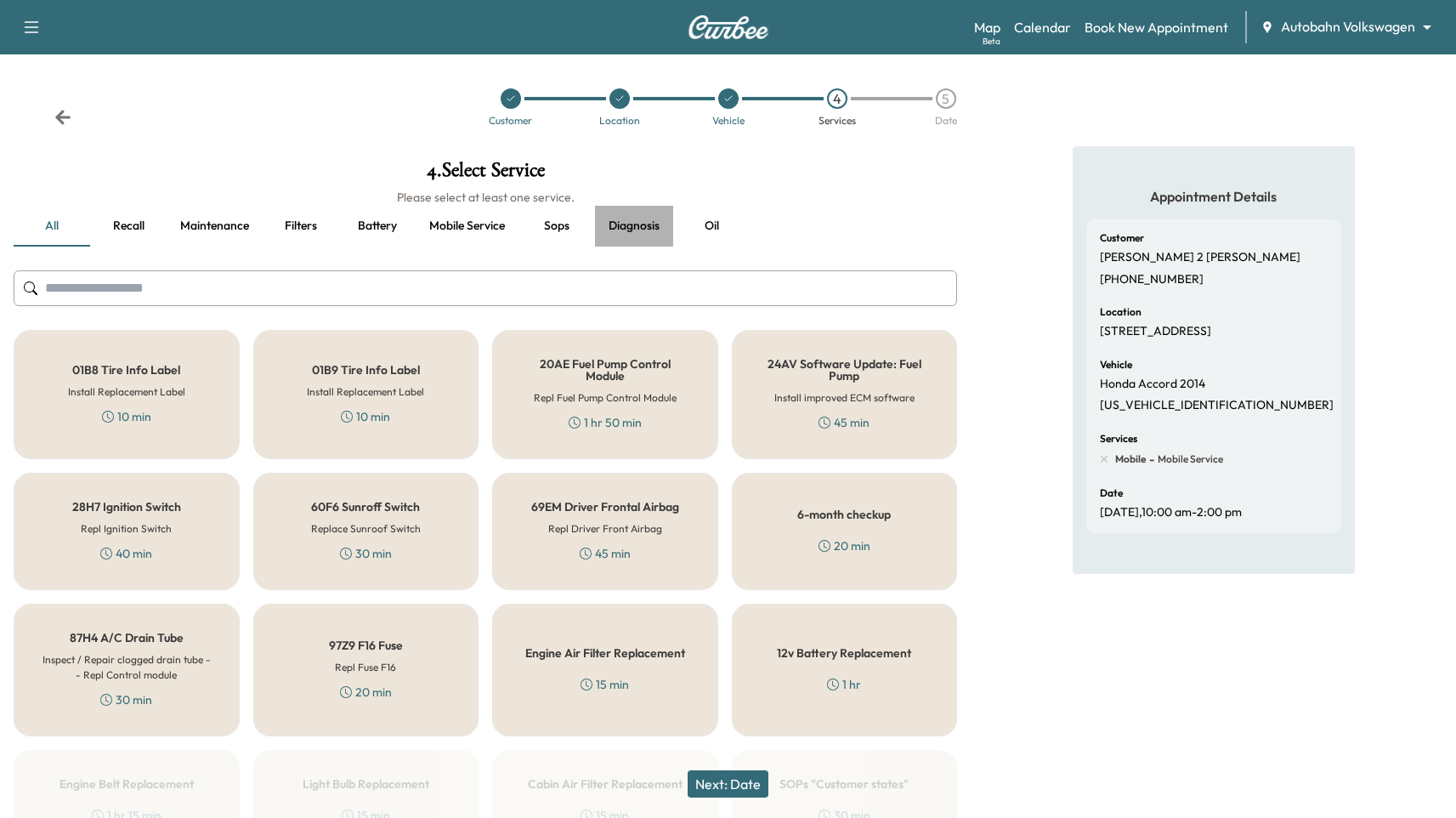
click at [647, 230] on button "Diagnosis" at bounding box center [634, 226] width 78 height 41
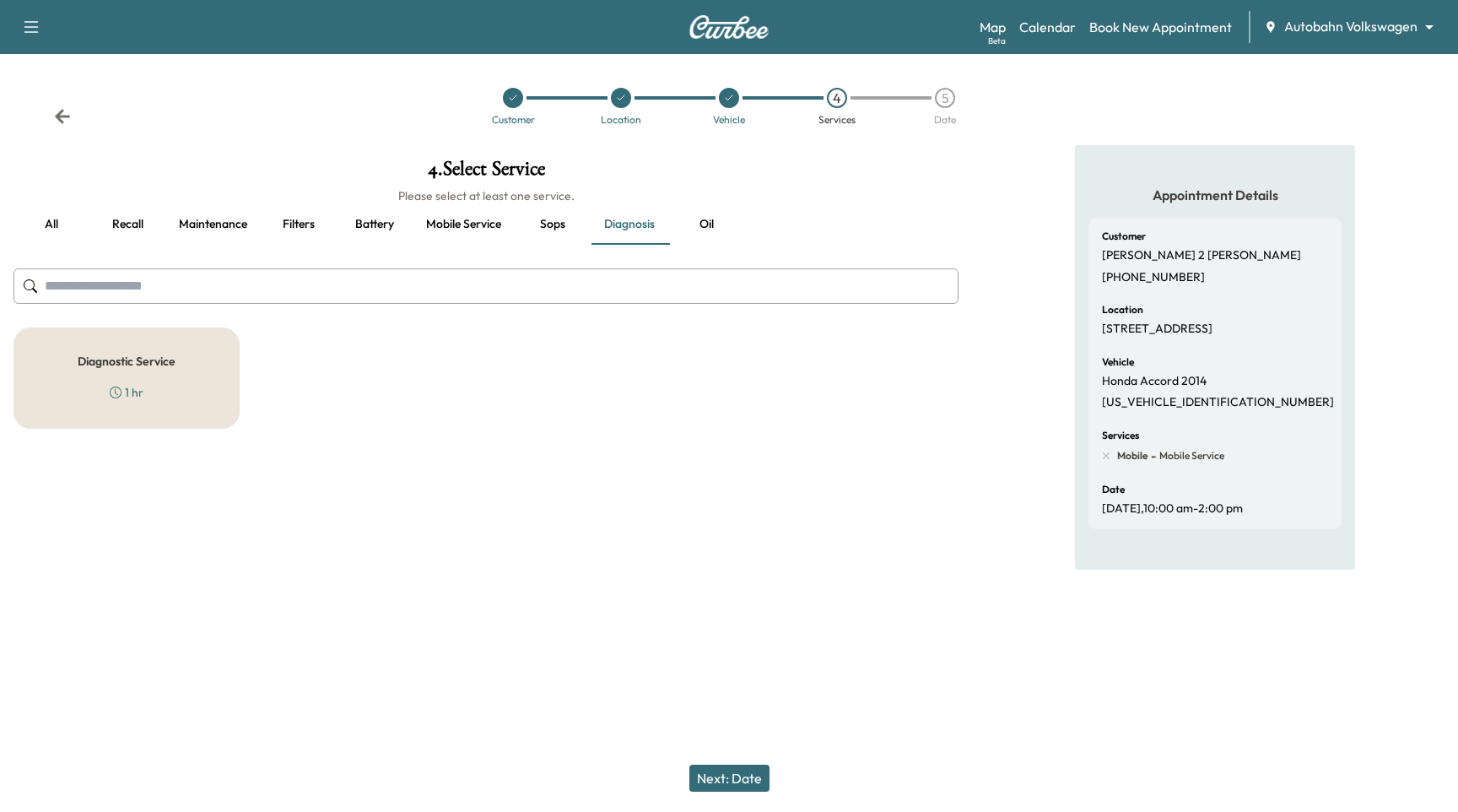
click at [198, 362] on div "Diagnostic Service 1 hr" at bounding box center [126, 378] width 226 height 101
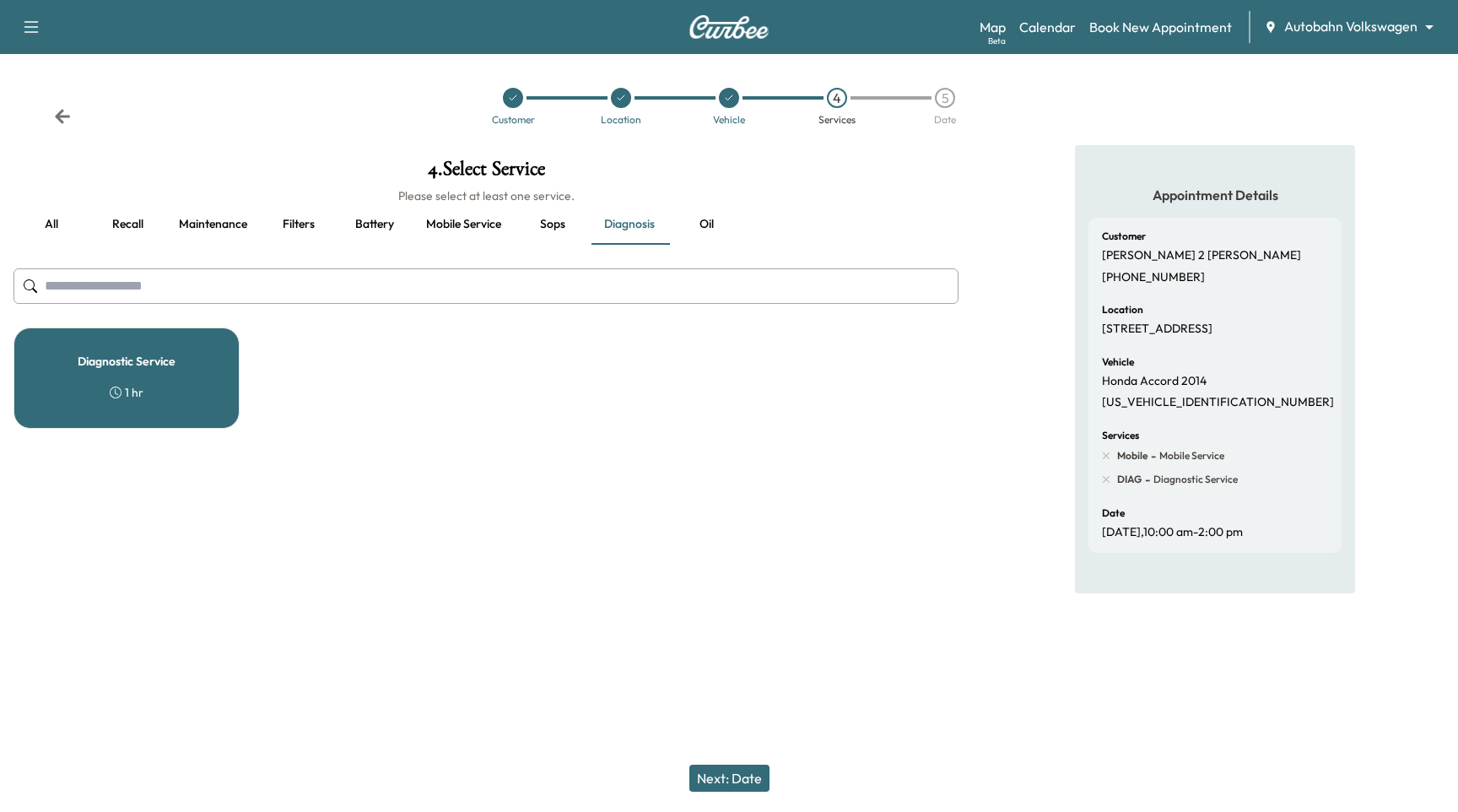
click at [751, 771] on button "Next: Date" at bounding box center [729, 777] width 80 height 27
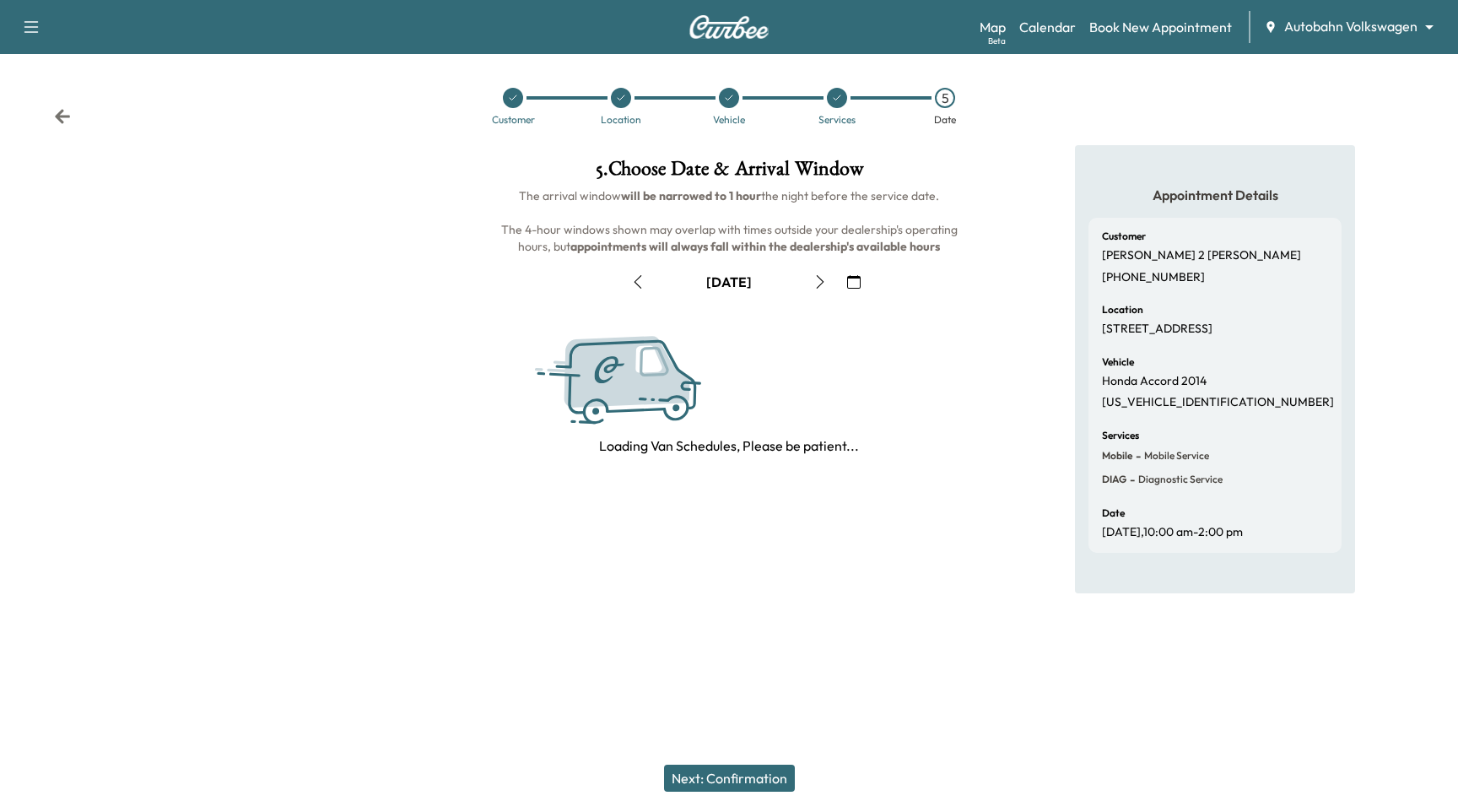
click at [753, 773] on button "Next: Confirmation" at bounding box center [729, 777] width 131 height 27
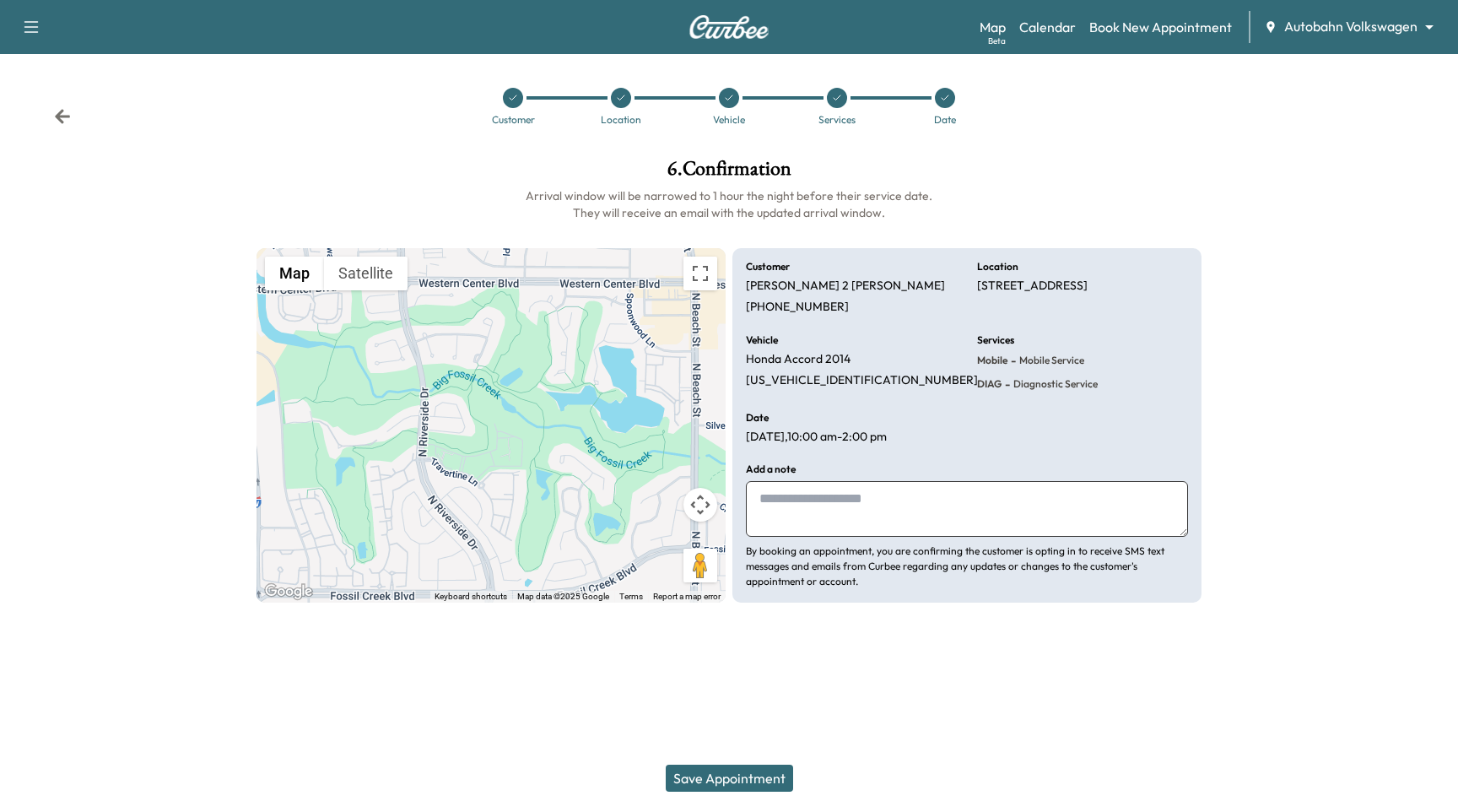
click at [74, 114] on div "Customer Location Vehicle Services Date" at bounding box center [729, 106] width 1458 height 78
click at [54, 115] on icon at bounding box center [62, 117] width 17 height 17
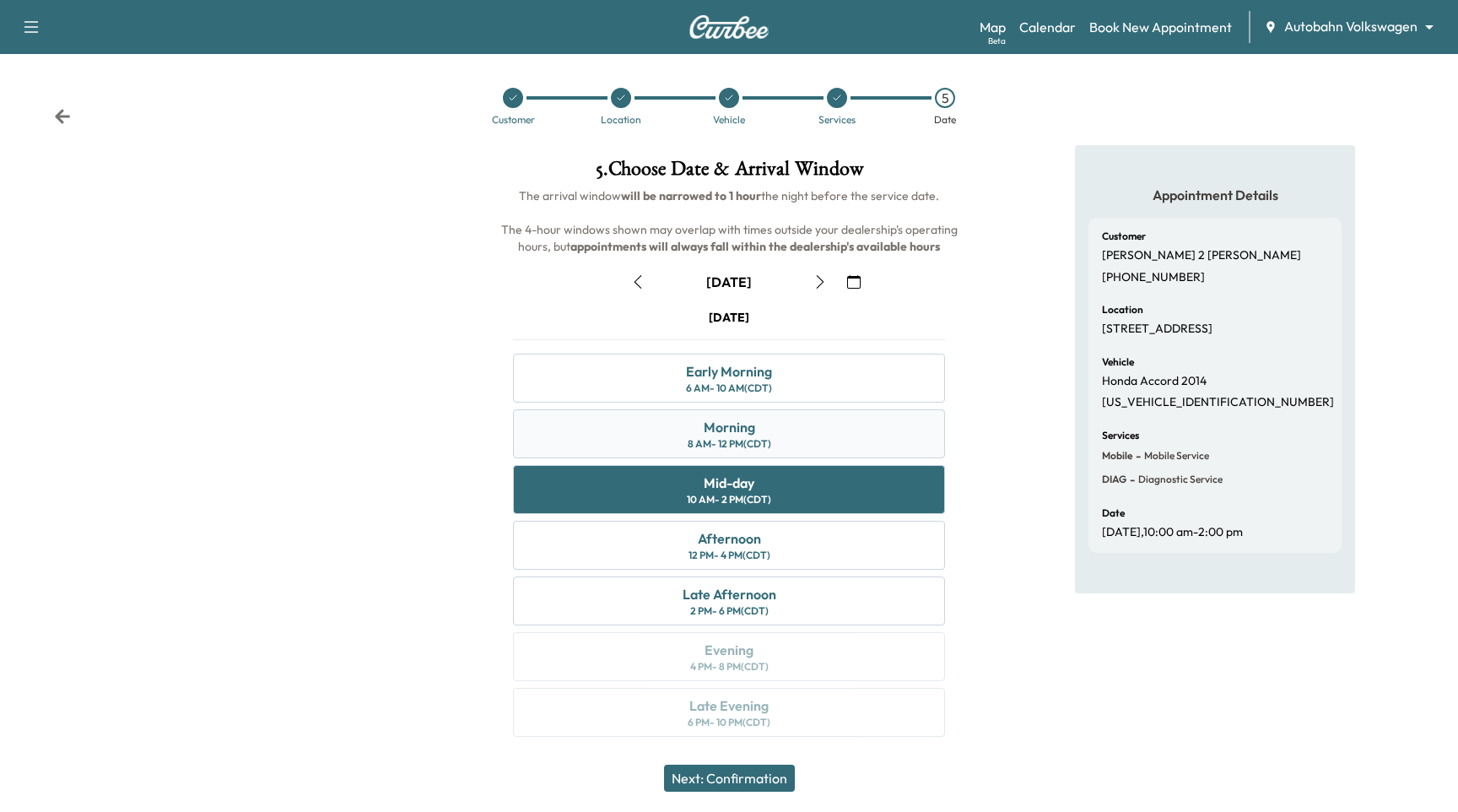
click at [803, 421] on div "Morning 8 AM - 12 PM (CDT)" at bounding box center [729, 433] width 432 height 49
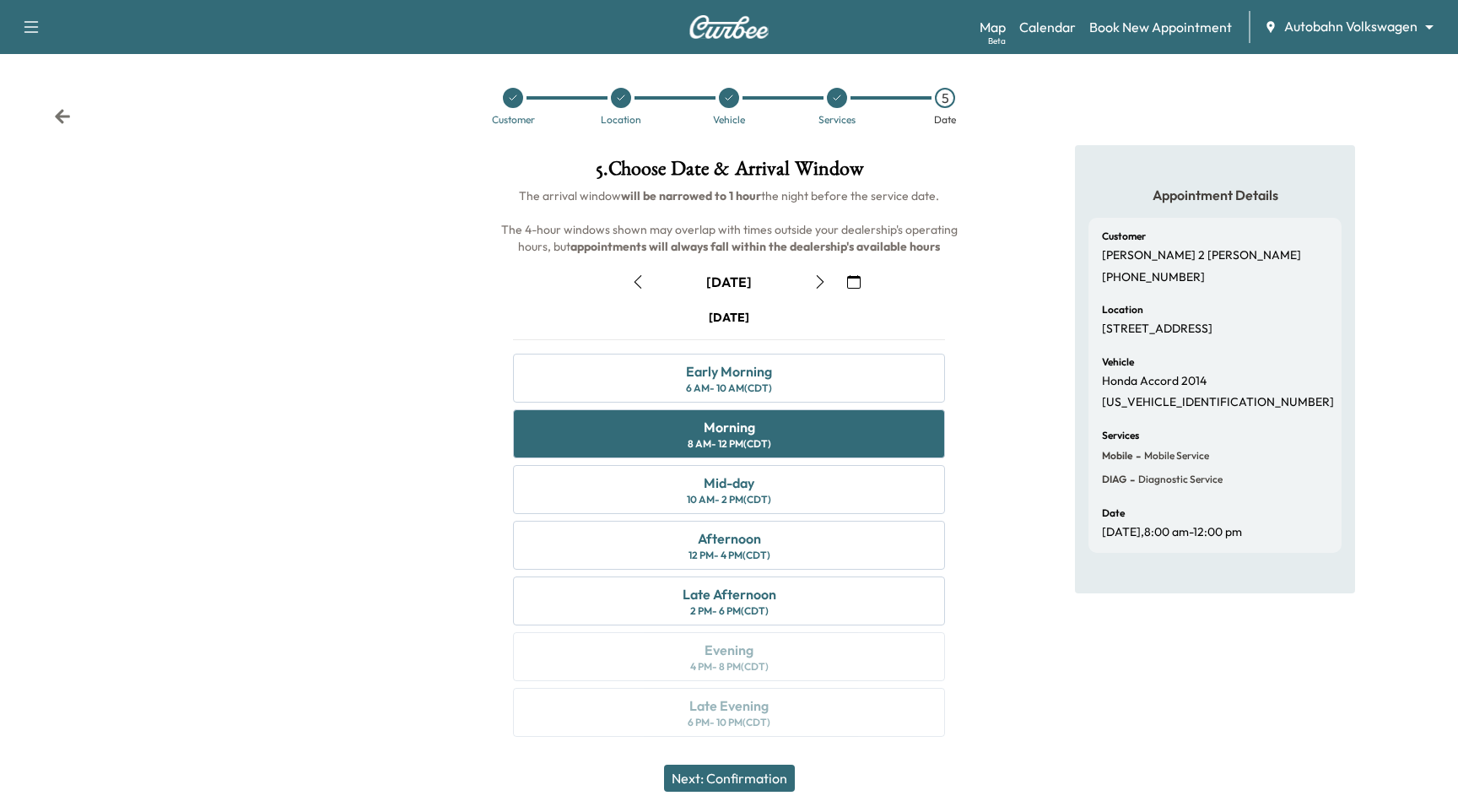
drag, startPoint x: 766, startPoint y: 803, endPoint x: 773, endPoint y: 777, distance: 26.9
click at [768, 797] on div "Next: Confirmation" at bounding box center [729, 778] width 1458 height 67
click at [773, 777] on button "Next: Confirmation" at bounding box center [729, 777] width 131 height 27
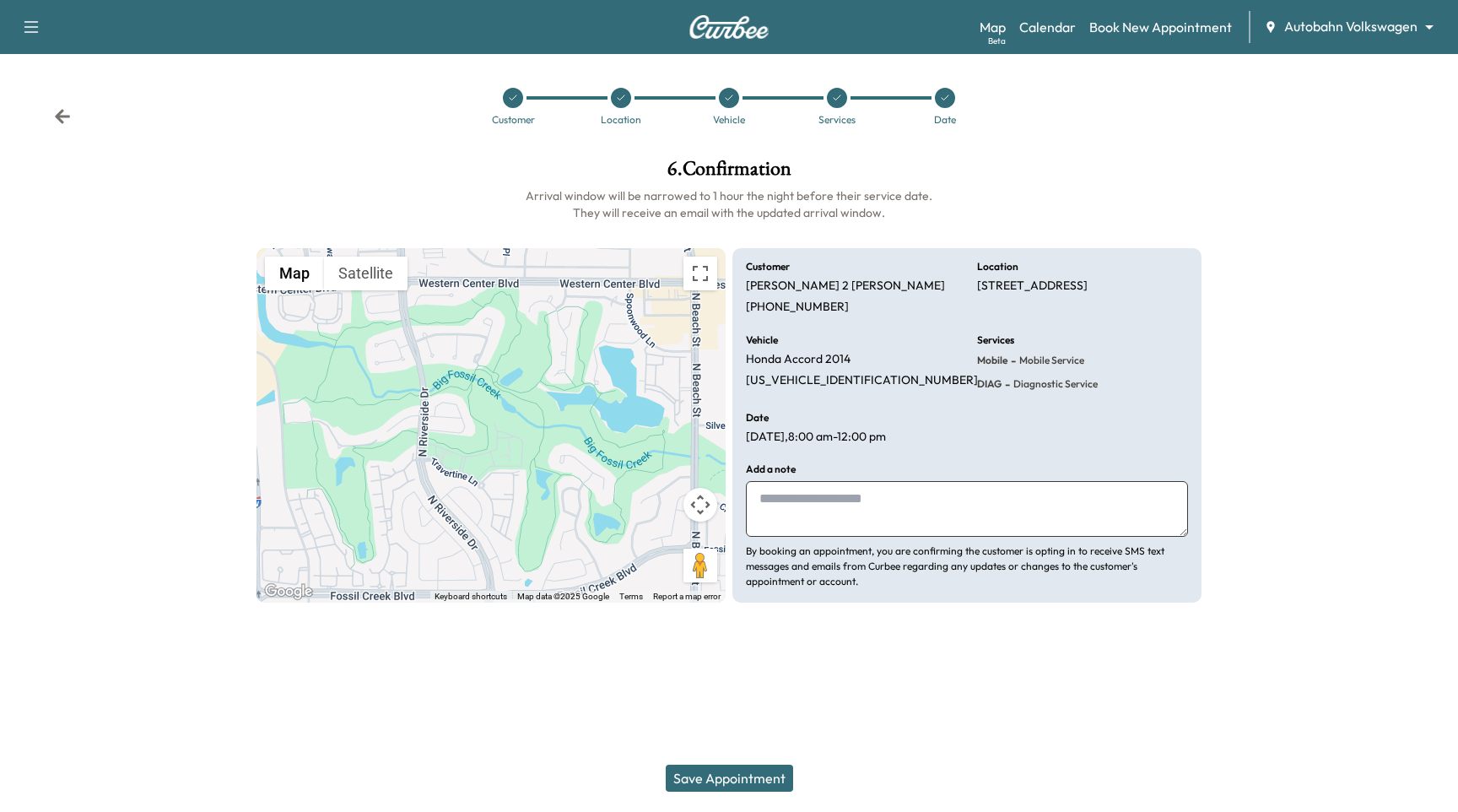
click at [772, 777] on button "Save Appointment" at bounding box center [729, 777] width 127 height 27
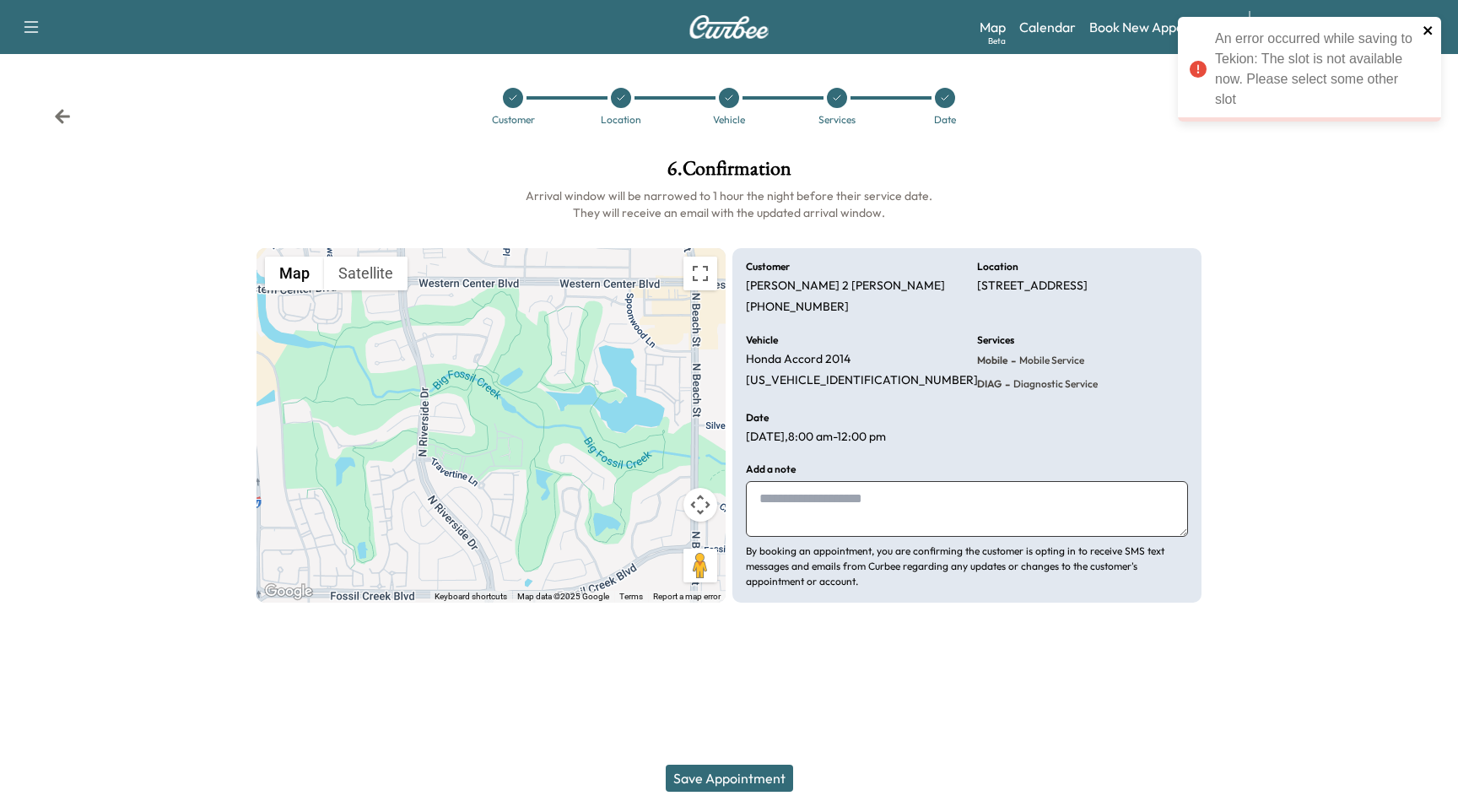
click at [1426, 29] on icon "close" at bounding box center [1428, 30] width 9 height 9
